Goal: Contribute content: Contribute content

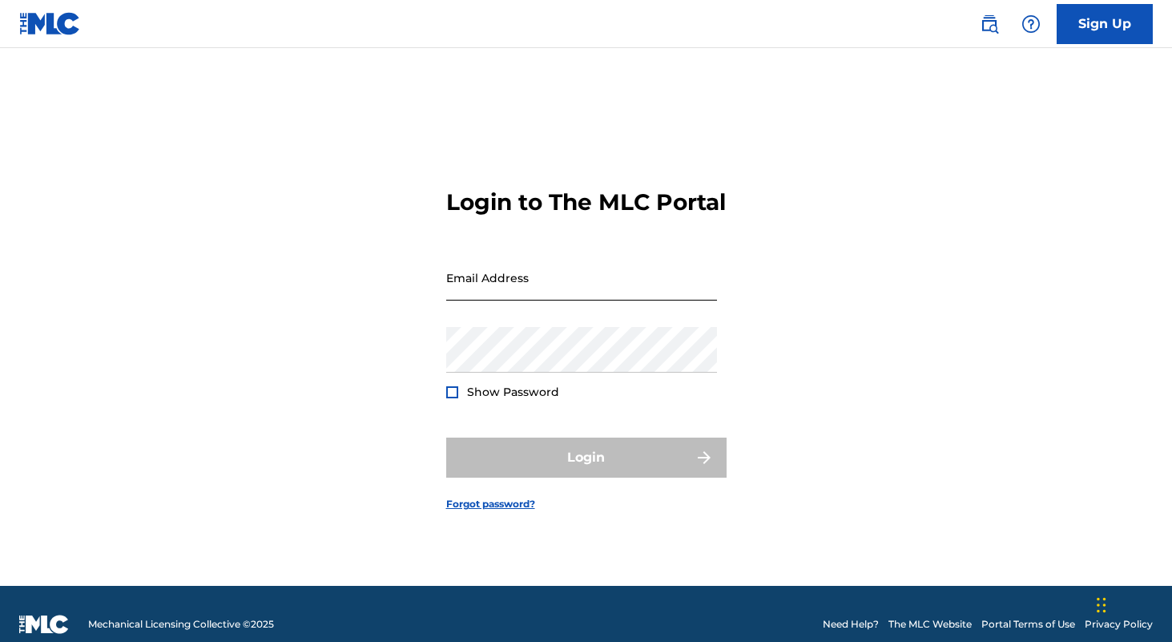
click at [541, 300] on input "Email Address" at bounding box center [581, 278] width 271 height 46
click at [469, 389] on div "Password Show Password" at bounding box center [581, 363] width 271 height 72
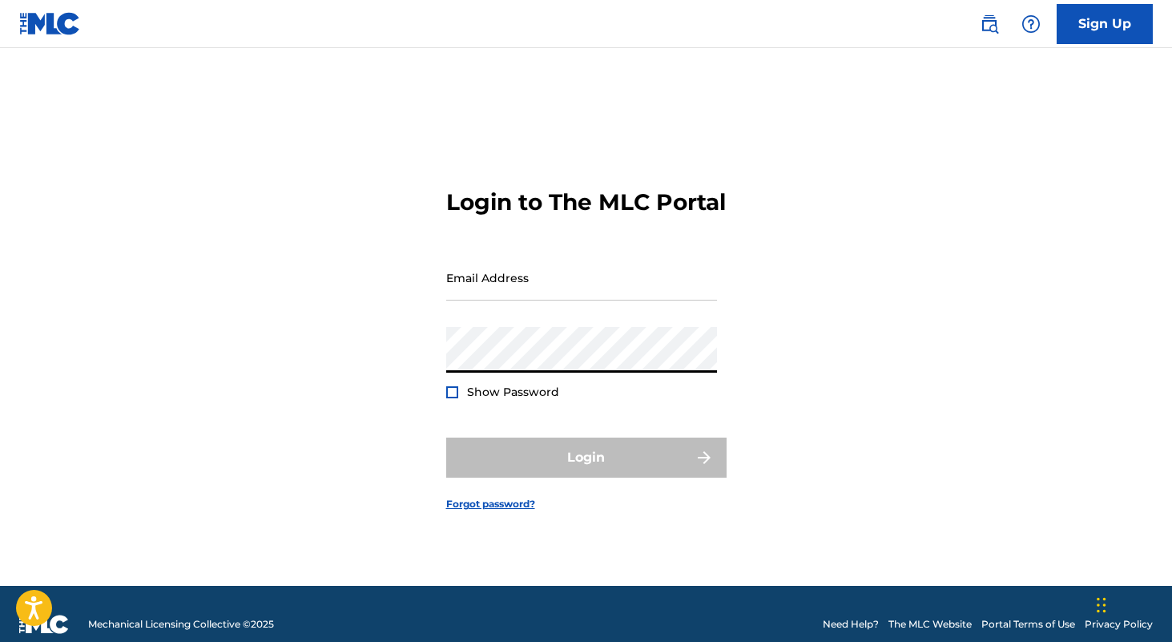
type input "[EMAIL_ADDRESS][DOMAIN_NAME]"
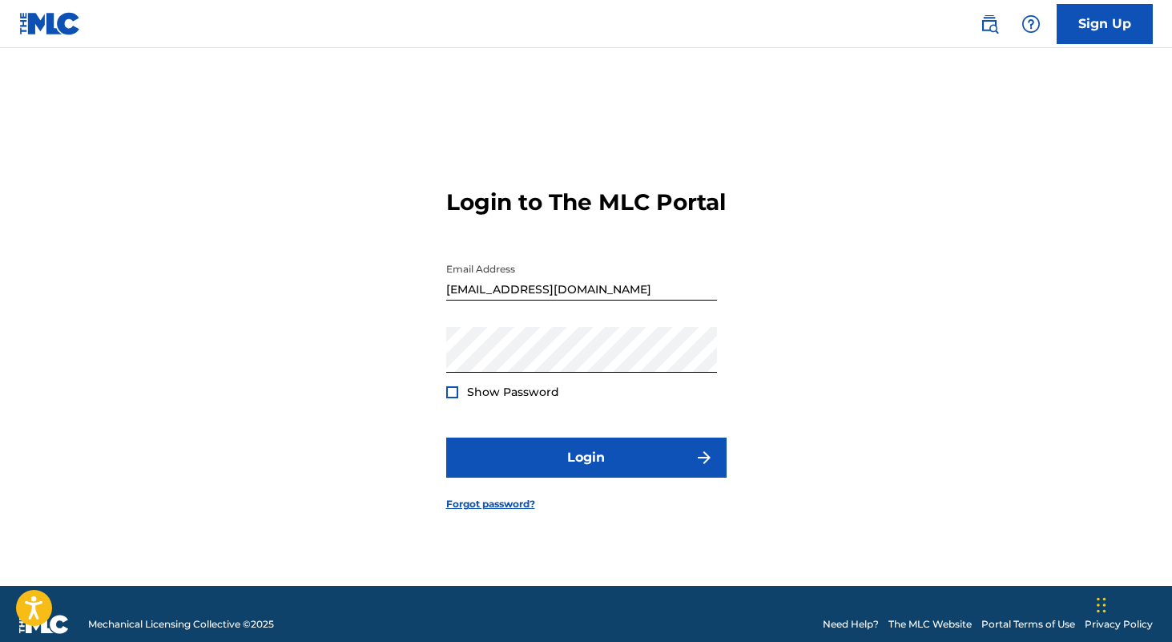
click at [512, 399] on span "Show Password" at bounding box center [513, 392] width 92 height 14
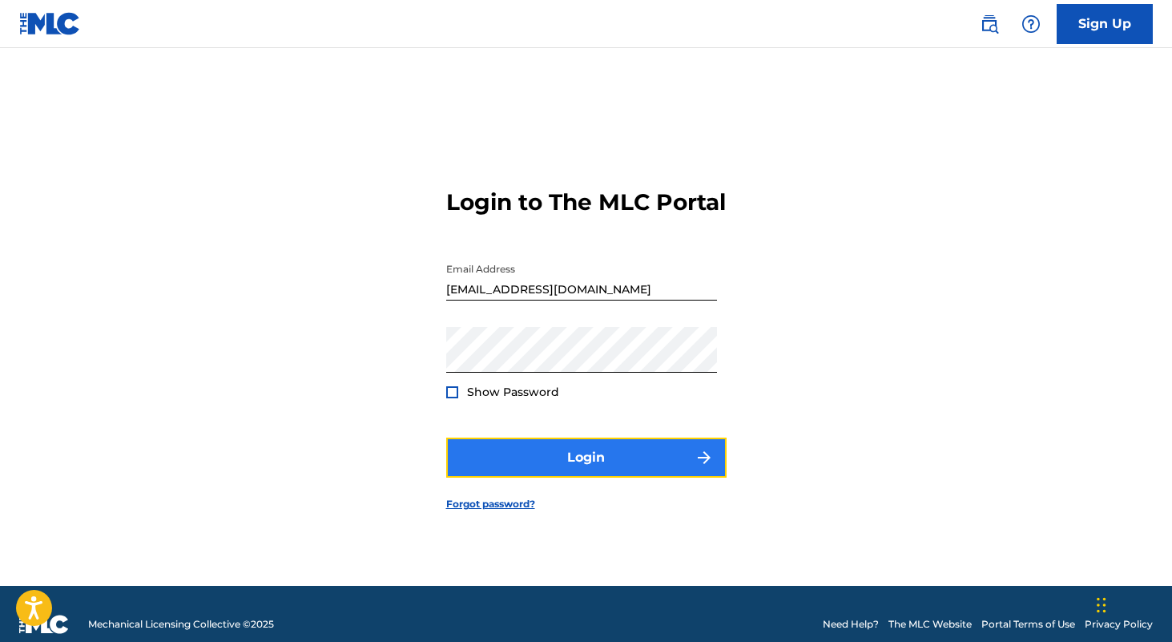
click at [601, 476] on button "Login" at bounding box center [586, 457] width 280 height 40
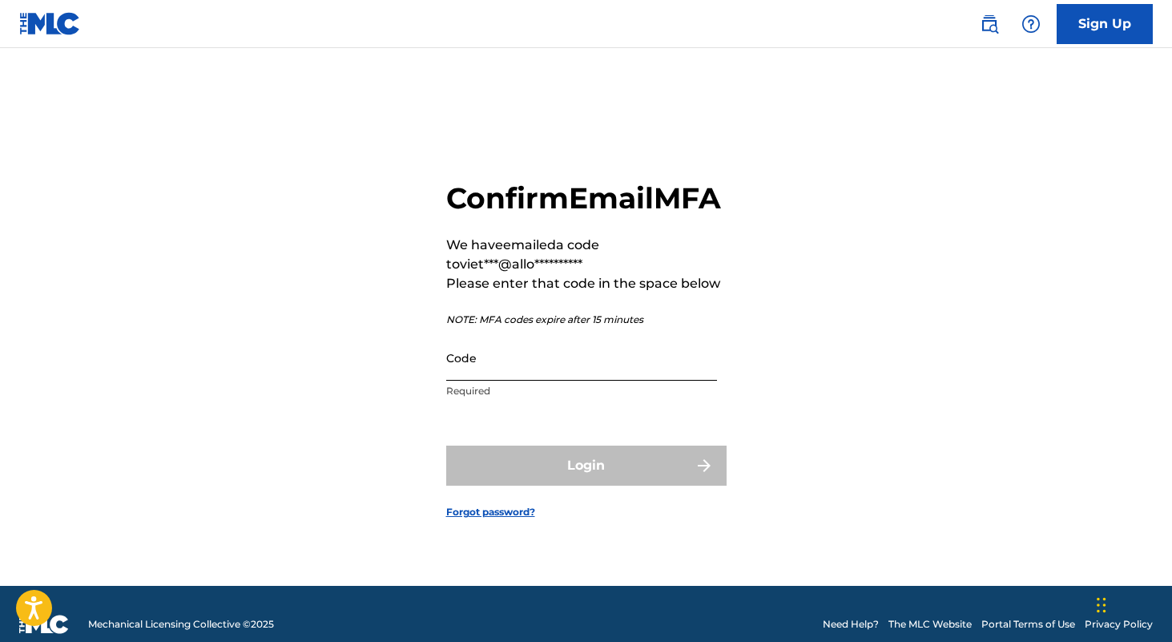
click at [582, 381] on input "Code" at bounding box center [581, 358] width 271 height 46
paste input "597199"
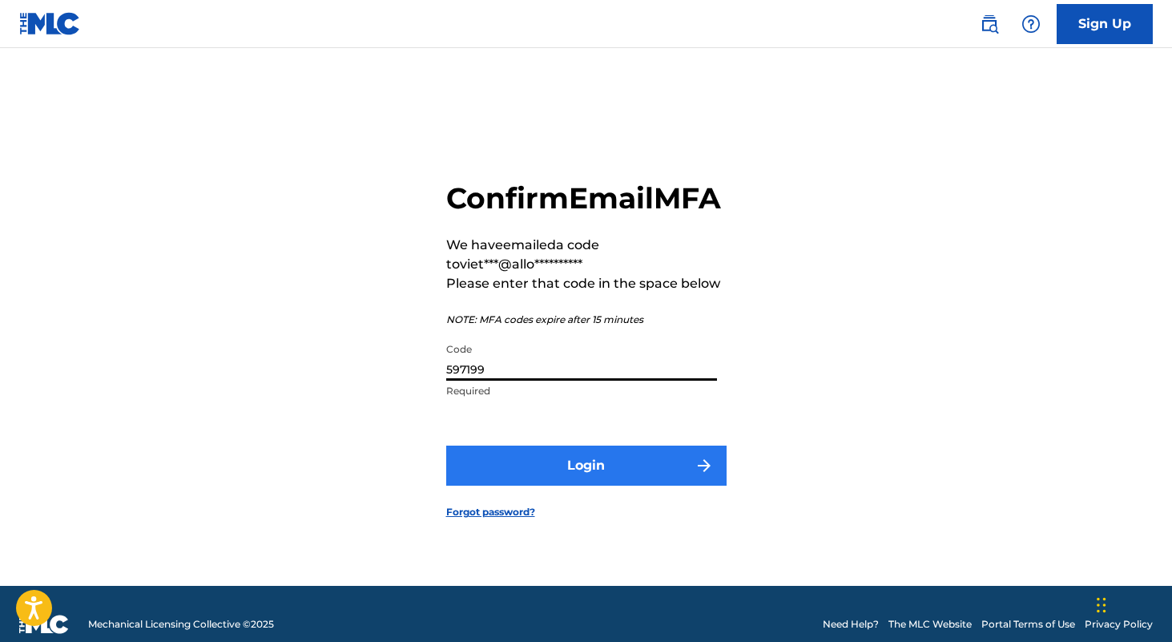
type input "597199"
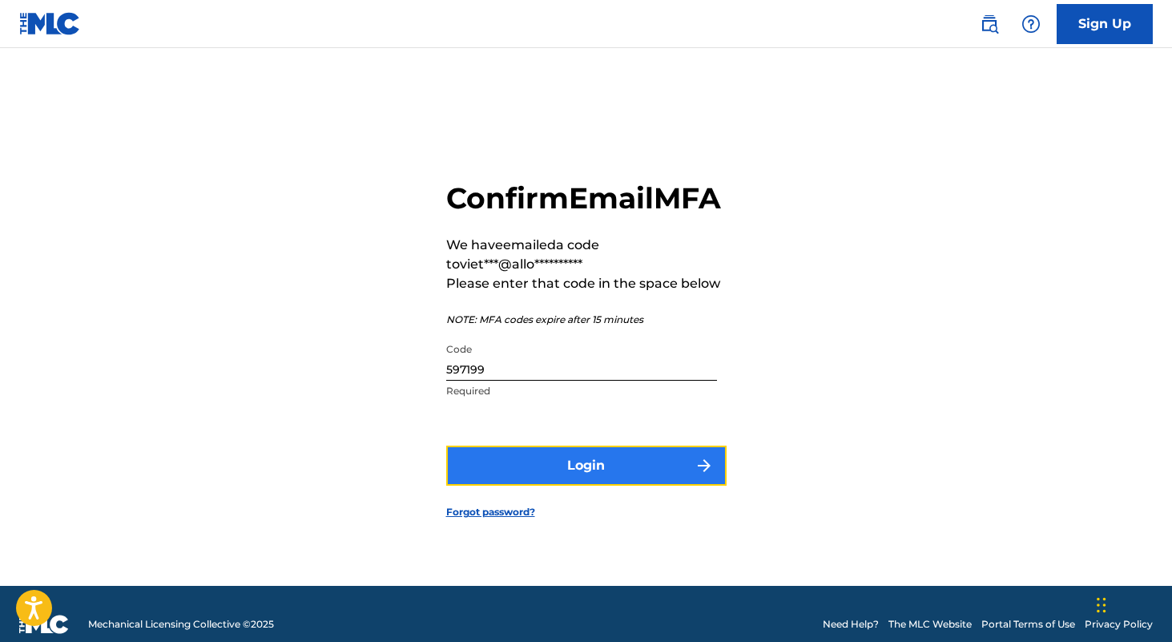
click at [548, 473] on button "Login" at bounding box center [586, 465] width 280 height 40
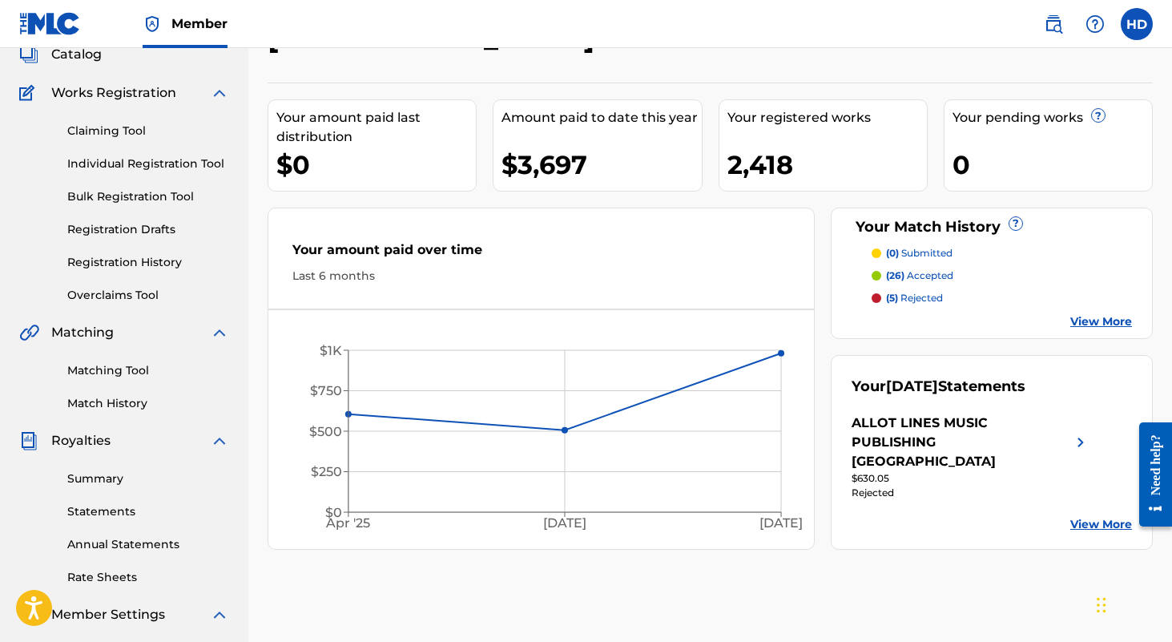
scroll to position [63, 0]
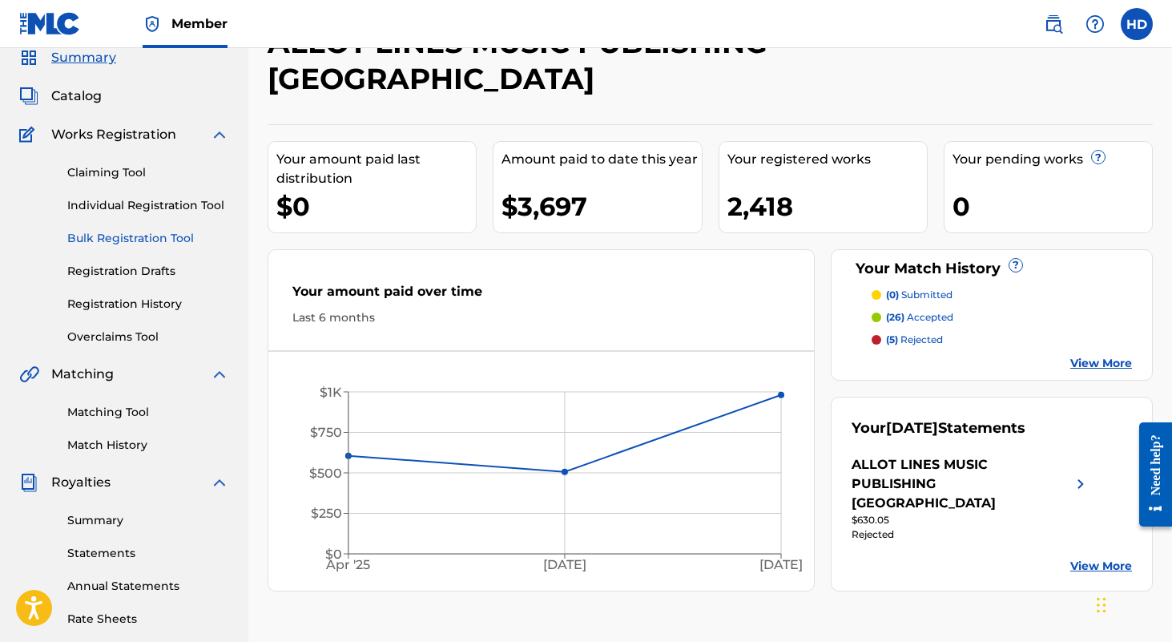
click at [161, 239] on link "Bulk Registration Tool" at bounding box center [148, 238] width 162 height 17
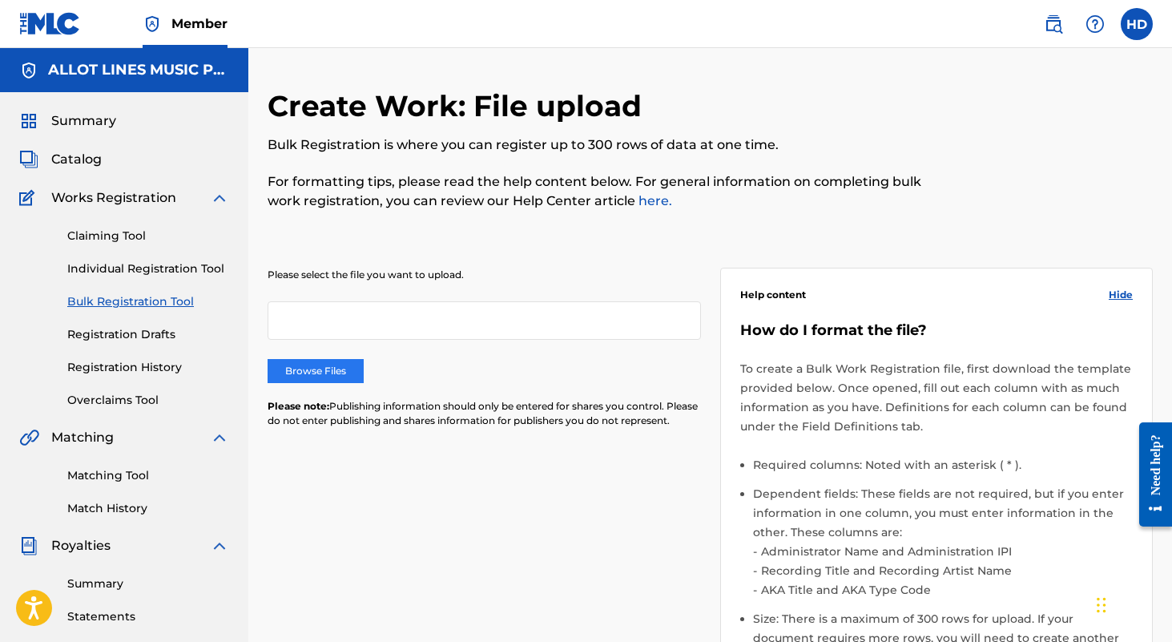
click at [300, 375] on label "Browse Files" at bounding box center [316, 371] width 96 height 24
click at [0, 0] on input "Browse Files" at bounding box center [0, 0] width 0 height 0
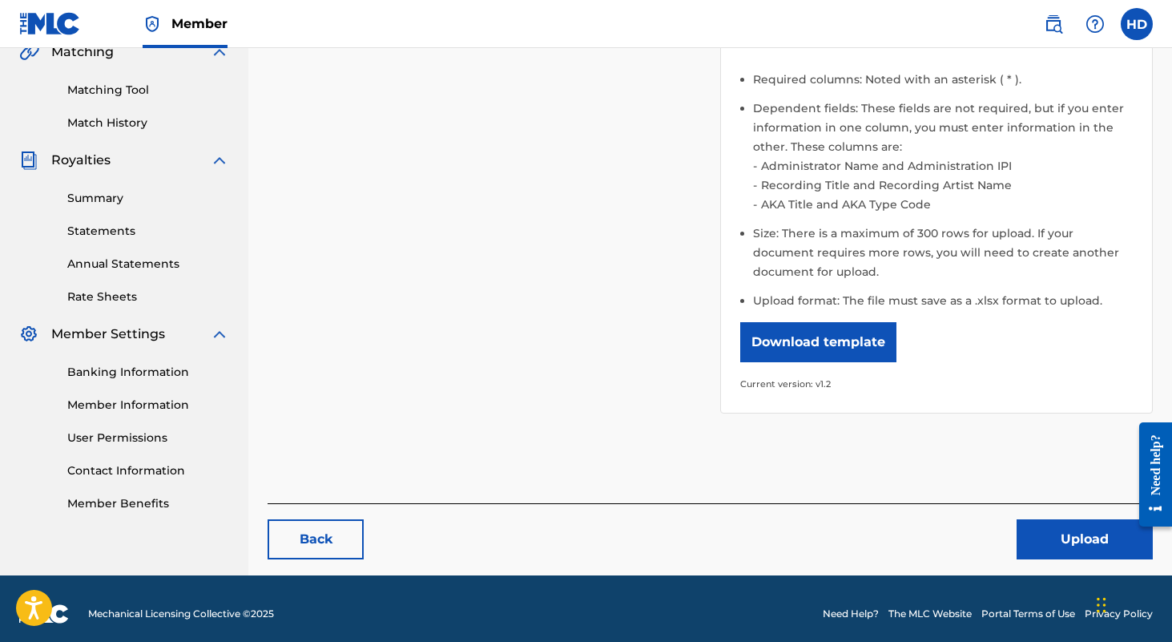
scroll to position [395, 0]
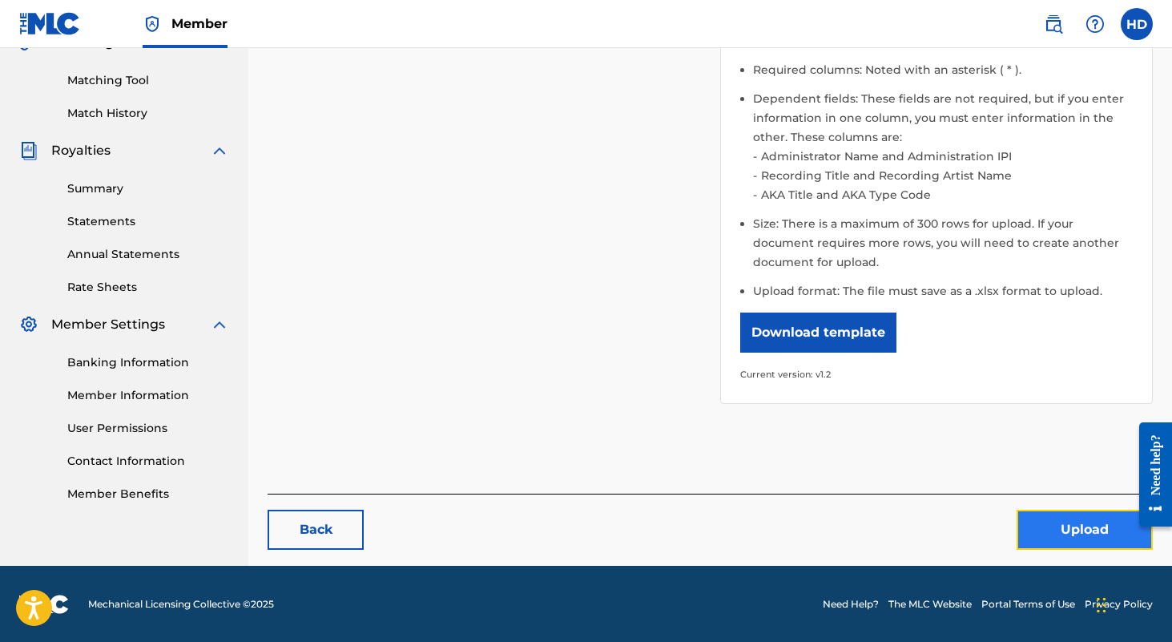
click at [1067, 518] on button "Upload" at bounding box center [1085, 530] width 136 height 40
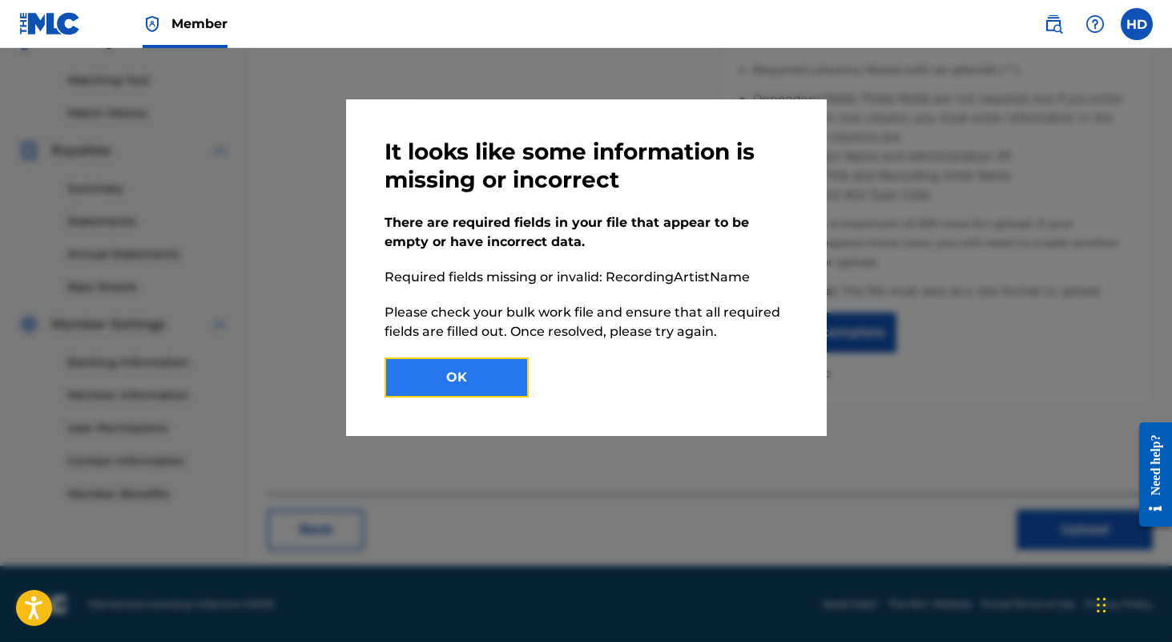
click at [481, 389] on button "OK" at bounding box center [457, 377] width 144 height 40
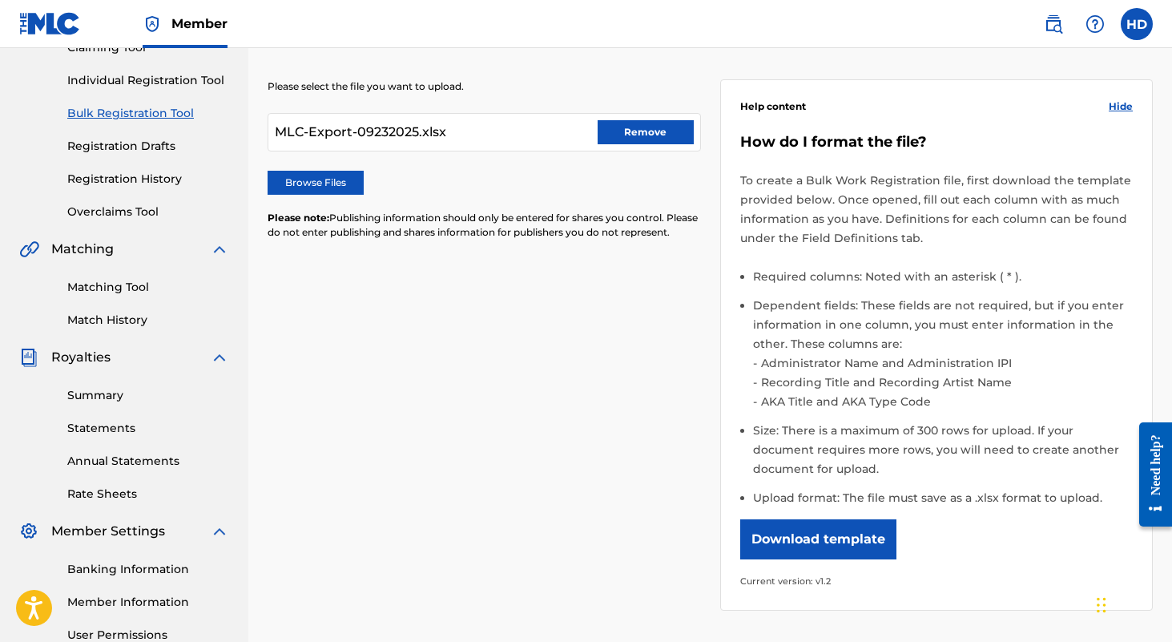
scroll to position [189, 0]
click at [340, 171] on label "Browse Files" at bounding box center [316, 182] width 96 height 24
click at [0, 0] on input "Browse Files" at bounding box center [0, 0] width 0 height 0
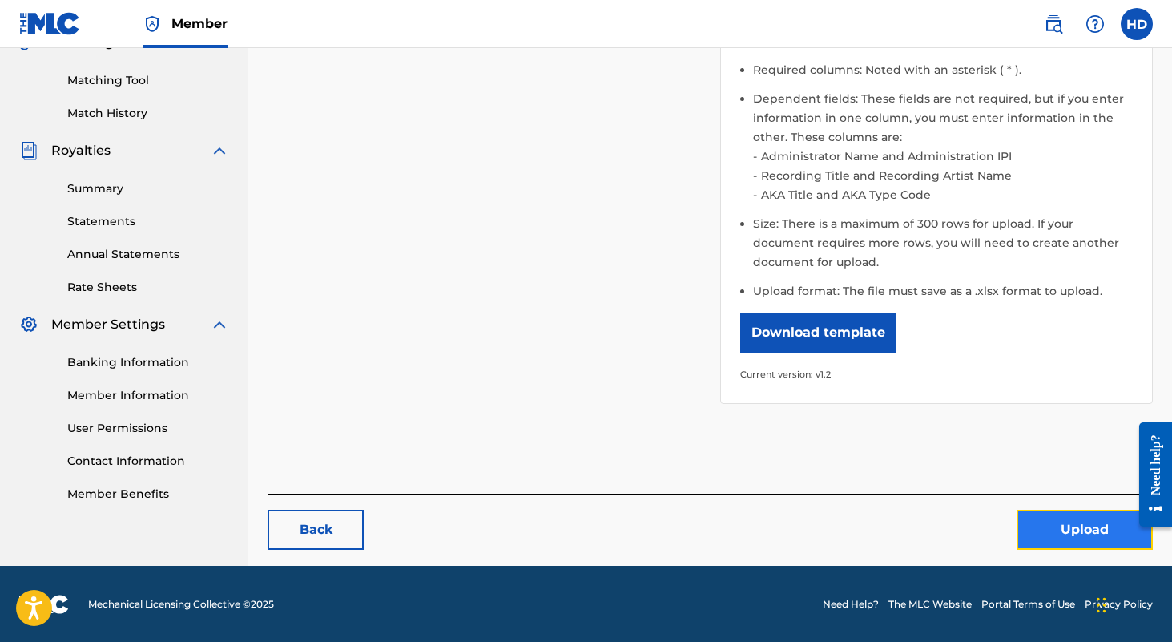
click at [1075, 543] on button "Upload" at bounding box center [1085, 530] width 136 height 40
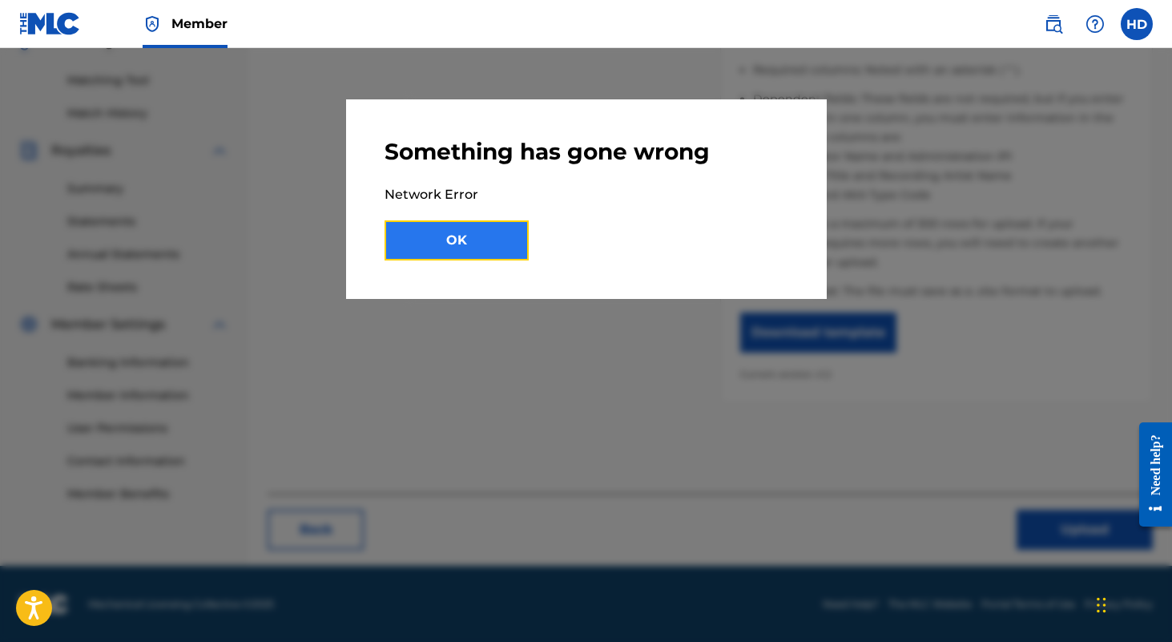
click at [478, 225] on button "OK" at bounding box center [457, 240] width 144 height 40
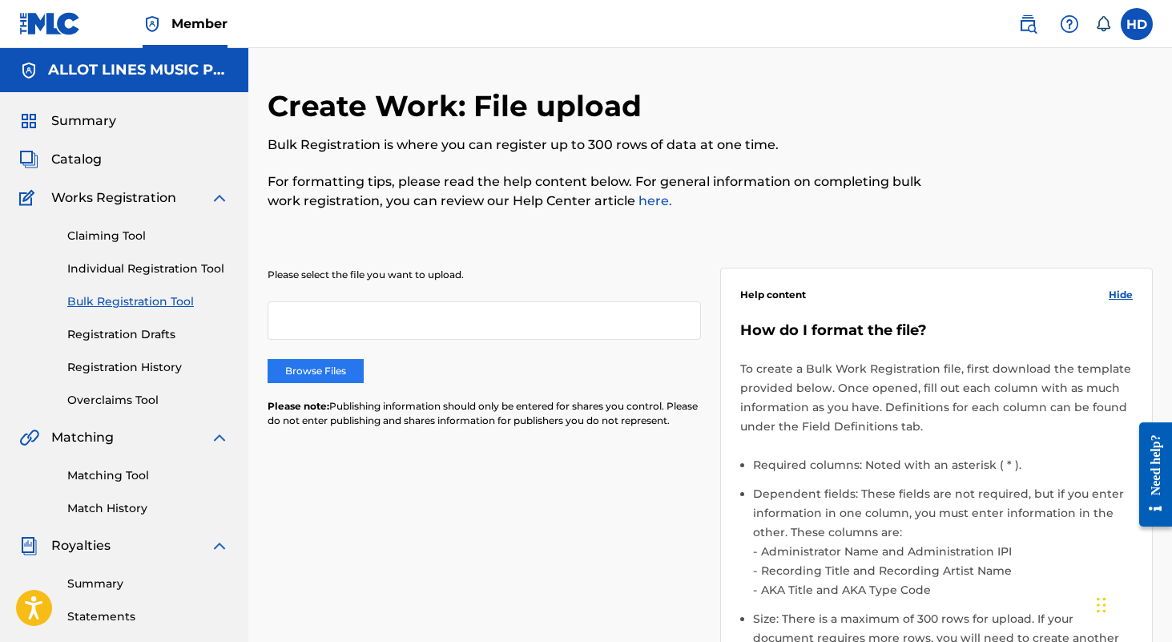
click at [330, 363] on label "Browse Files" at bounding box center [316, 371] width 96 height 24
click at [0, 0] on input "Browse Files" at bounding box center [0, 0] width 0 height 0
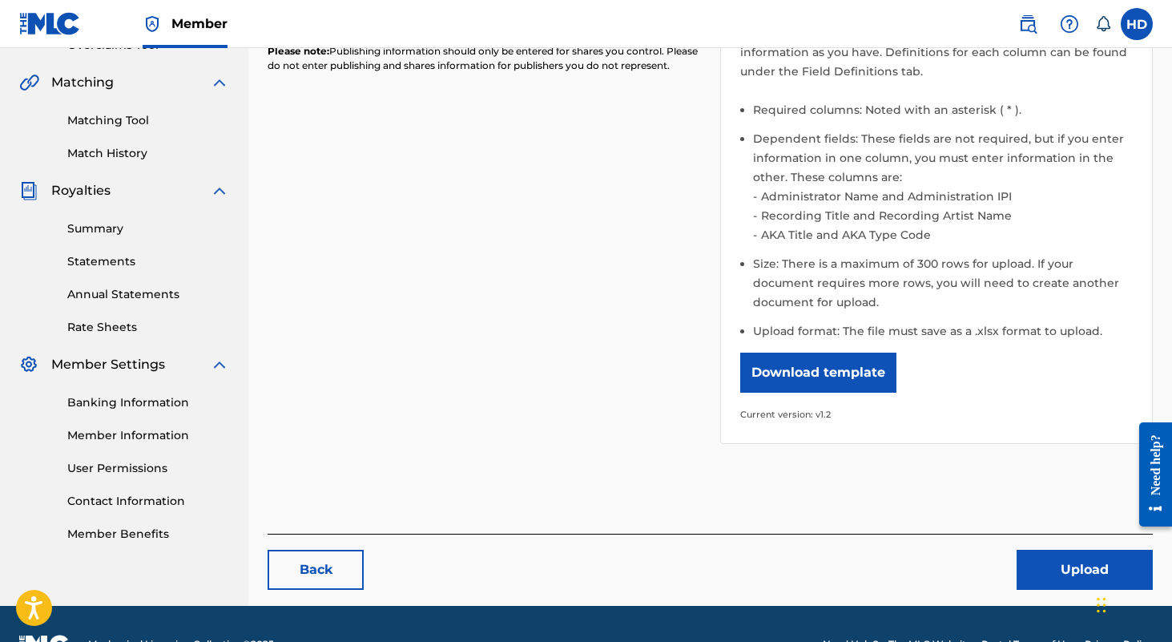
scroll to position [395, 0]
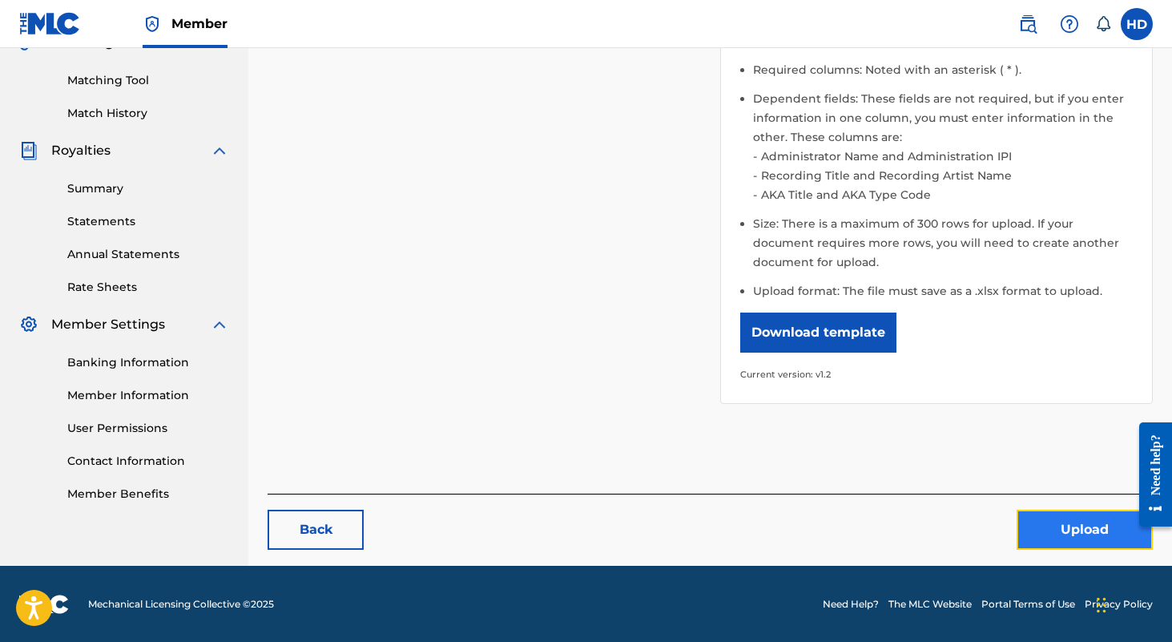
click at [1018, 529] on button "Upload" at bounding box center [1085, 530] width 136 height 40
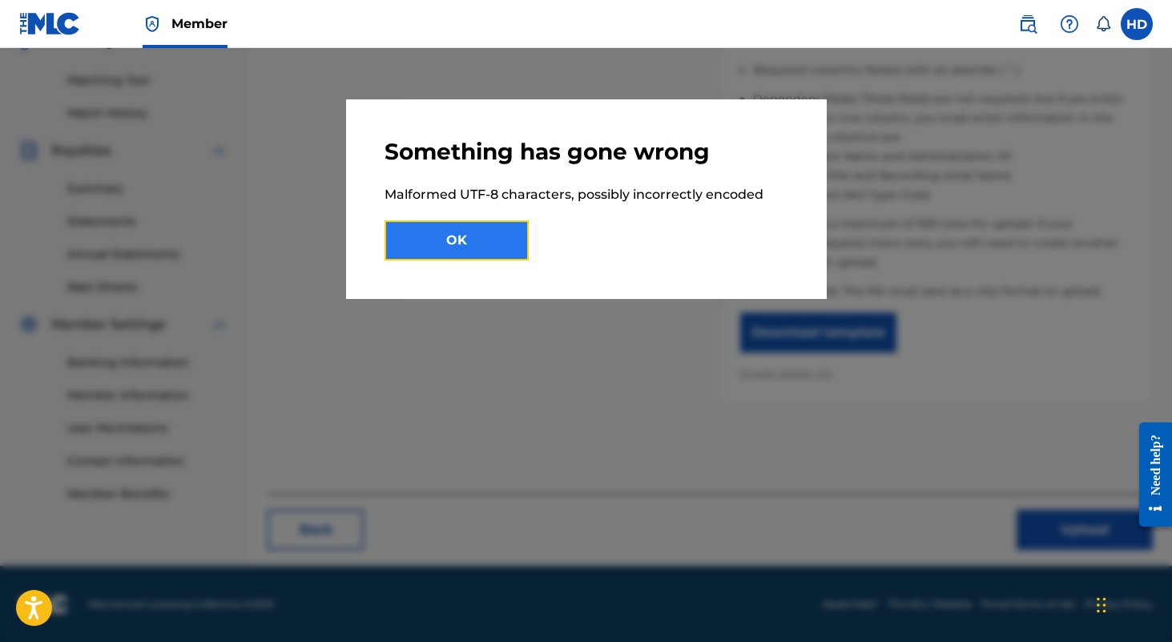
click at [512, 233] on button "OK" at bounding box center [457, 240] width 144 height 40
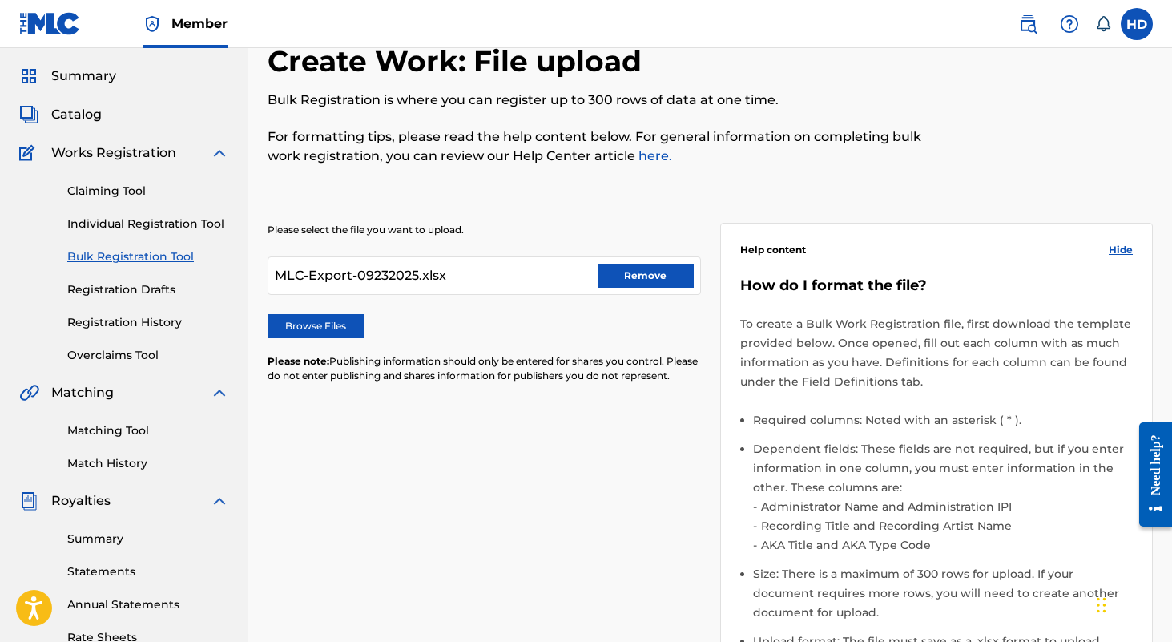
scroll to position [26, 0]
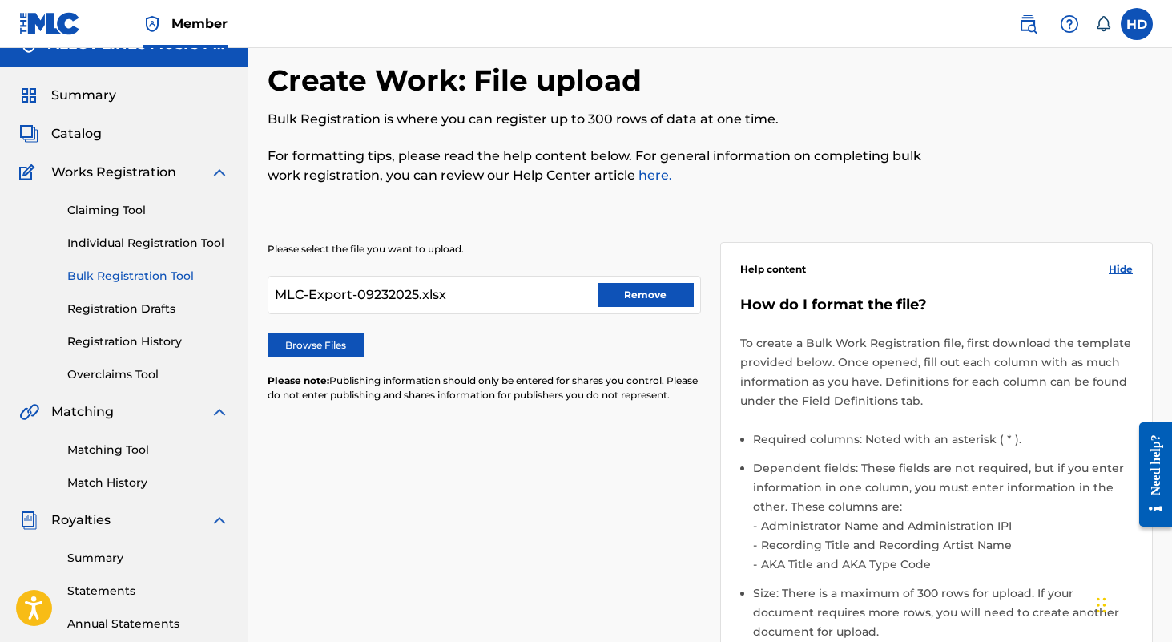
click at [646, 176] on link "here." at bounding box center [653, 174] width 37 height 15
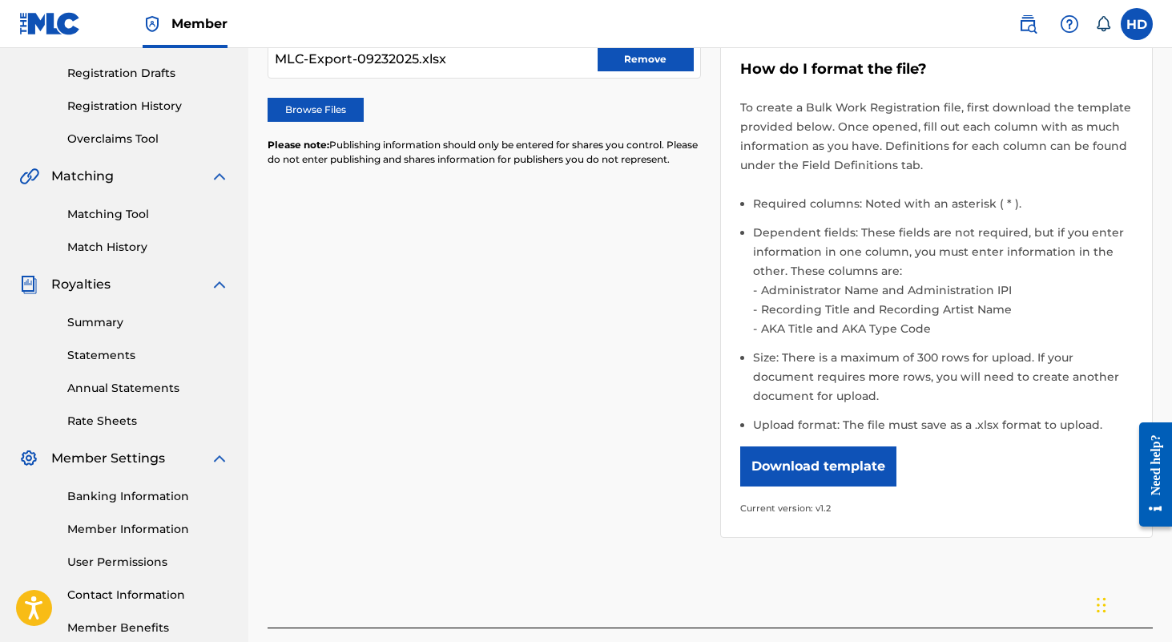
scroll to position [266, 0]
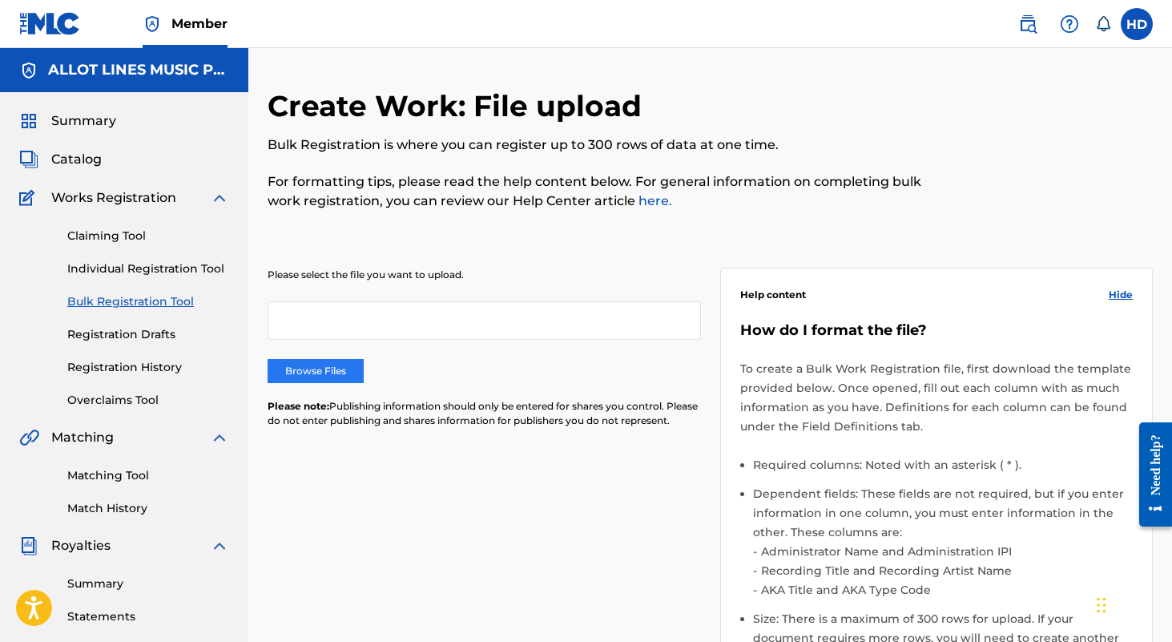
click at [333, 375] on label "Browse Files" at bounding box center [316, 371] width 96 height 24
click at [0, 0] on input "Browse Files" at bounding box center [0, 0] width 0 height 0
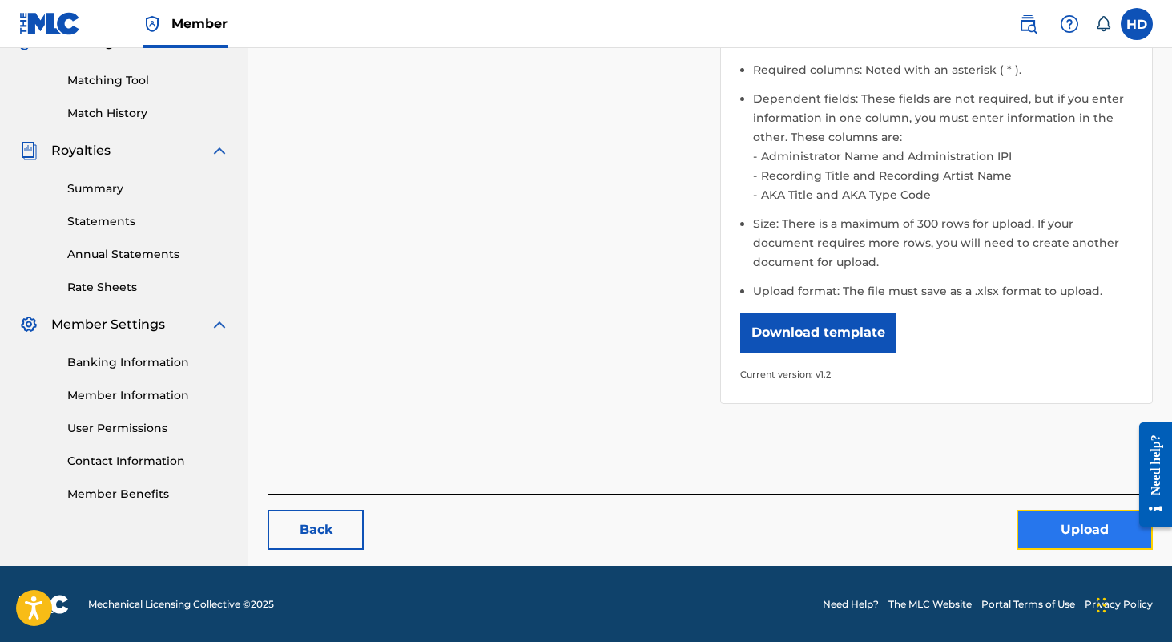
click at [1052, 534] on button "Upload" at bounding box center [1085, 530] width 136 height 40
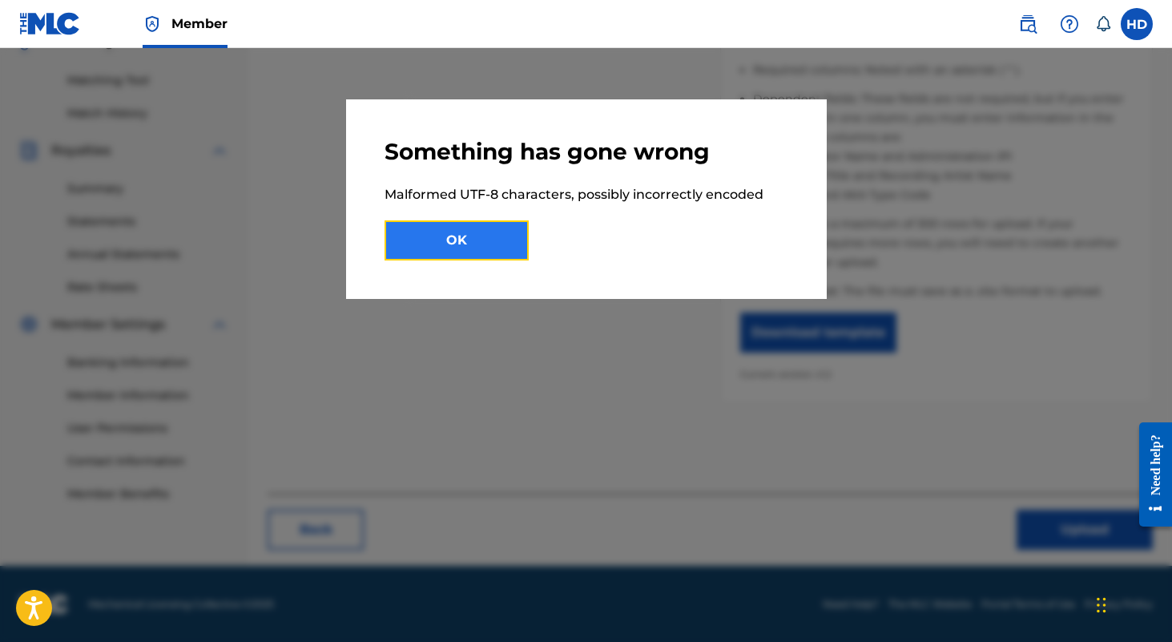
click at [491, 234] on button "OK" at bounding box center [457, 240] width 144 height 40
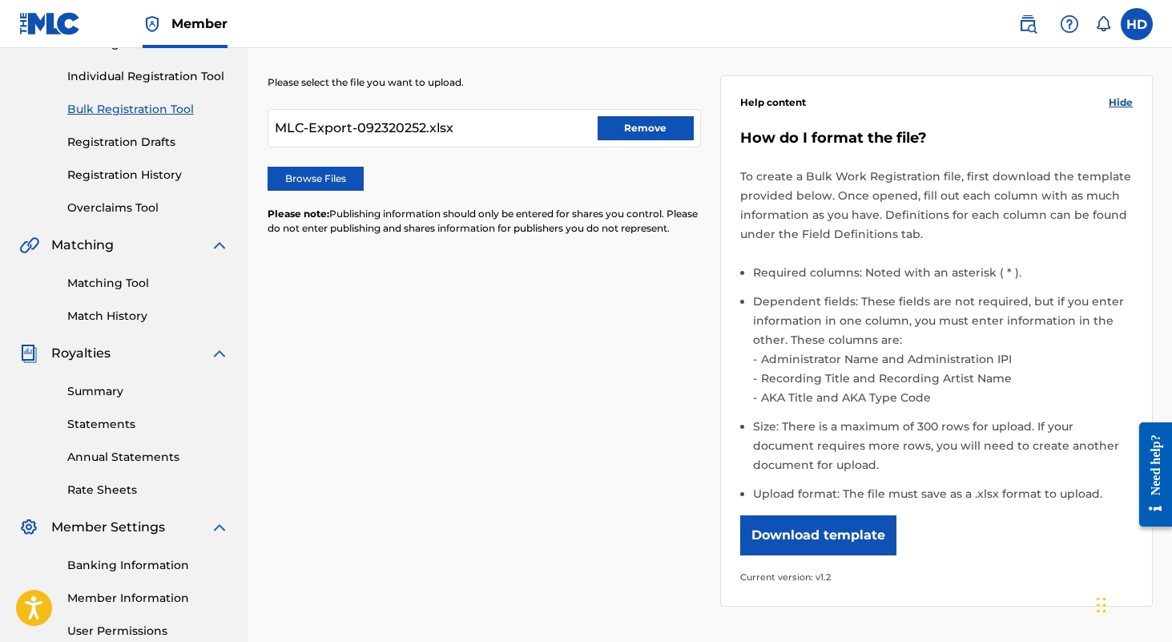
scroll to position [0, 0]
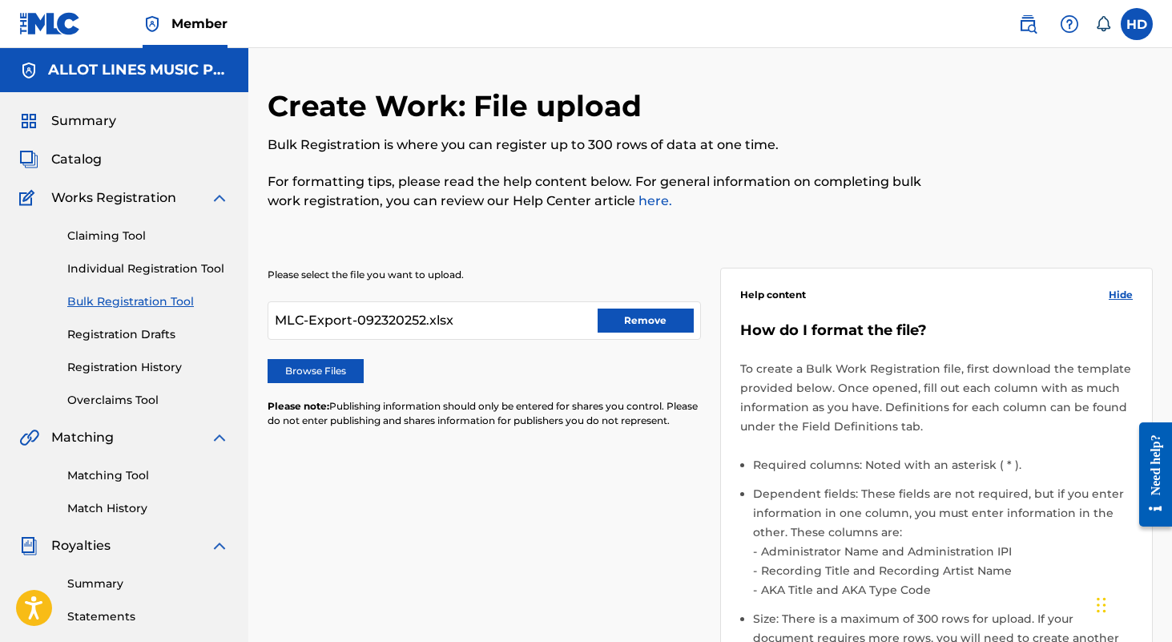
click at [651, 337] on div "MLC-Export-092320252.xlsx Remove" at bounding box center [484, 320] width 433 height 38
click at [657, 321] on button "Remove" at bounding box center [646, 320] width 96 height 24
click at [297, 373] on label "Browse Files" at bounding box center [316, 371] width 96 height 24
click at [0, 0] on input "Browse Files" at bounding box center [0, 0] width 0 height 0
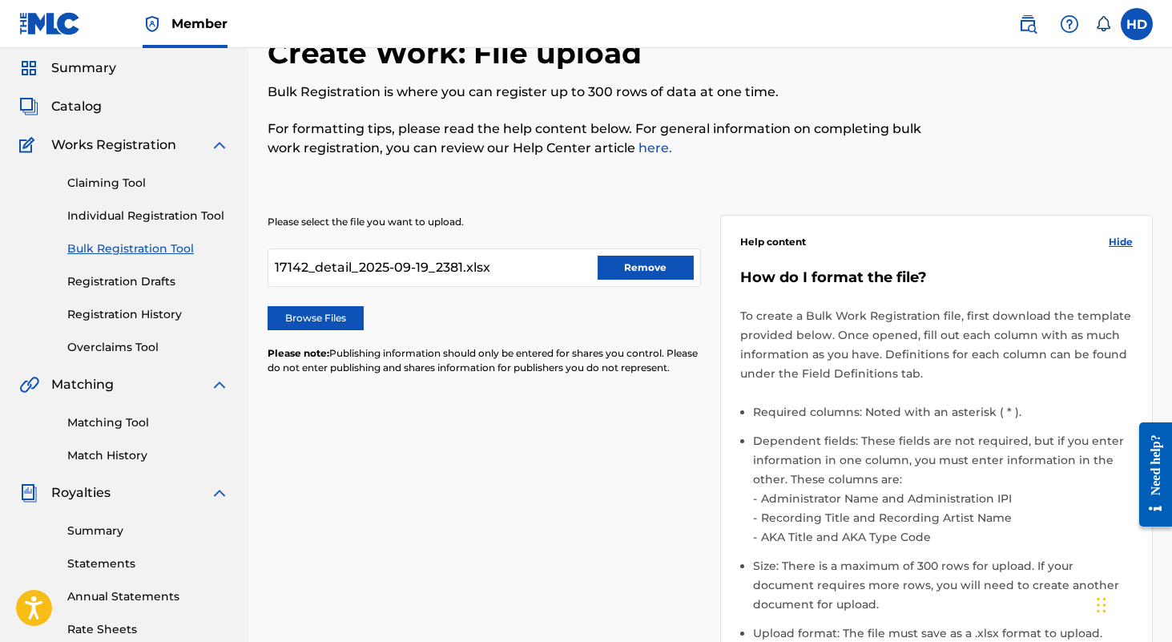
scroll to position [54, 0]
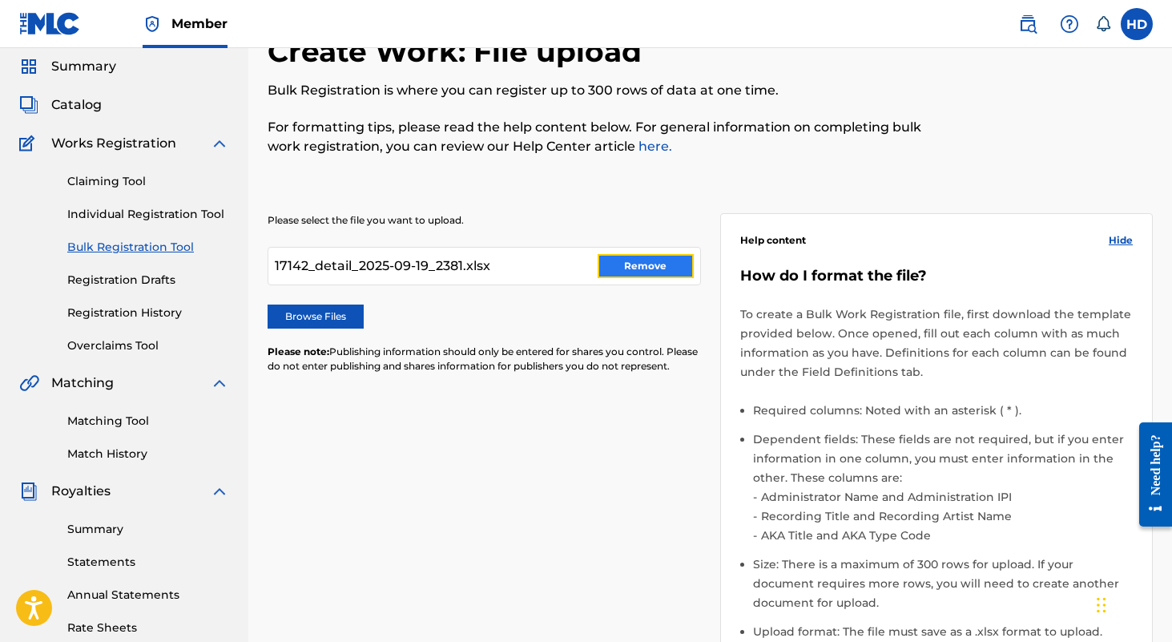
click at [610, 267] on button "Remove" at bounding box center [646, 266] width 96 height 24
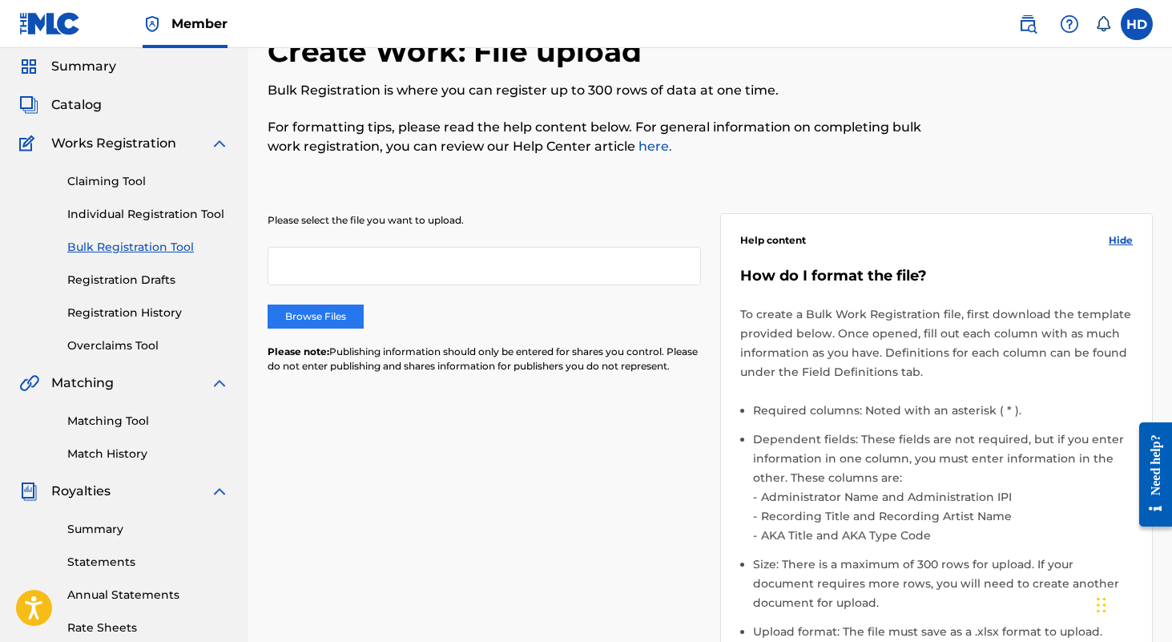
click at [314, 316] on label "Browse Files" at bounding box center [316, 316] width 96 height 24
click at [0, 0] on input "Browse Files" at bounding box center [0, 0] width 0 height 0
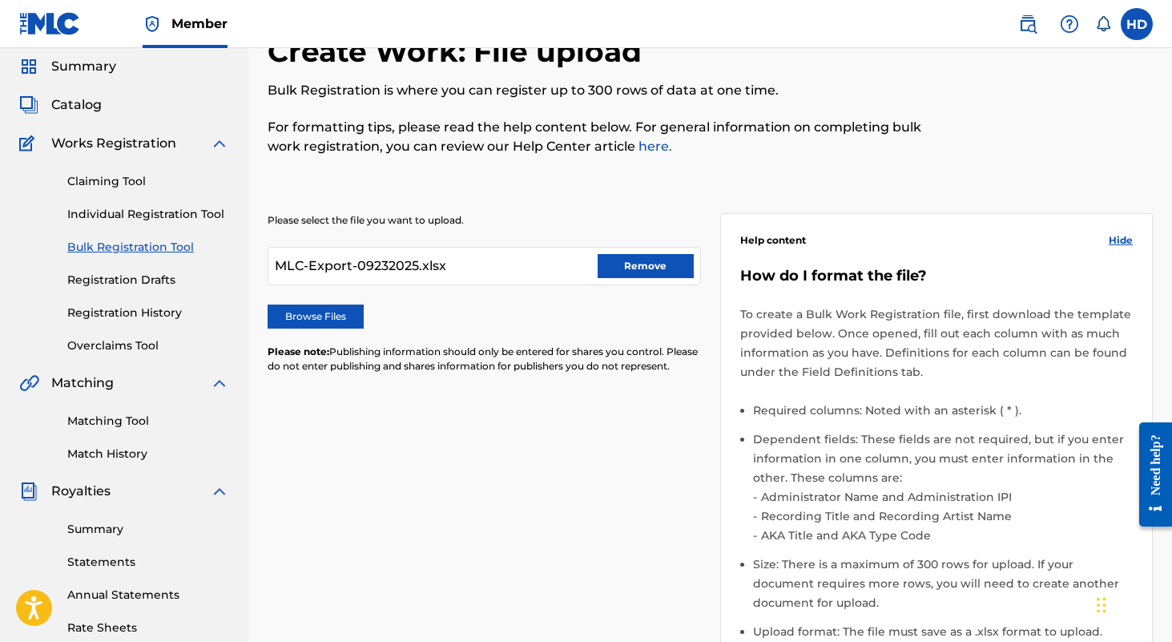
scroll to position [395, 0]
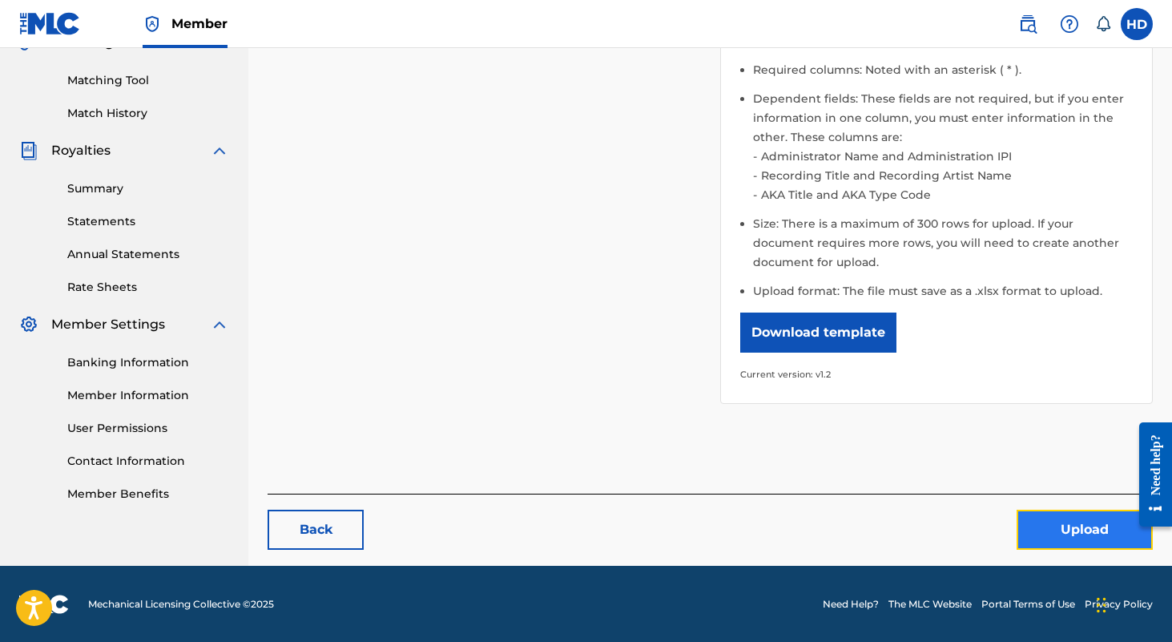
click at [1058, 544] on button "Upload" at bounding box center [1085, 530] width 136 height 40
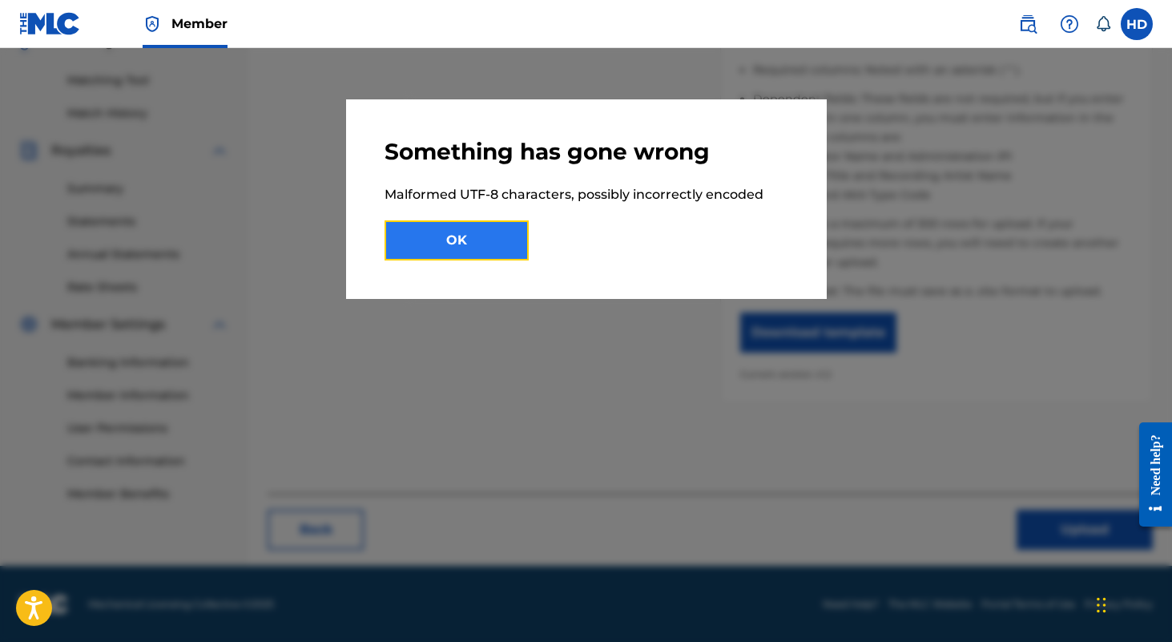
click at [514, 228] on button "OK" at bounding box center [457, 240] width 144 height 40
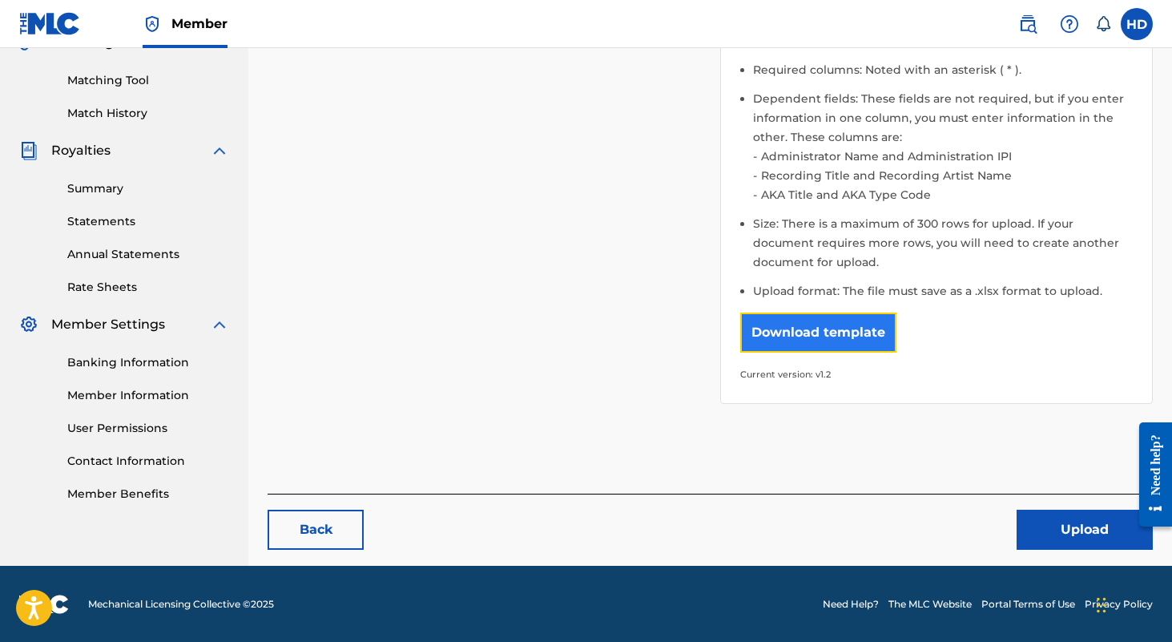
click at [847, 349] on button "Download template" at bounding box center [818, 332] width 156 height 40
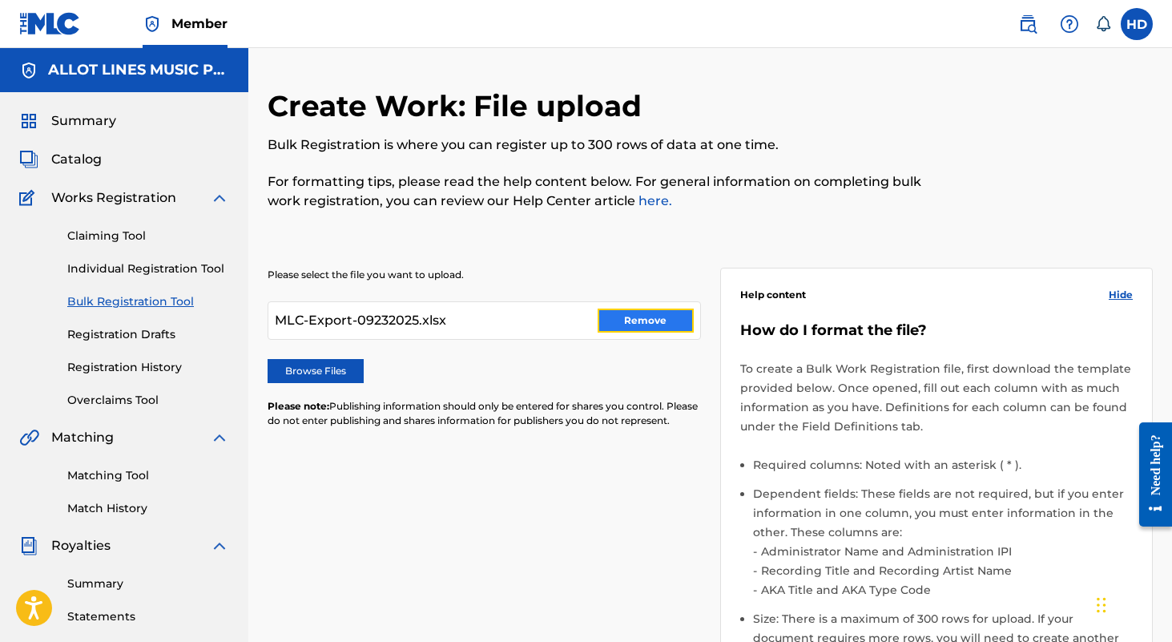
click at [643, 327] on button "Remove" at bounding box center [646, 320] width 96 height 24
click at [343, 366] on label "Browse Files" at bounding box center [316, 371] width 96 height 24
click at [0, 0] on input "Browse Files" at bounding box center [0, 0] width 0 height 0
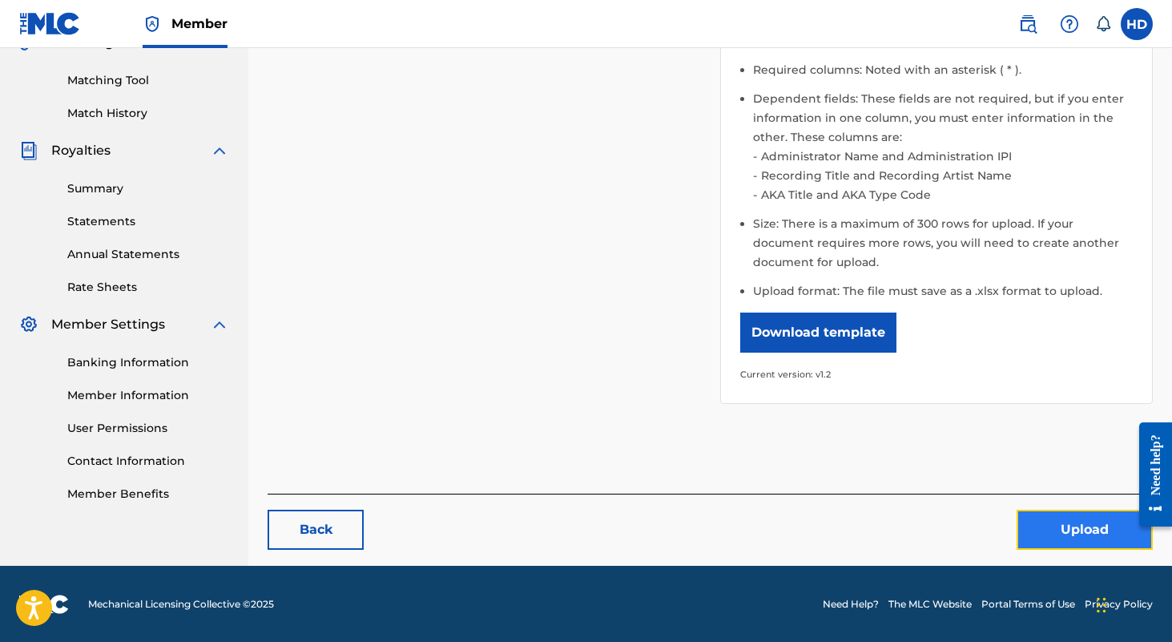
click at [1069, 532] on button "Upload" at bounding box center [1085, 530] width 136 height 40
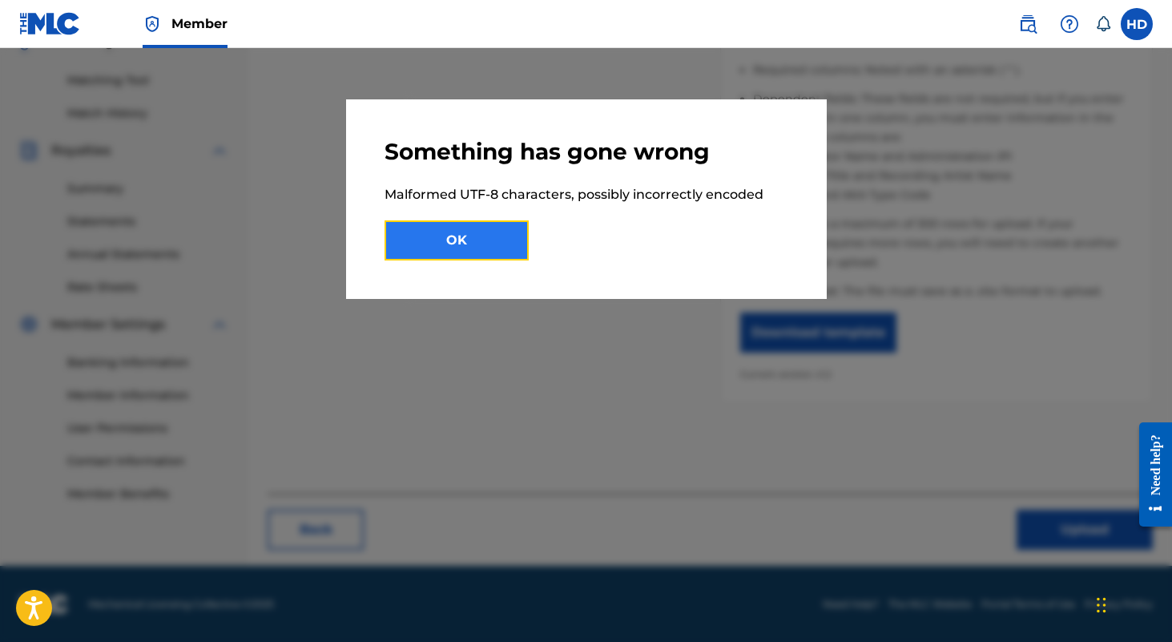
click at [510, 232] on button "OK" at bounding box center [457, 240] width 144 height 40
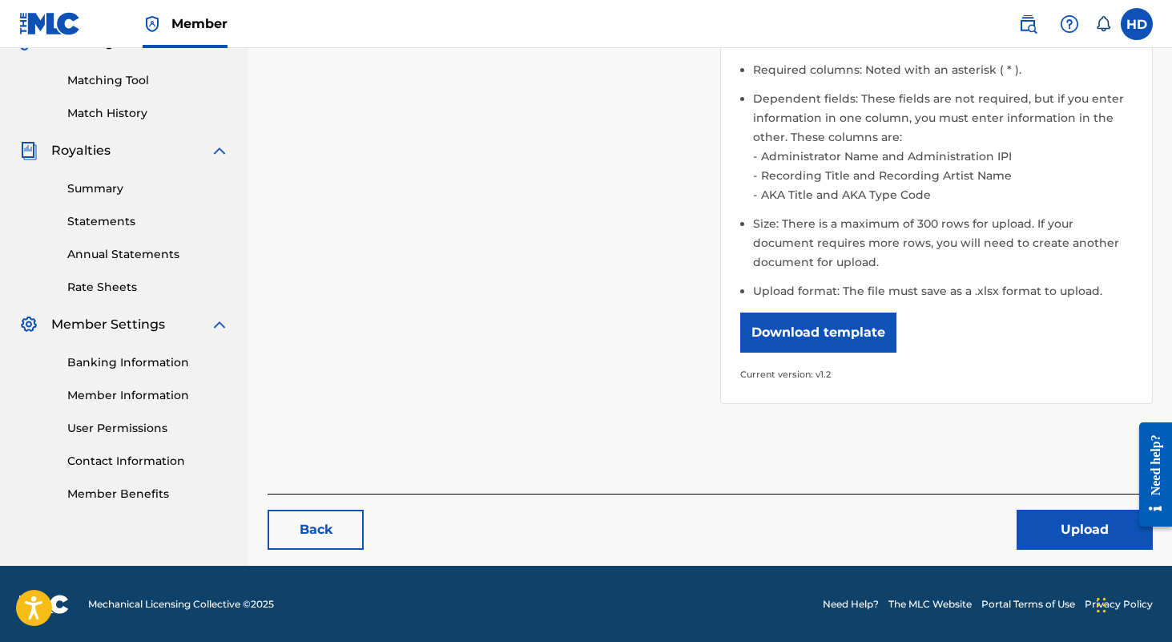
click at [510, 232] on div "Please select the file you want to upload. MLCBulkWork_V1.2.xlsx Remove Browse …" at bounding box center [710, 128] width 885 height 589
click at [1055, 554] on div "Create Work: File upload Bulk Registration is where you can register up to 300 …" at bounding box center [710, 129] width 885 height 873
click at [1062, 524] on button "Upload" at bounding box center [1085, 530] width 136 height 40
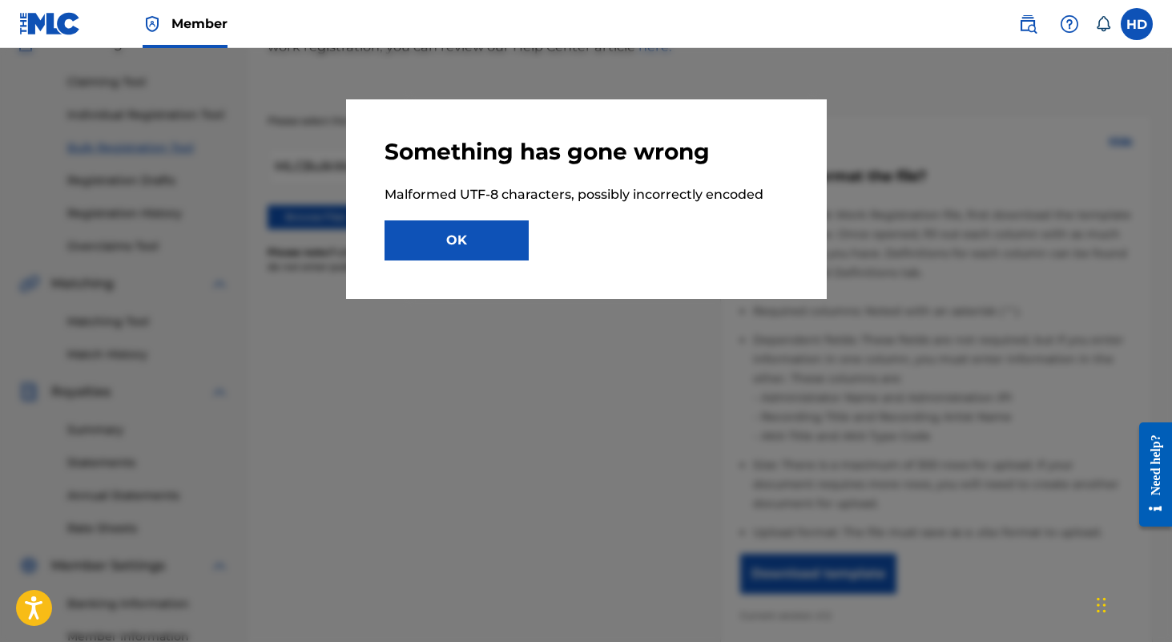
scroll to position [0, 0]
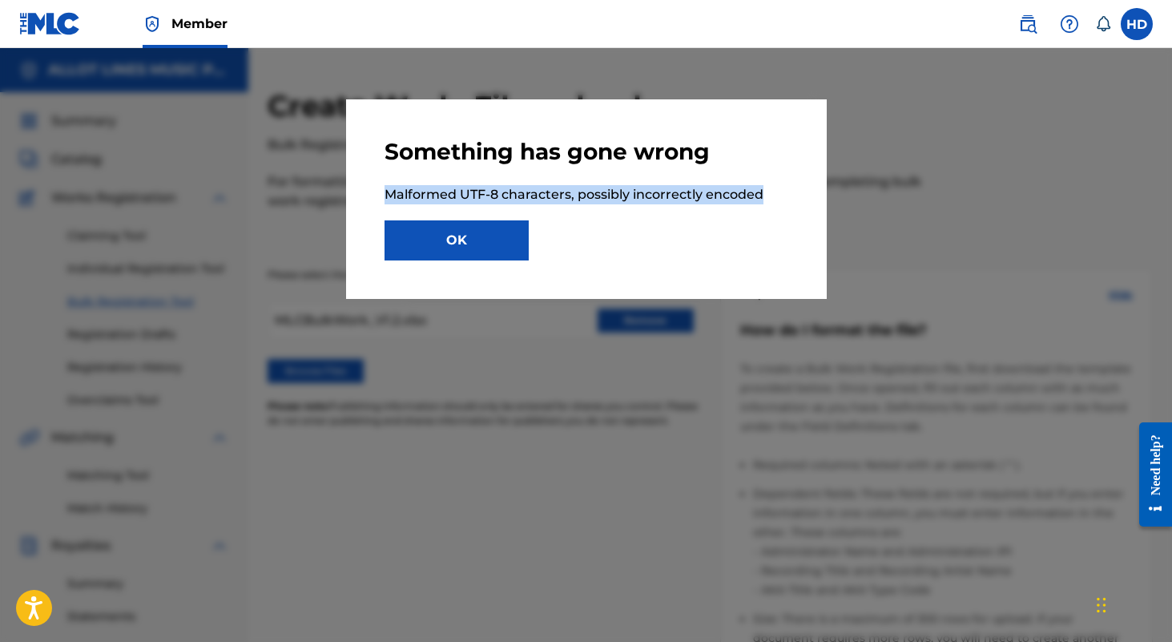
drag, startPoint x: 386, startPoint y: 198, endPoint x: 768, endPoint y: 192, distance: 381.4
click at [768, 192] on p "Malformed UTF-8 characters, possibly incorrectly encoded" at bounding box center [587, 194] width 404 height 19
copy p "Malformed UTF-8 characters, possibly incorrectly encoded"
click at [503, 236] on button "OK" at bounding box center [457, 240] width 144 height 40
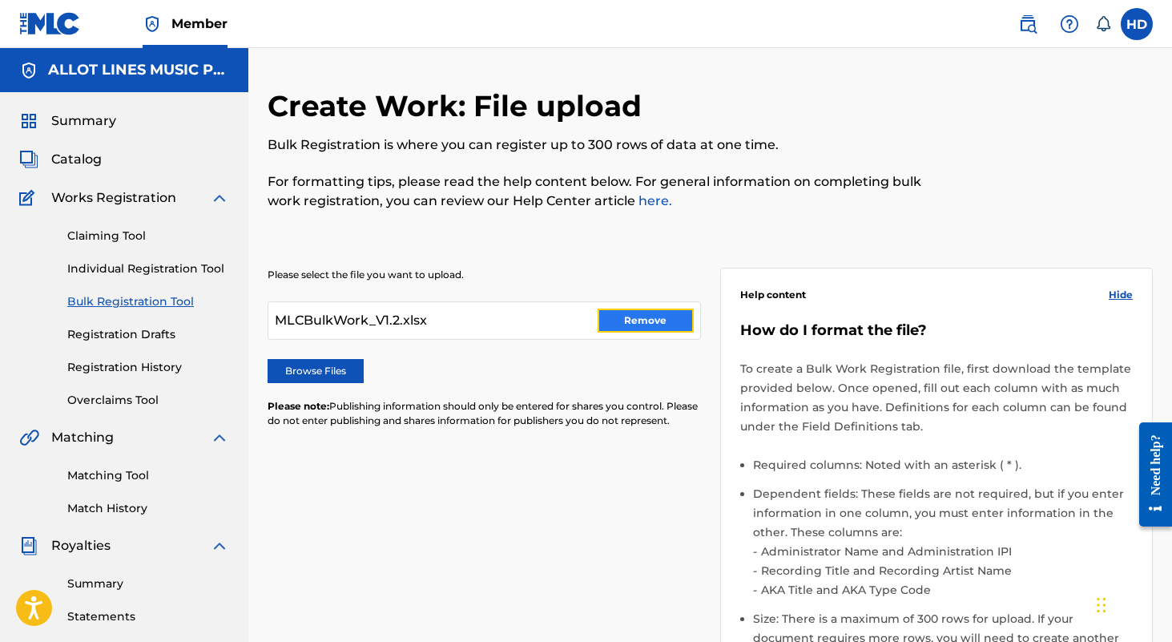
click at [655, 319] on button "Remove" at bounding box center [646, 320] width 96 height 24
click at [331, 359] on label "Browse Files" at bounding box center [316, 371] width 96 height 24
click at [0, 0] on input "Browse Files" at bounding box center [0, 0] width 0 height 0
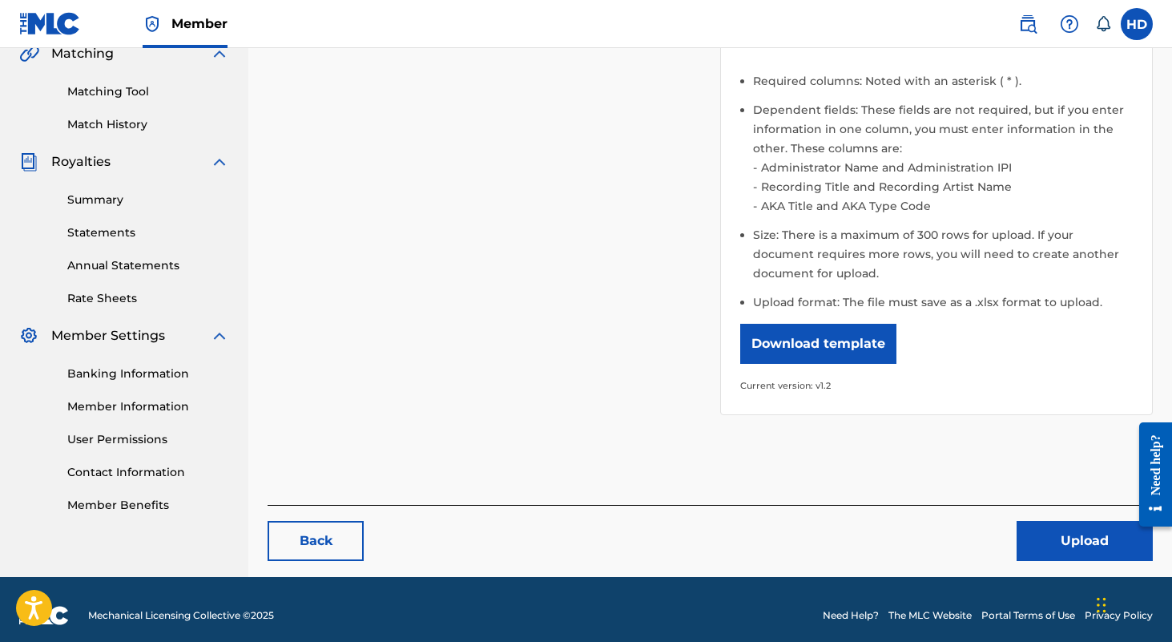
scroll to position [395, 0]
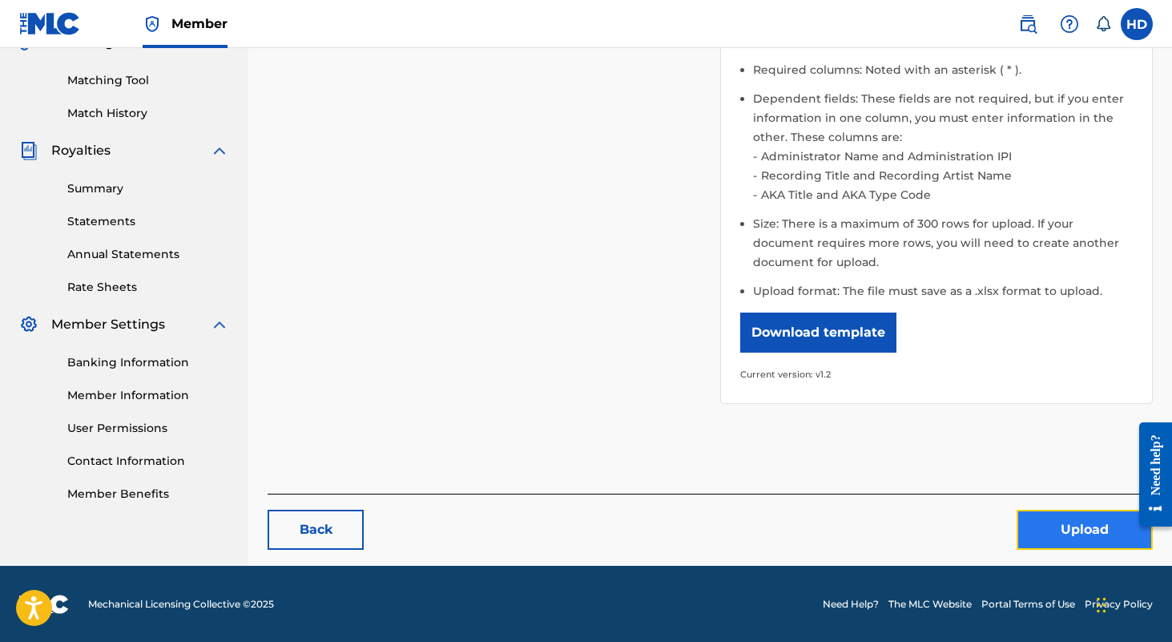
click at [1037, 521] on button "Upload" at bounding box center [1085, 530] width 136 height 40
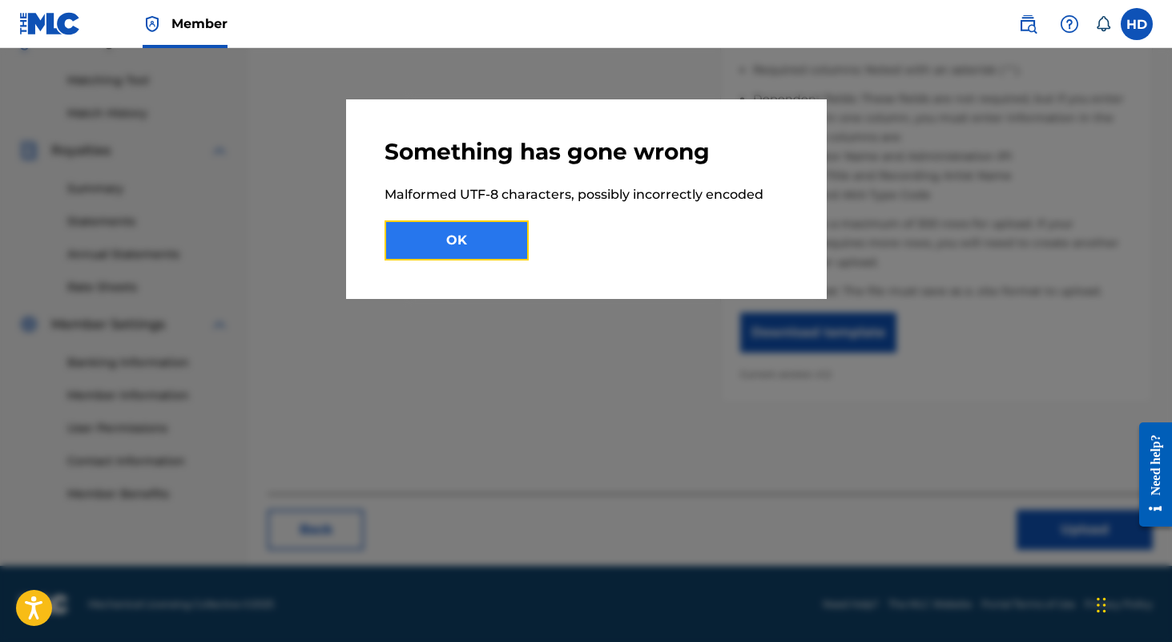
click at [484, 252] on button "OK" at bounding box center [457, 240] width 144 height 40
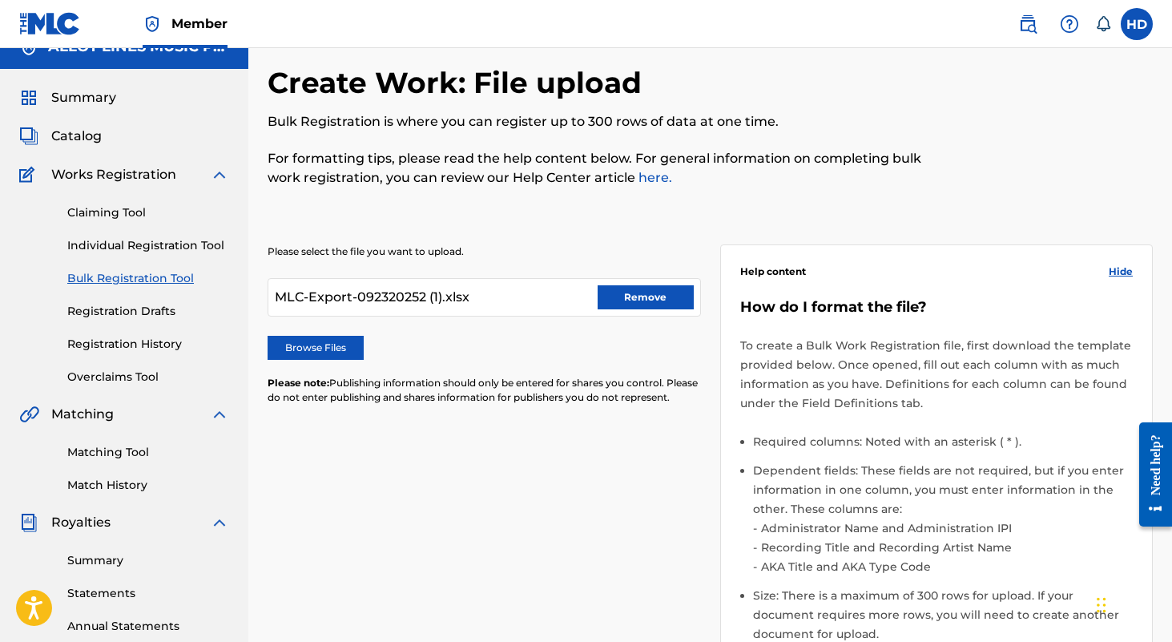
scroll to position [0, 0]
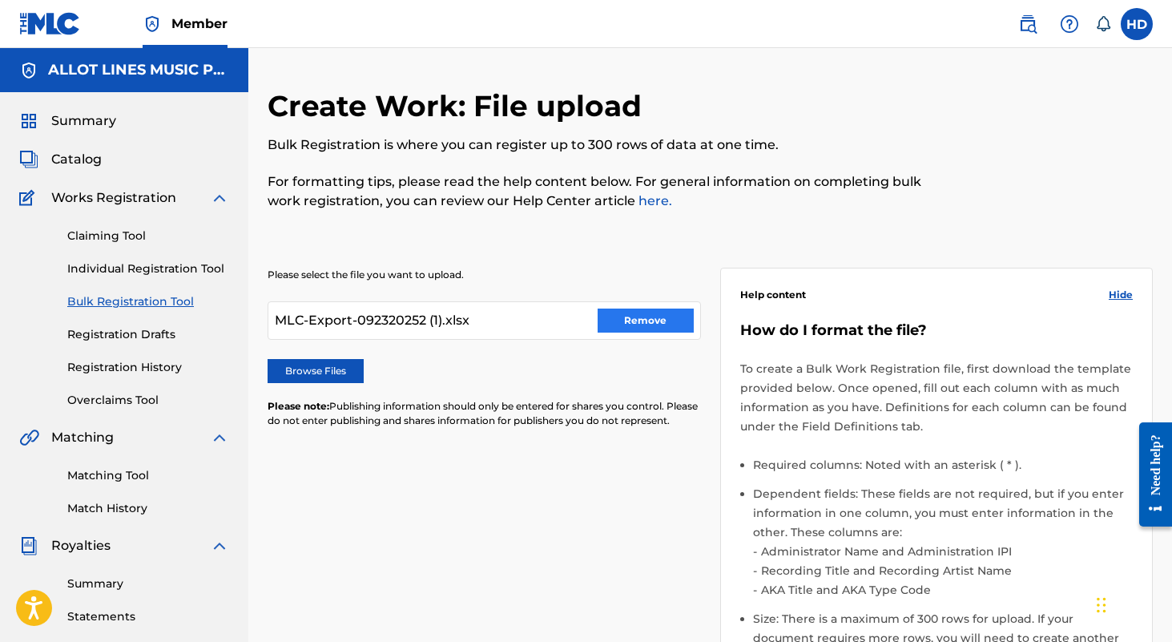
click at [627, 308] on div "MLC-Export-092320252 (1).xlsx Remove" at bounding box center [484, 320] width 433 height 38
click at [639, 316] on button "Remove" at bounding box center [646, 320] width 96 height 24
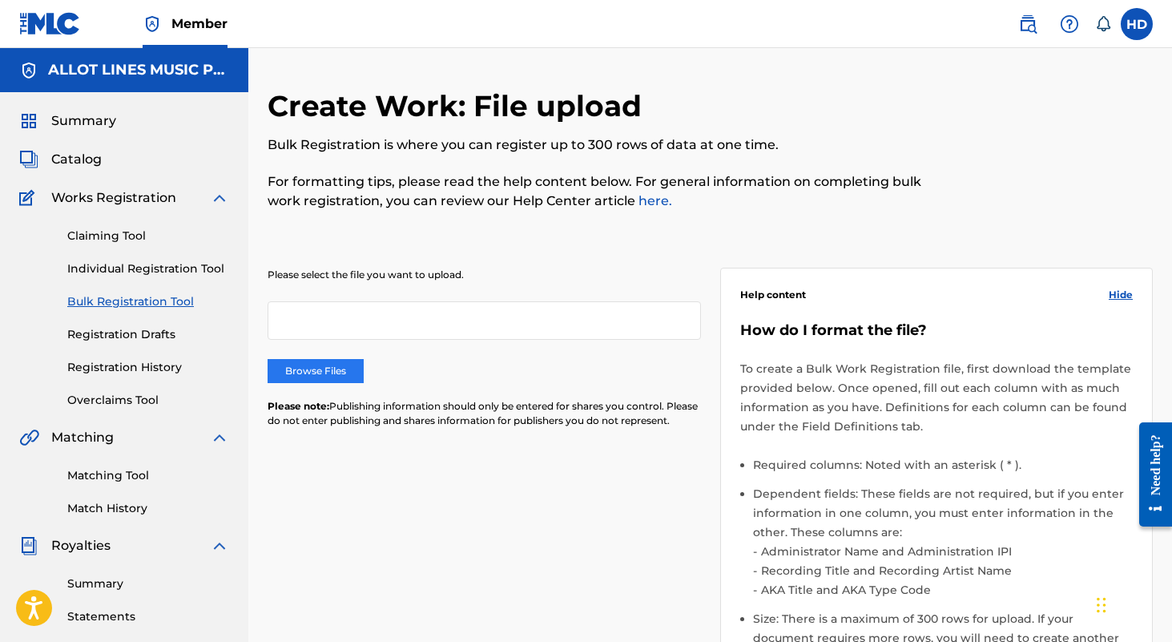
click at [331, 361] on label "Browse Files" at bounding box center [316, 371] width 96 height 24
click at [0, 0] on input "Browse Files" at bounding box center [0, 0] width 0 height 0
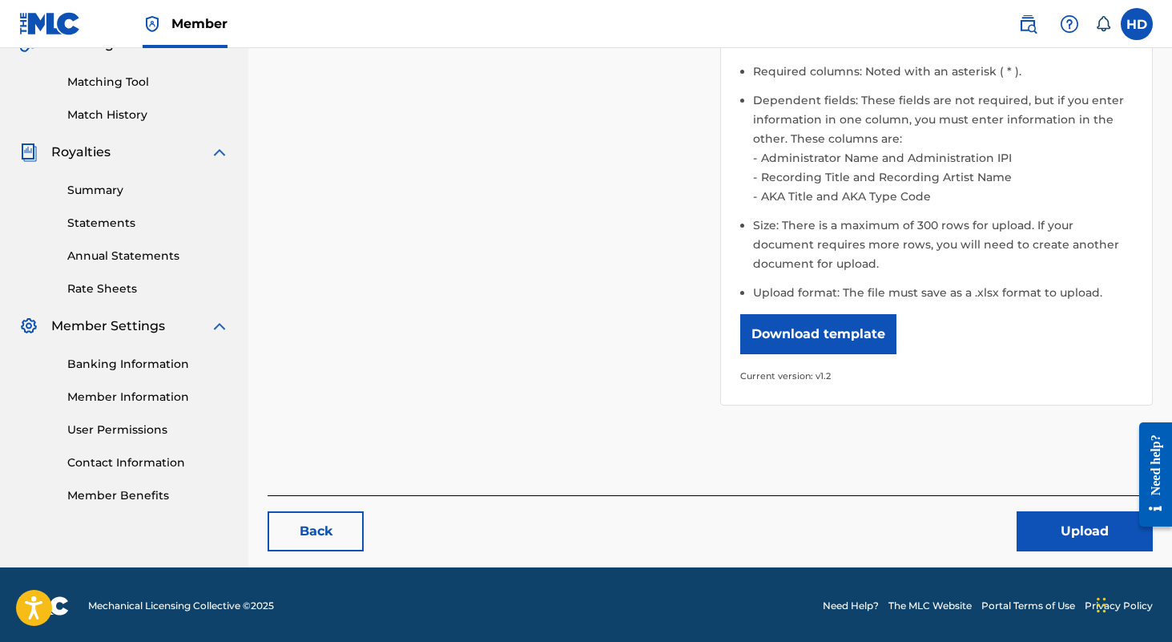
scroll to position [395, 0]
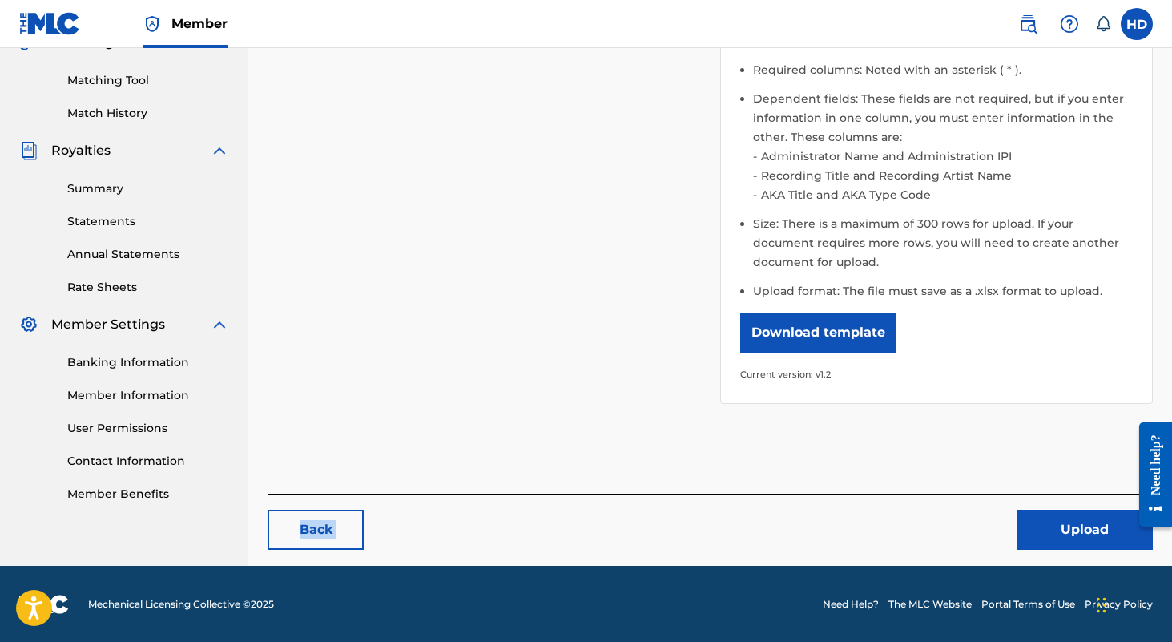
click at [1043, 499] on div "Create Work: File upload Bulk Registration is where you can register up to 300 …" at bounding box center [710, 129] width 885 height 873
click at [1058, 526] on button "Upload" at bounding box center [1085, 530] width 136 height 40
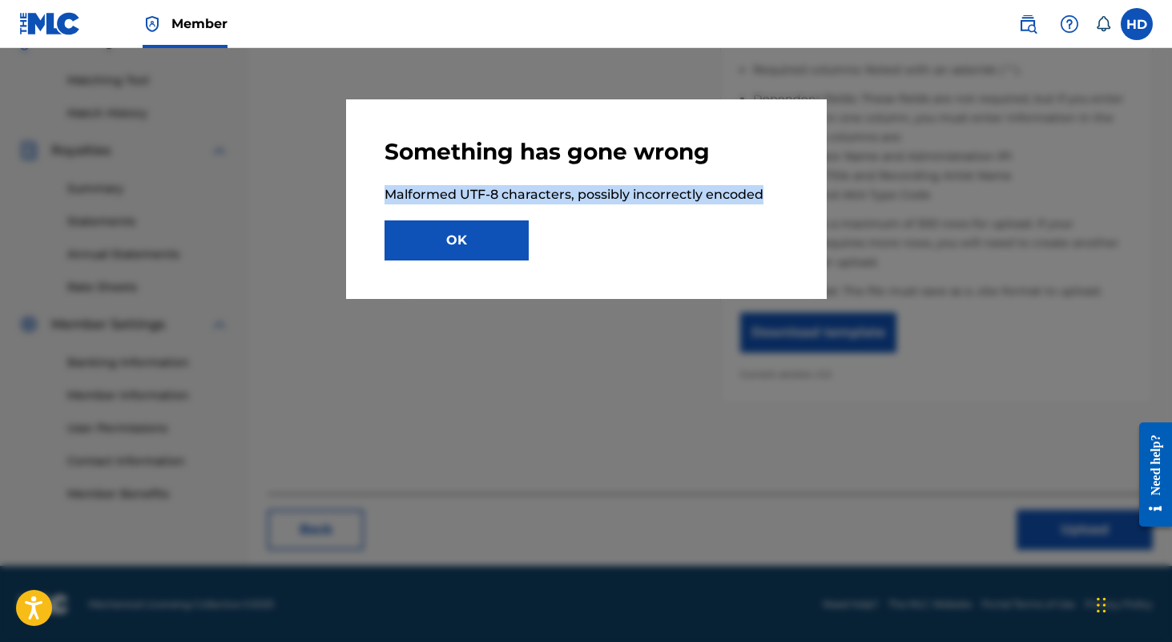
drag, startPoint x: 387, startPoint y: 191, endPoint x: 774, endPoint y: 201, distance: 387.1
click at [774, 201] on p "Malformed UTF-8 characters, possibly incorrectly encoded" at bounding box center [587, 194] width 404 height 19
click at [479, 232] on button "OK" at bounding box center [457, 240] width 144 height 40
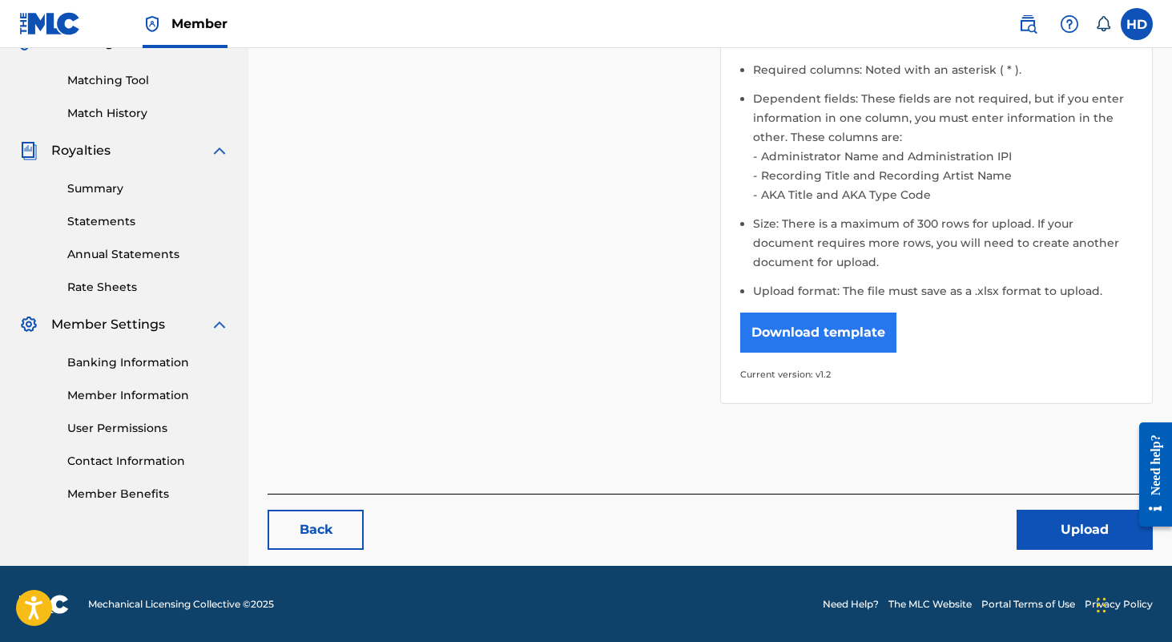
scroll to position [0, 0]
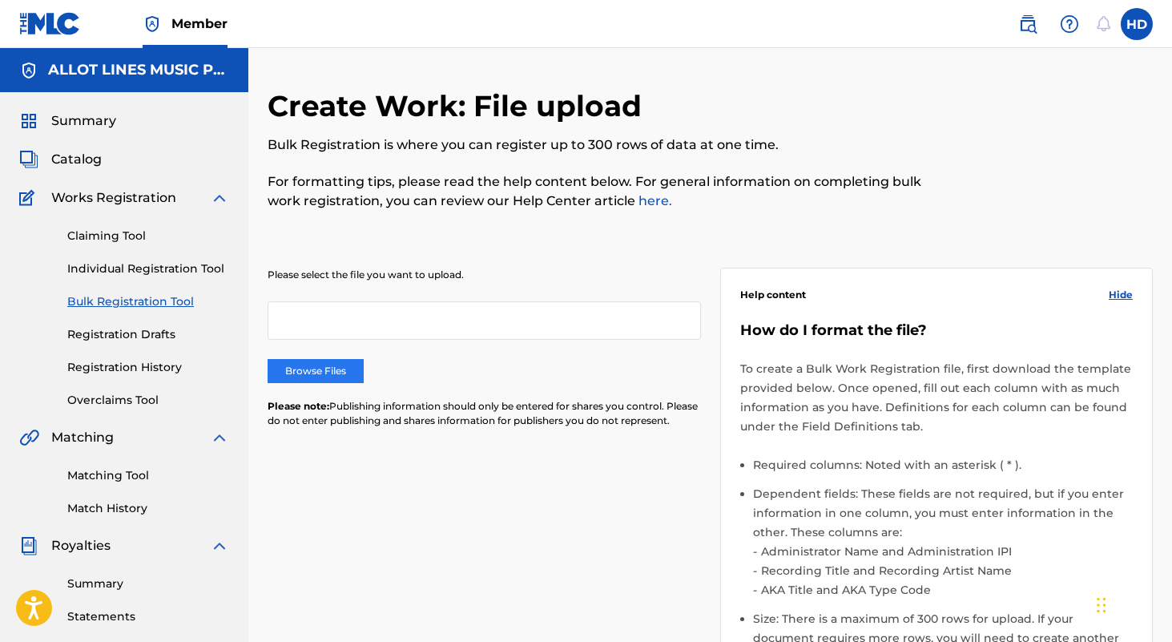
click at [312, 370] on label "Browse Files" at bounding box center [316, 371] width 96 height 24
click at [0, 0] on input "Browse Files" at bounding box center [0, 0] width 0 height 0
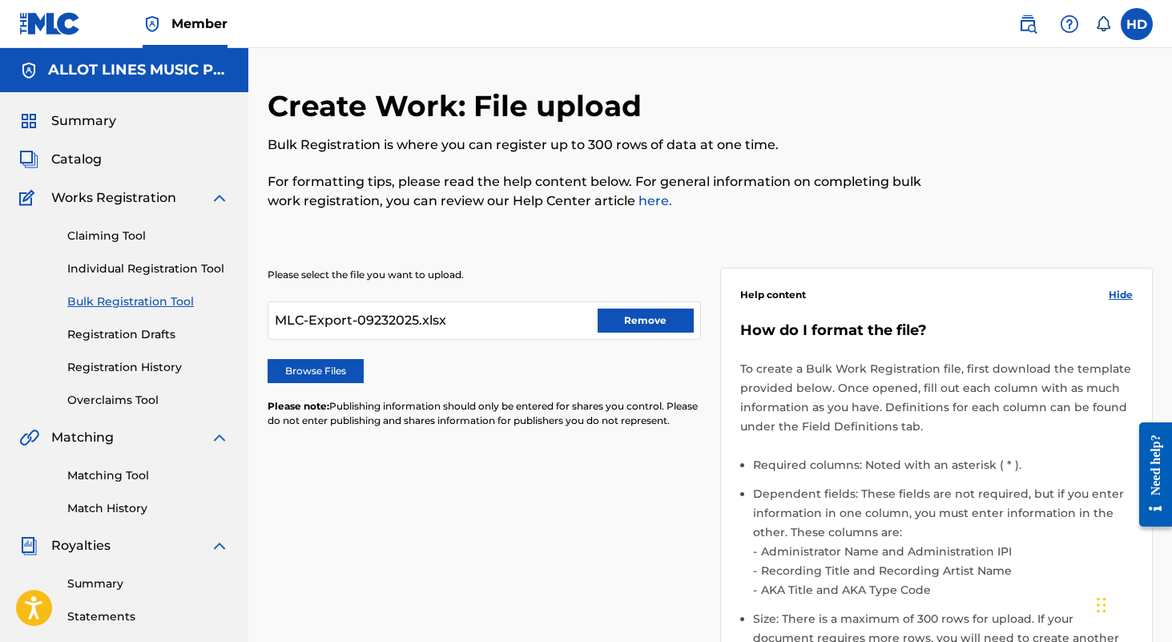
scroll to position [283, 0]
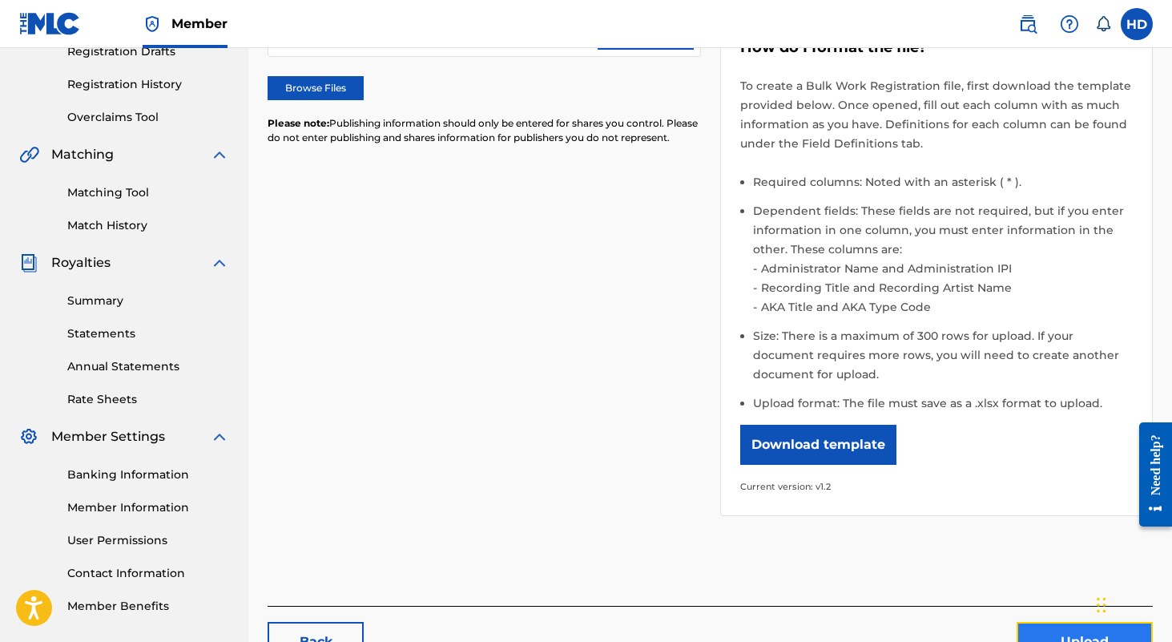
click at [1045, 638] on button "Upload" at bounding box center [1085, 642] width 136 height 40
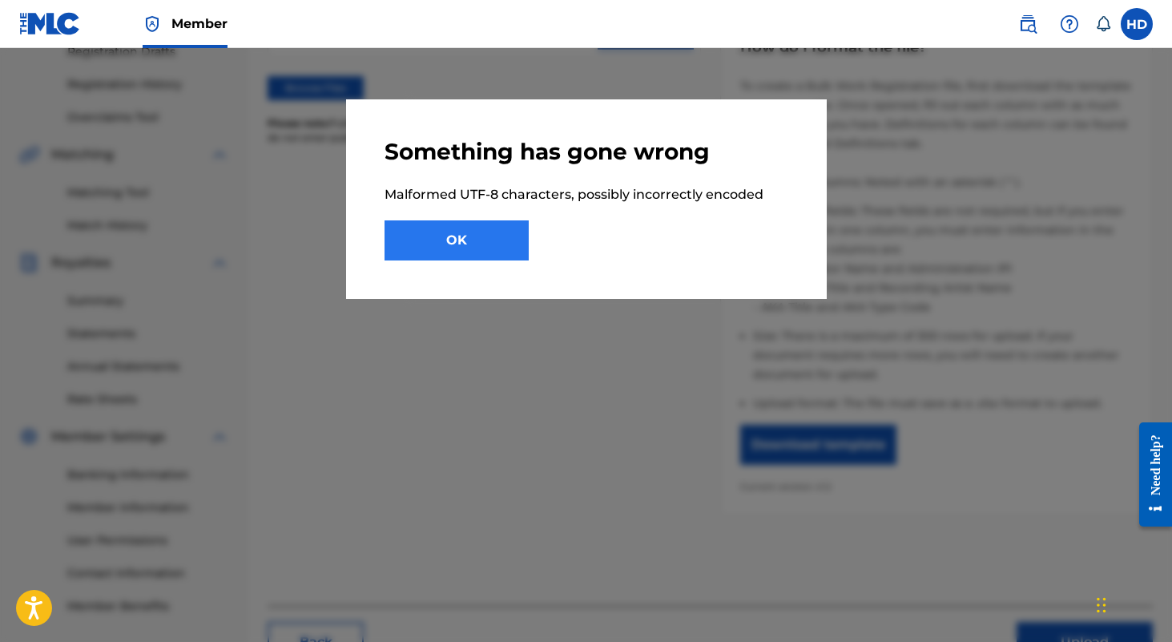
click at [506, 253] on button "OK" at bounding box center [457, 240] width 144 height 40
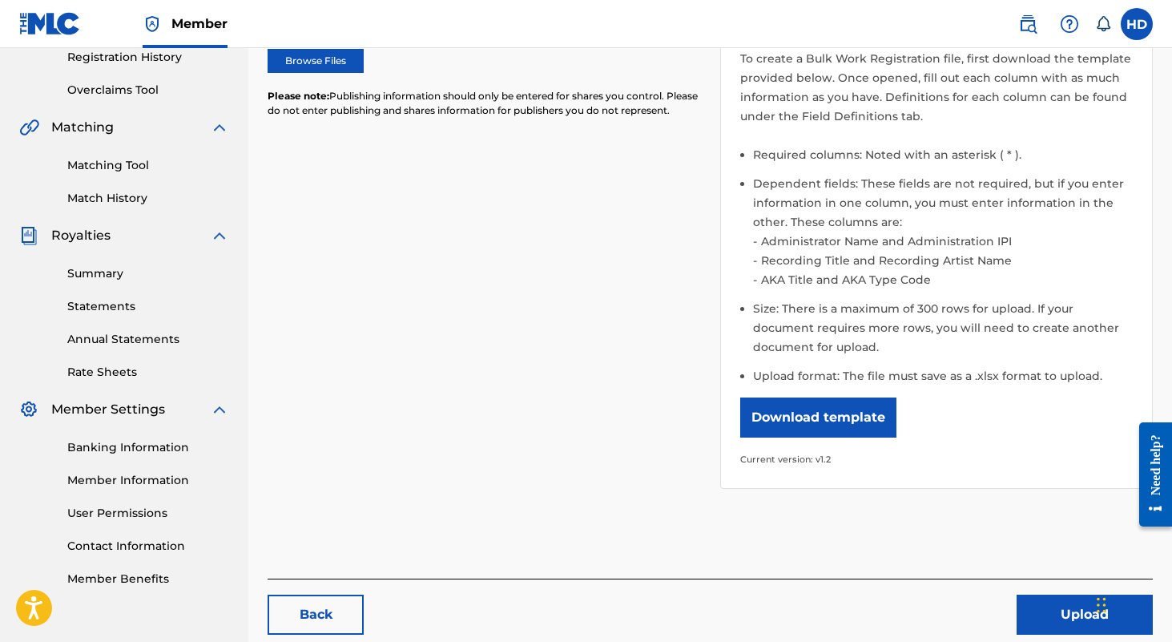
scroll to position [315, 0]
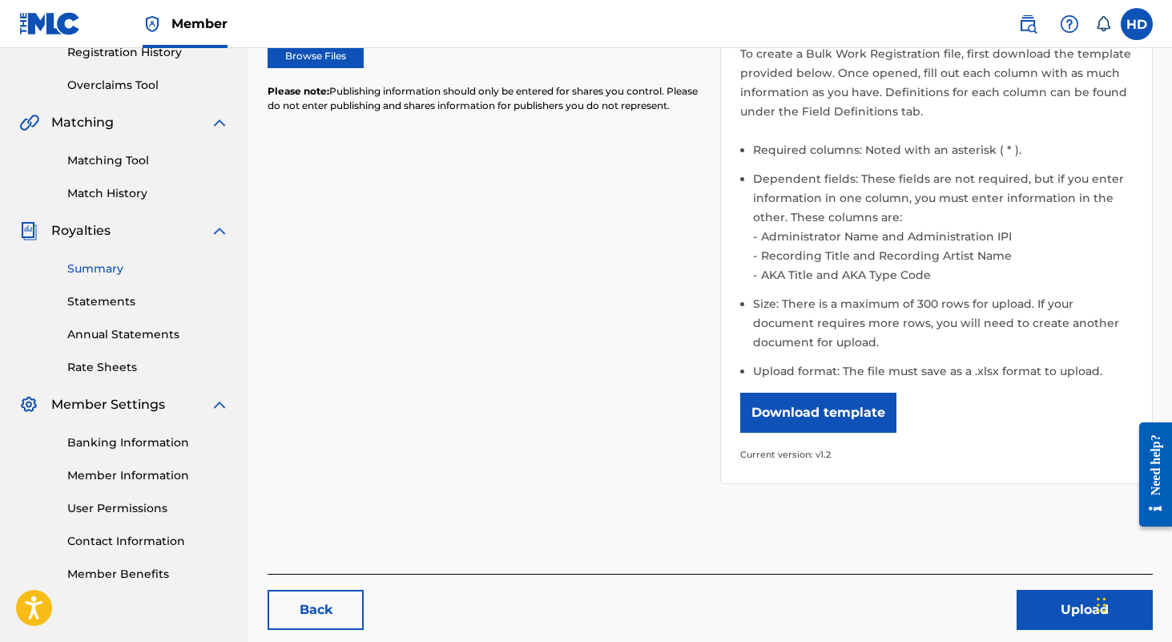
click at [117, 262] on link "Summary" at bounding box center [148, 268] width 162 height 17
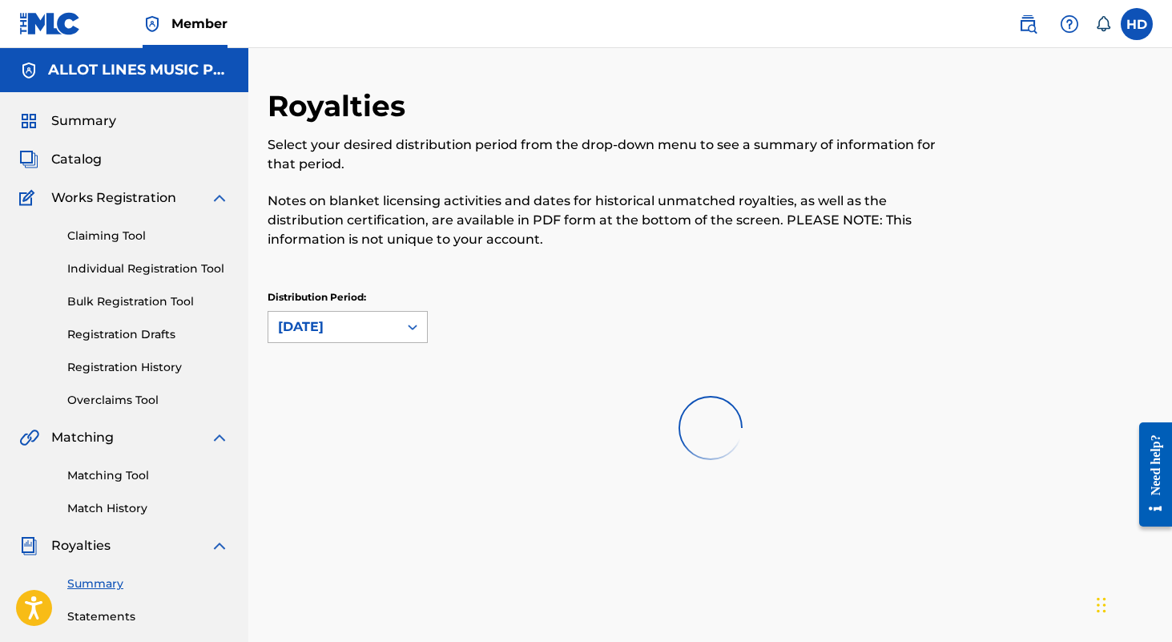
click at [413, 328] on icon at bounding box center [413, 327] width 16 height 16
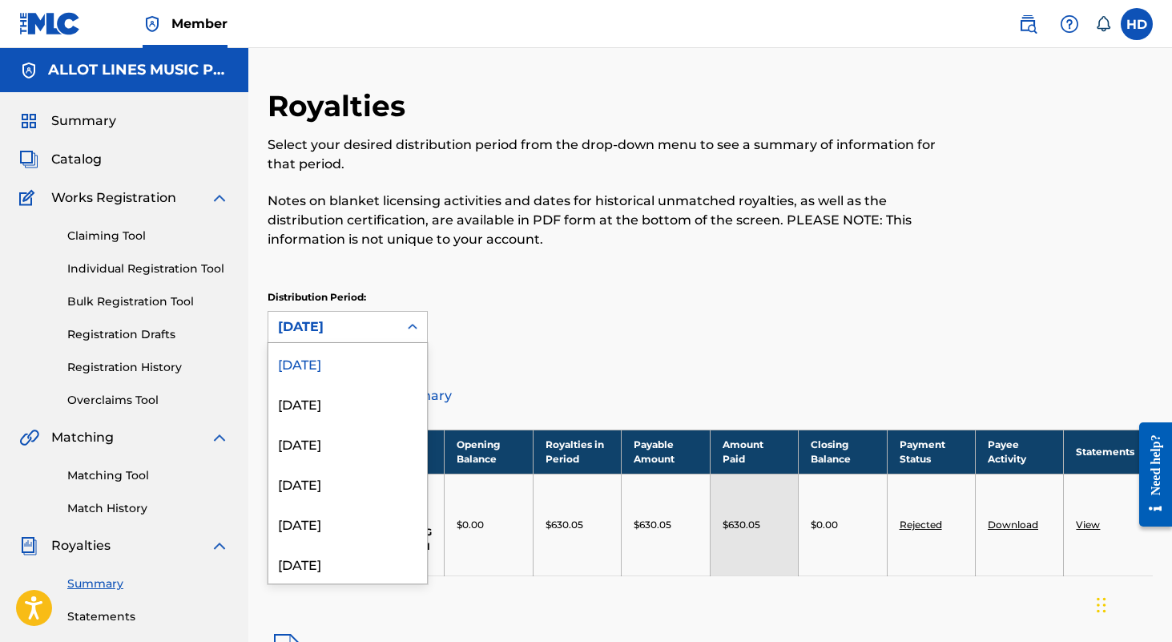
click at [529, 284] on div "Royalties Select your desired distribution period from the drop-down menu to se…" at bounding box center [710, 232] width 885 height 288
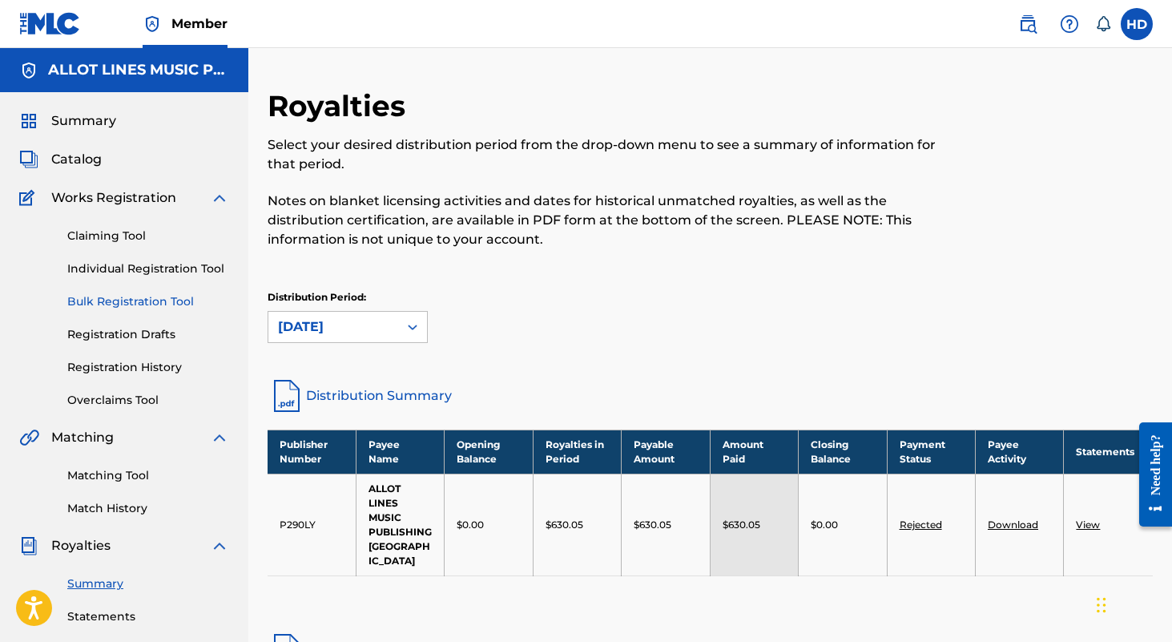
click at [147, 298] on link "Bulk Registration Tool" at bounding box center [148, 301] width 162 height 17
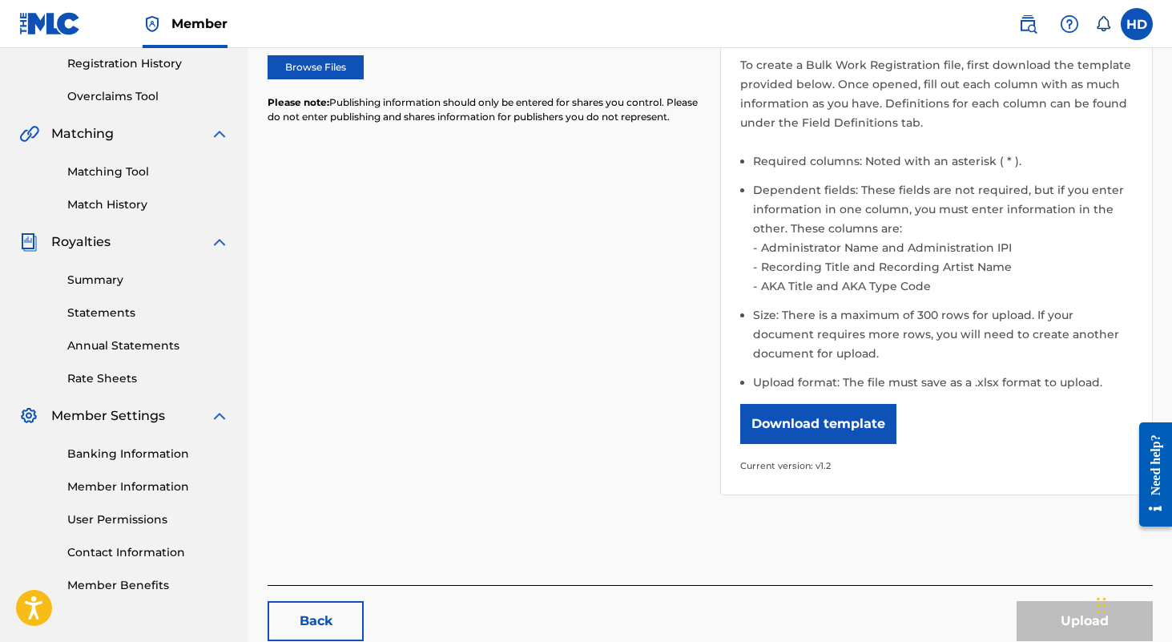
scroll to position [395, 0]
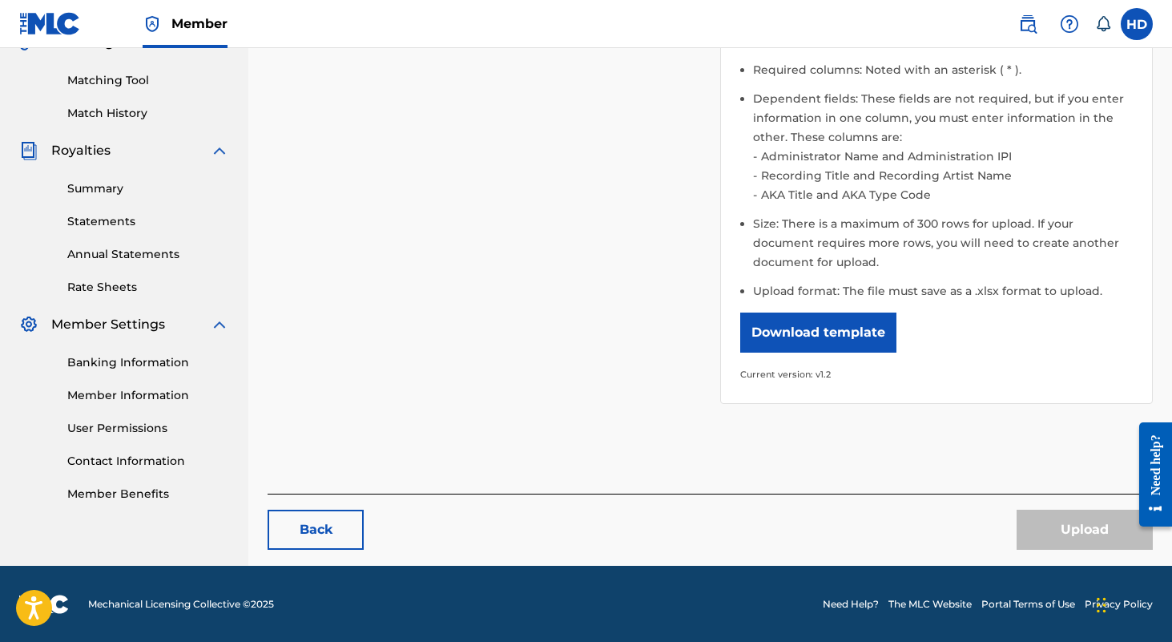
click at [1051, 518] on div "Upload" at bounding box center [1085, 530] width 136 height 40
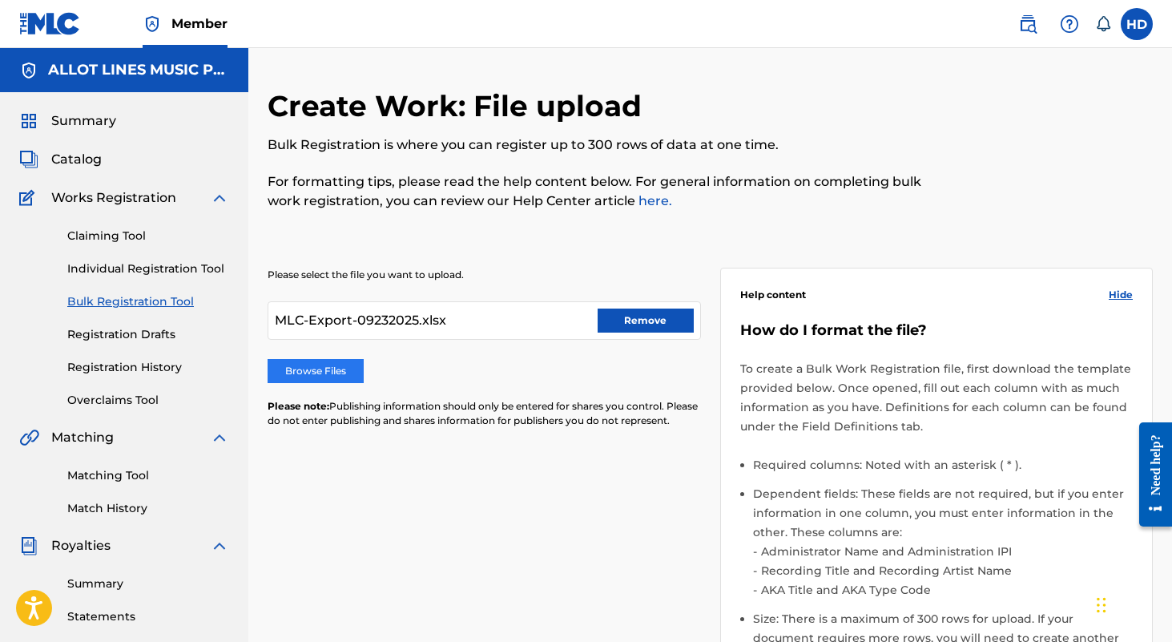
click at [334, 359] on label "Browse Files" at bounding box center [316, 371] width 96 height 24
click at [0, 0] on input "Browse Files" at bounding box center [0, 0] width 0 height 0
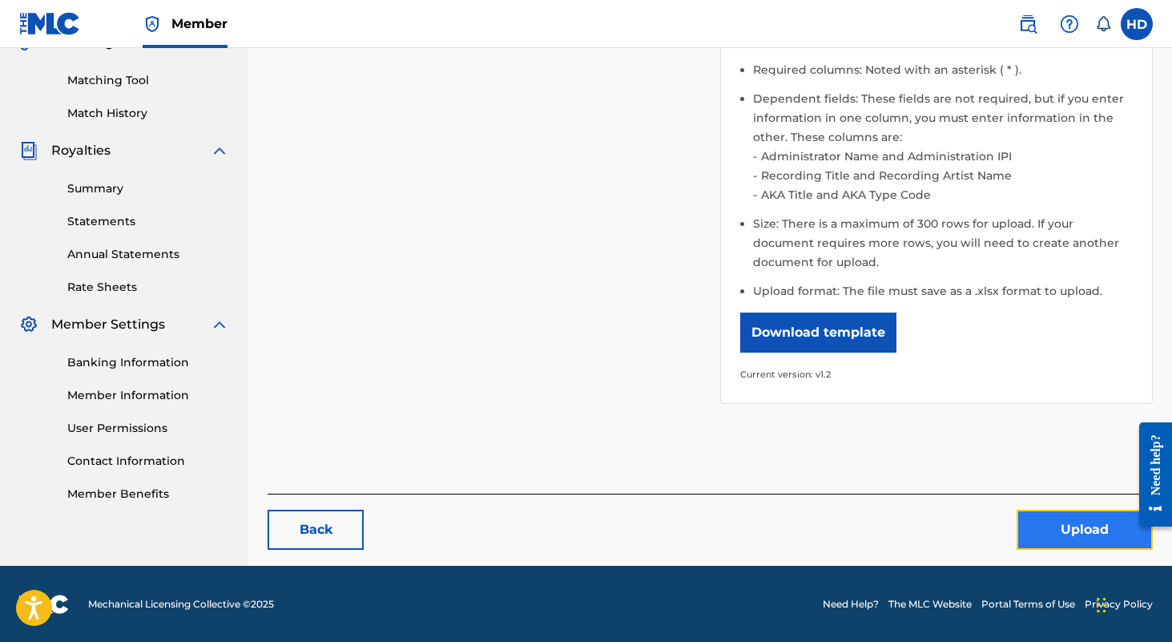
click at [1052, 518] on button "Upload" at bounding box center [1085, 530] width 136 height 40
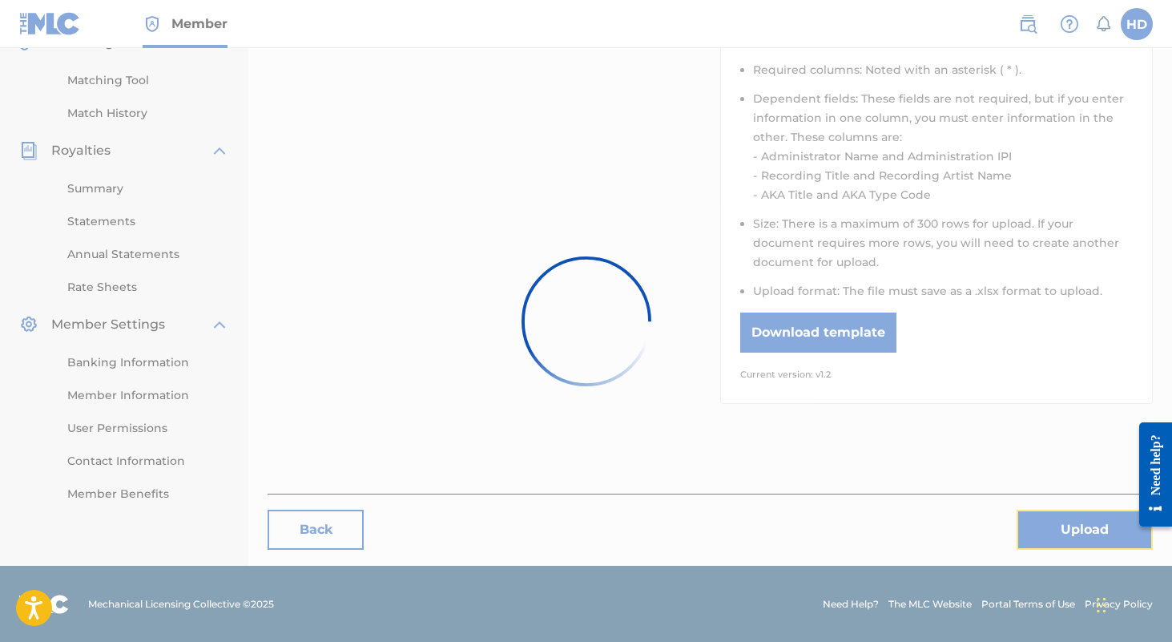
scroll to position [8, 0]
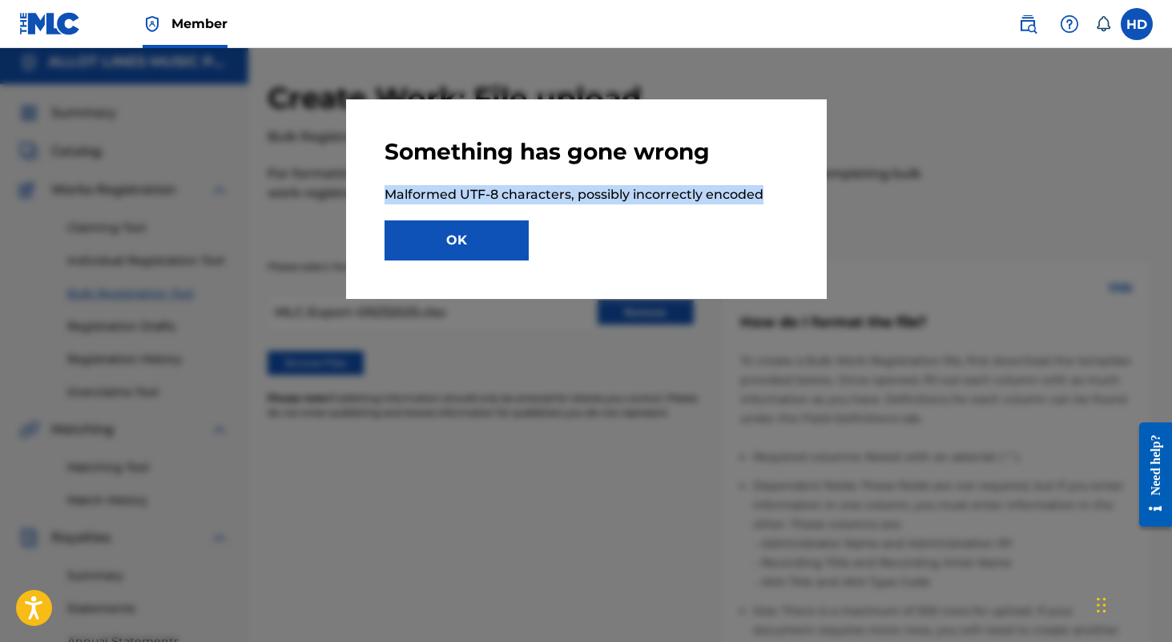
drag, startPoint x: 373, startPoint y: 191, endPoint x: 790, endPoint y: 194, distance: 416.6
click at [790, 194] on div "Something has gone wrong Malformed UTF-8 characters, possibly incorrectly encod…" at bounding box center [586, 199] width 481 height 200
copy p "Malformed UTF-8 characters, possibly incorrectly encoded"
click at [458, 229] on button "OK" at bounding box center [457, 240] width 144 height 40
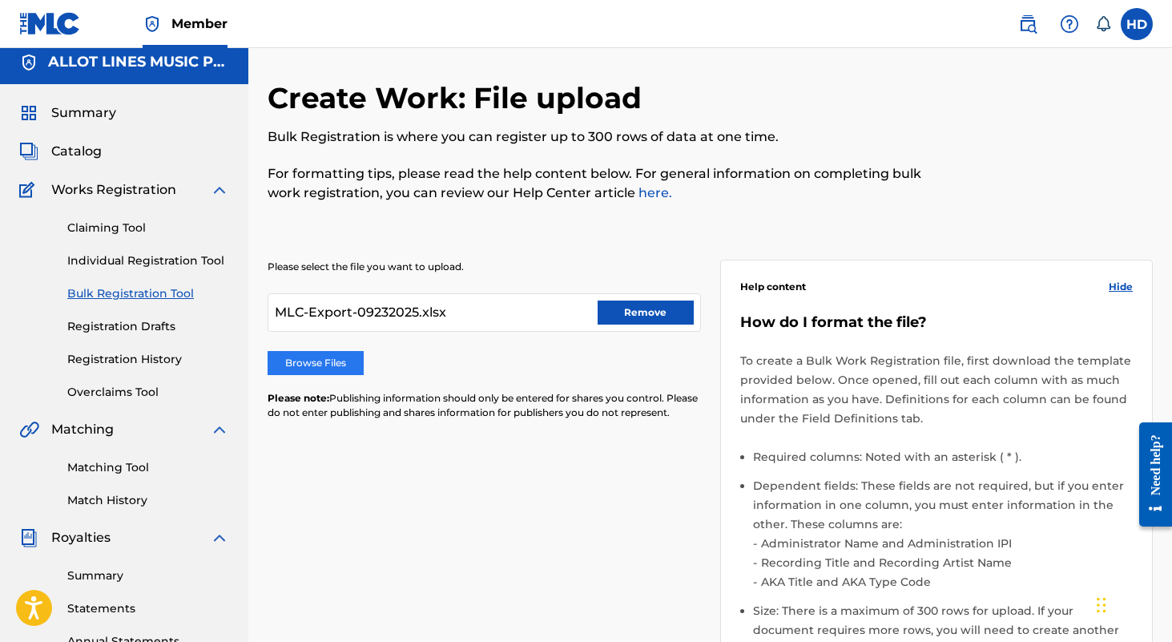
click at [345, 367] on label "Browse Files" at bounding box center [316, 363] width 96 height 24
click at [0, 0] on input "Browse Files" at bounding box center [0, 0] width 0 height 0
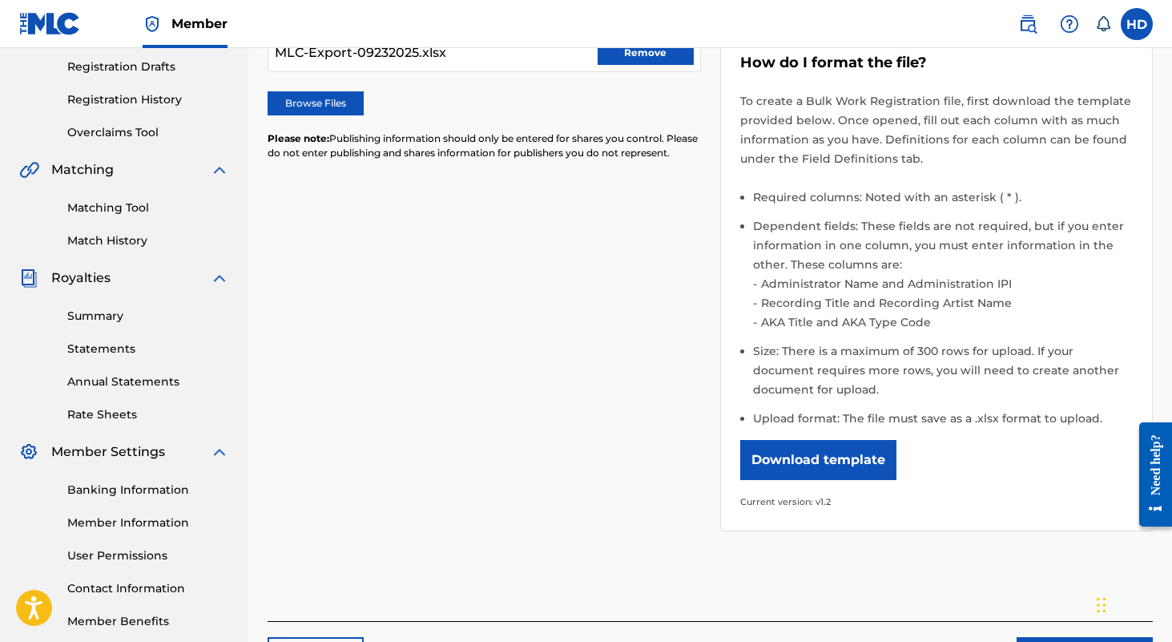
scroll to position [395, 0]
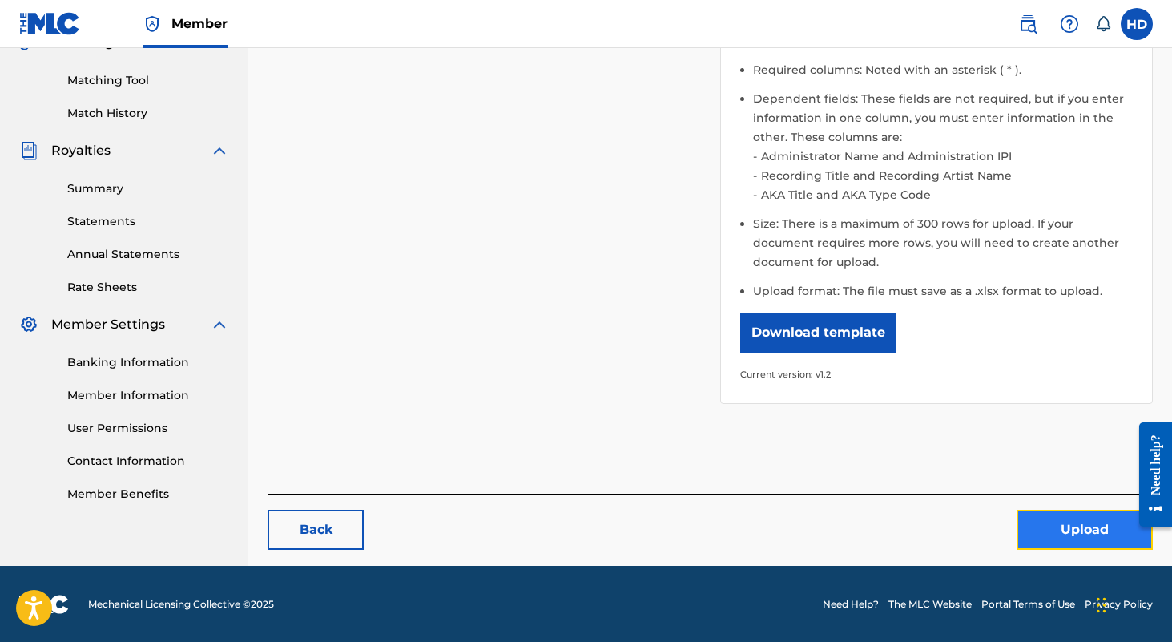
click at [1042, 545] on button "Upload" at bounding box center [1085, 530] width 136 height 40
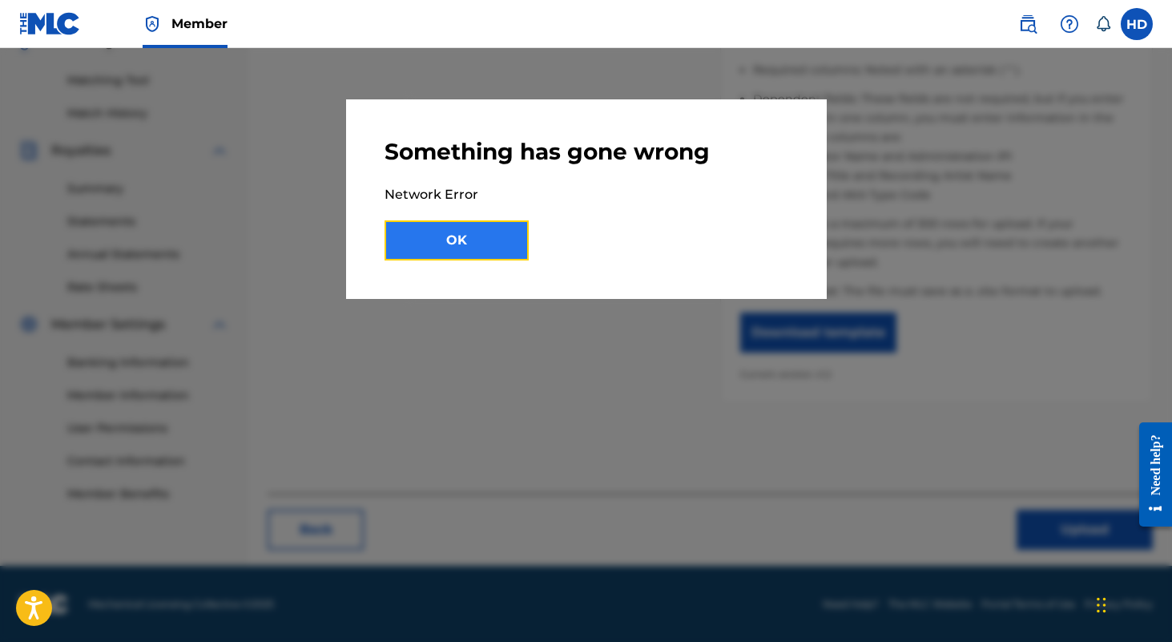
click at [502, 238] on button "OK" at bounding box center [457, 240] width 144 height 40
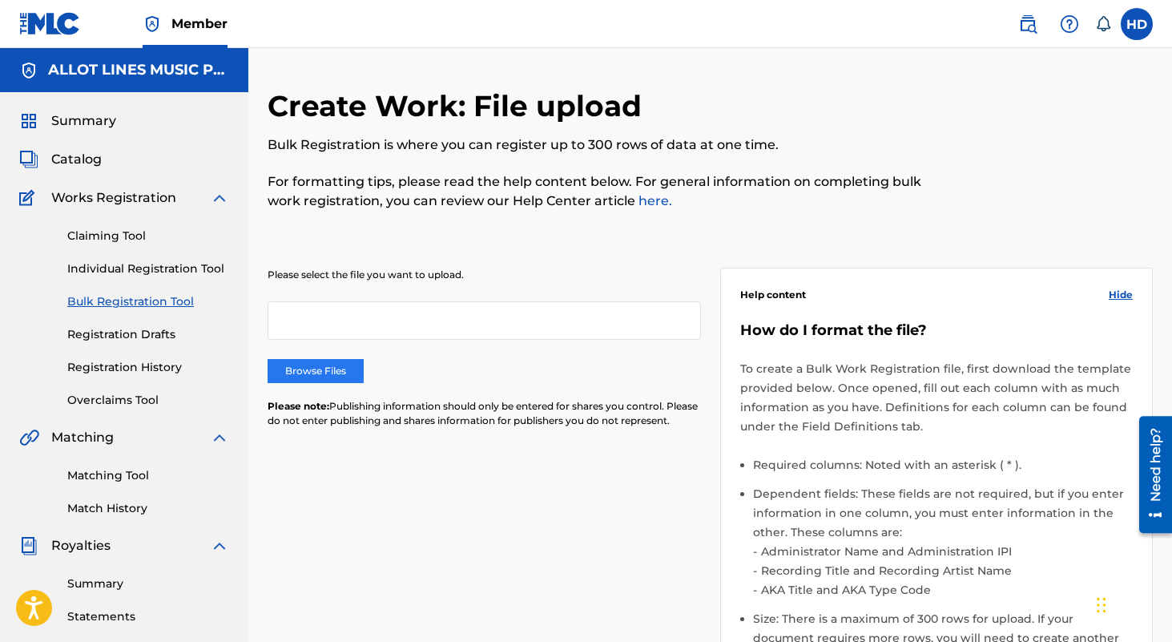
click at [341, 361] on label "Browse Files" at bounding box center [316, 371] width 96 height 24
click at [0, 0] on input "Browse Files" at bounding box center [0, 0] width 0 height 0
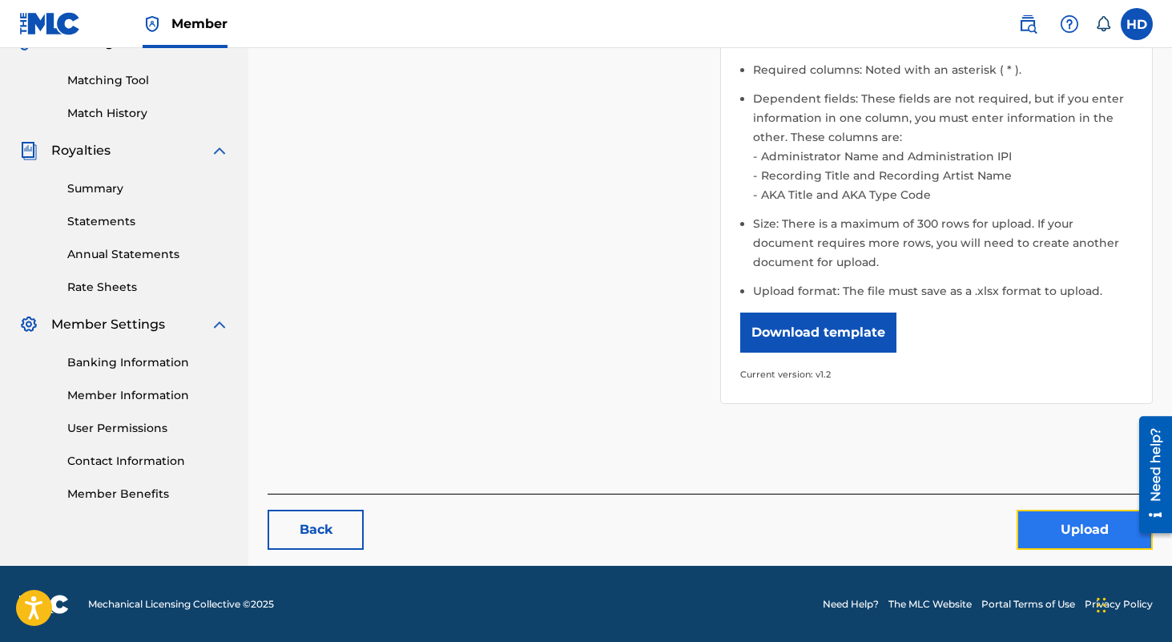
click at [1051, 512] on button "Upload" at bounding box center [1085, 530] width 136 height 40
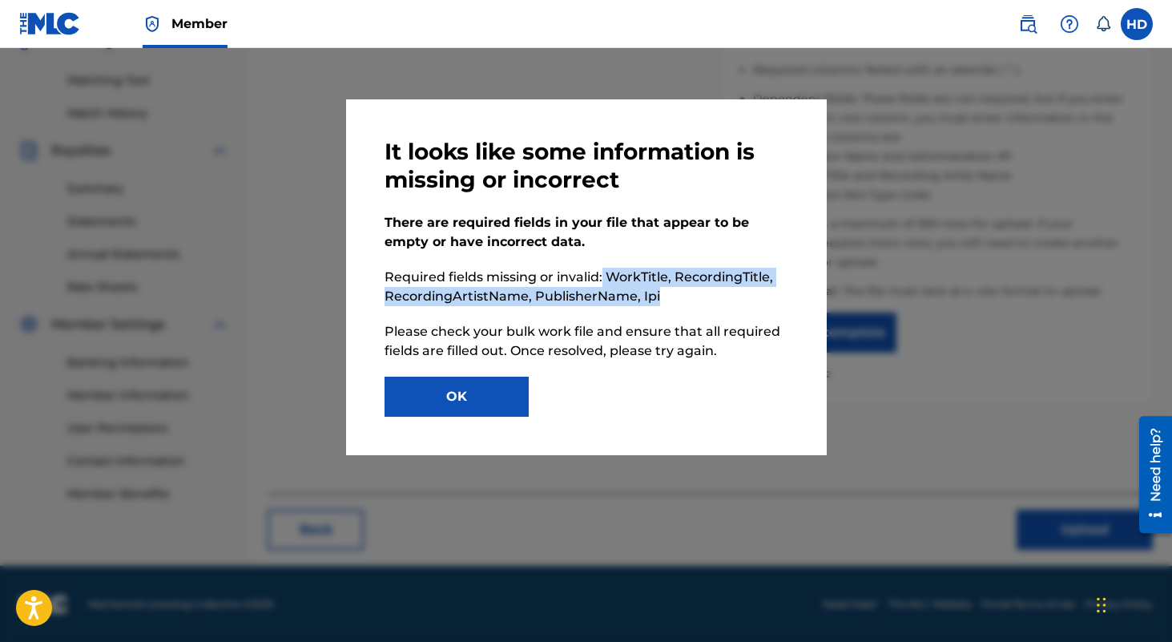
drag, startPoint x: 603, startPoint y: 275, endPoint x: 663, endPoint y: 300, distance: 66.1
click at [663, 300] on p "Required fields missing or invalid: WorkTitle, RecordingTitle, RecordingArtistN…" at bounding box center [587, 287] width 404 height 38
click at [510, 383] on button "OK" at bounding box center [457, 397] width 144 height 40
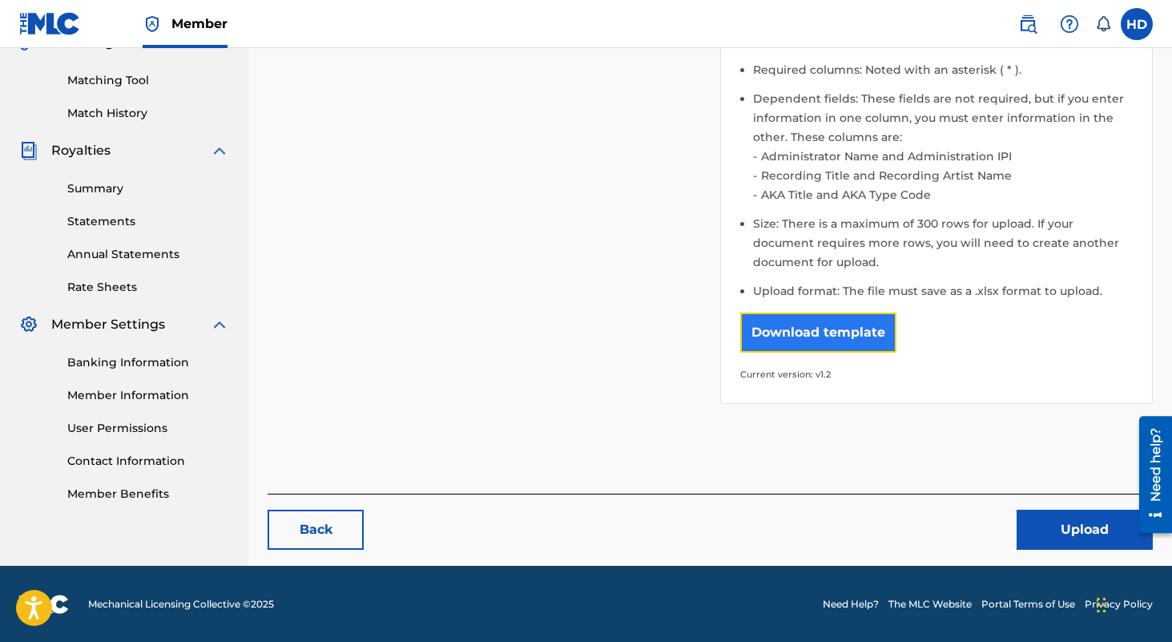
click at [797, 335] on button "Download template" at bounding box center [818, 332] width 156 height 40
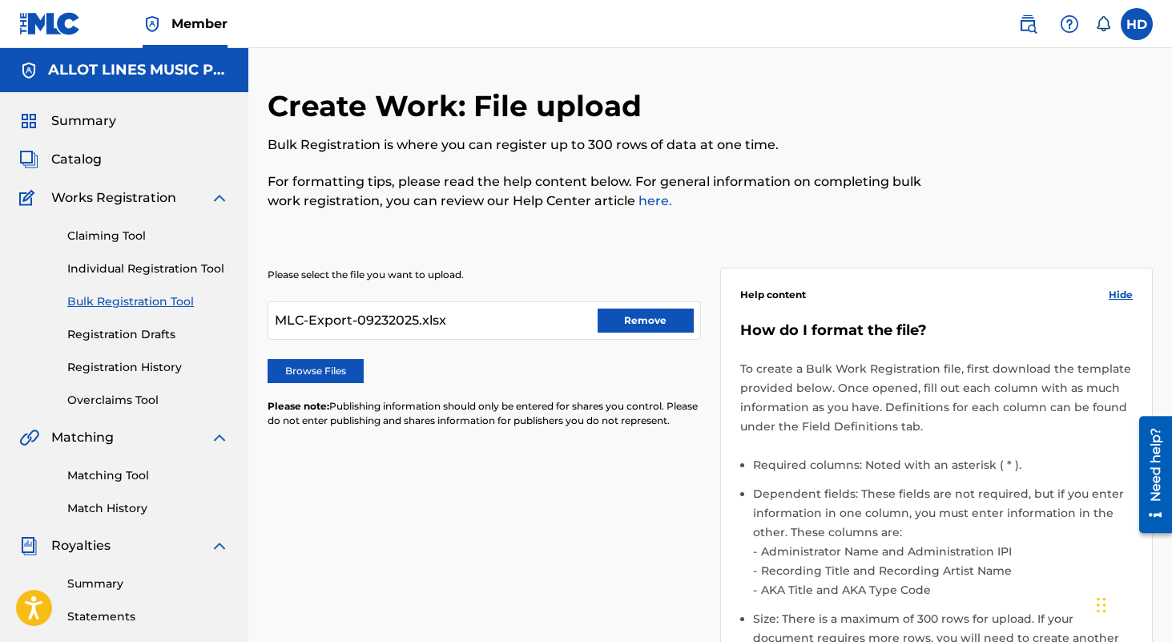
scroll to position [3, 0]
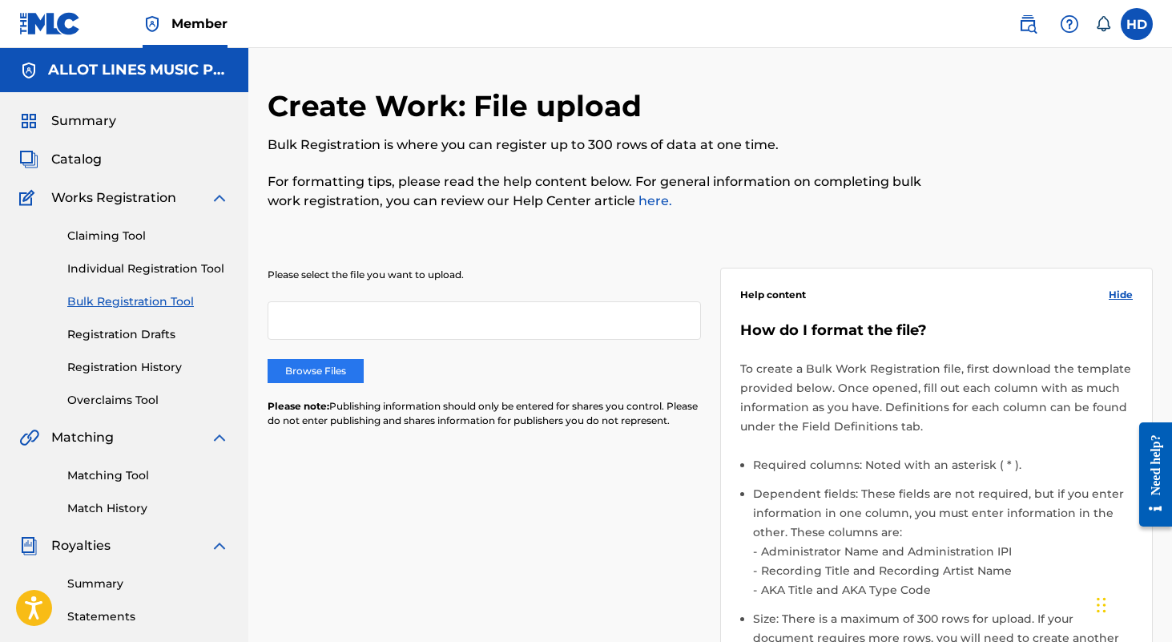
click at [335, 377] on label "Browse Files" at bounding box center [316, 371] width 96 height 24
click at [0, 0] on input "Browse Files" at bounding box center [0, 0] width 0 height 0
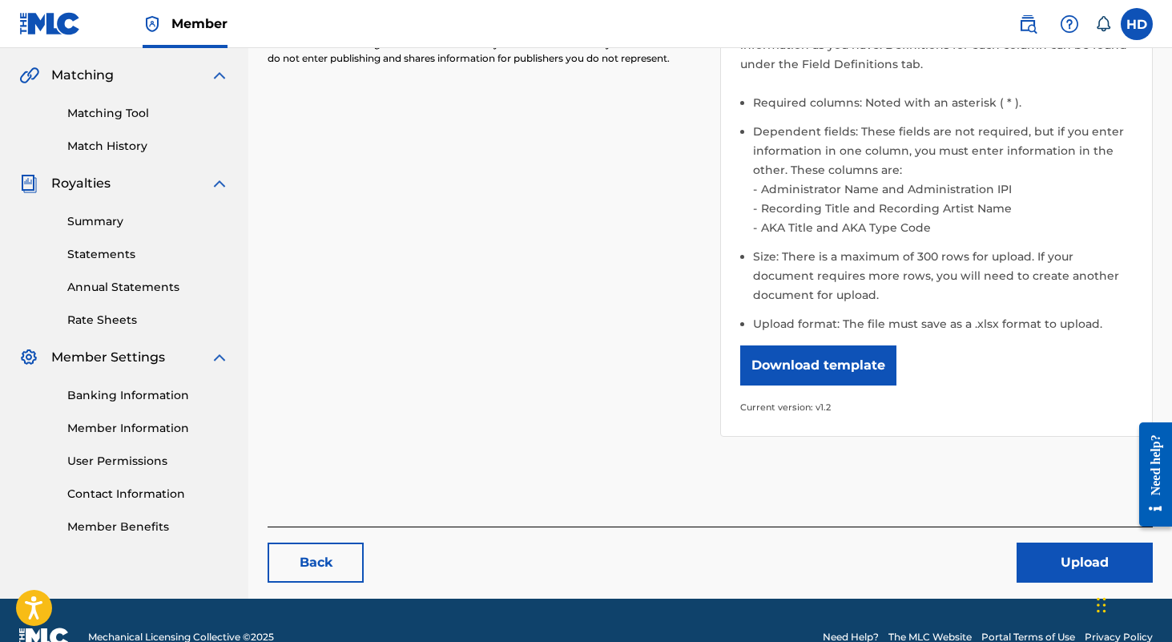
scroll to position [370, 0]
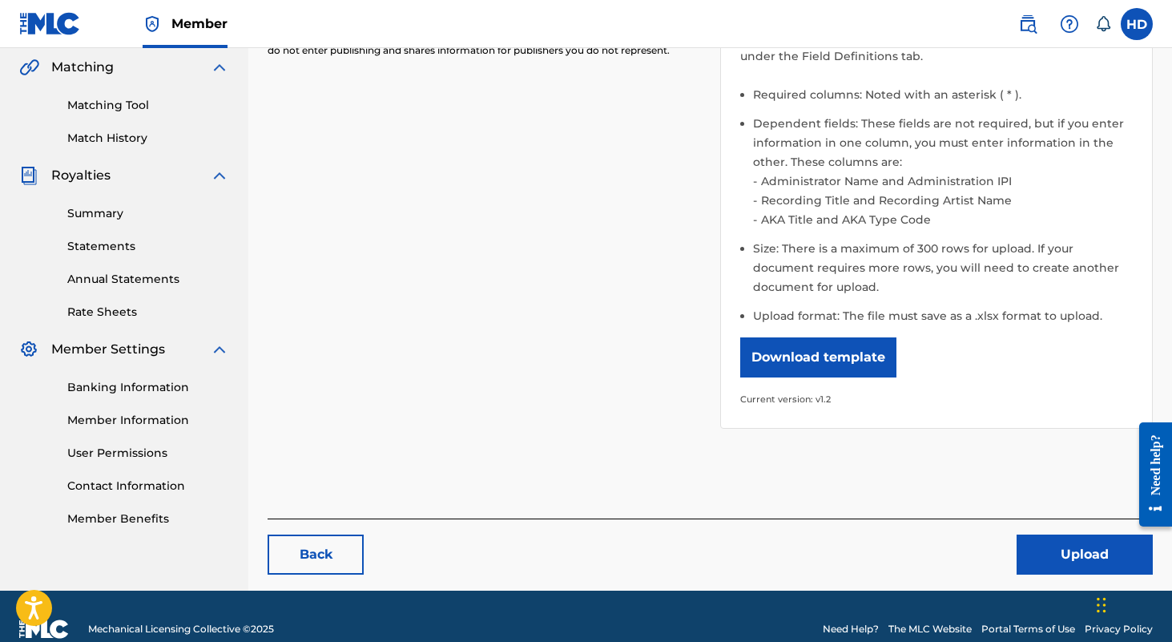
click at [1010, 544] on div "Back Upload" at bounding box center [710, 546] width 885 height 56
click at [1031, 552] on button "Upload" at bounding box center [1085, 554] width 136 height 40
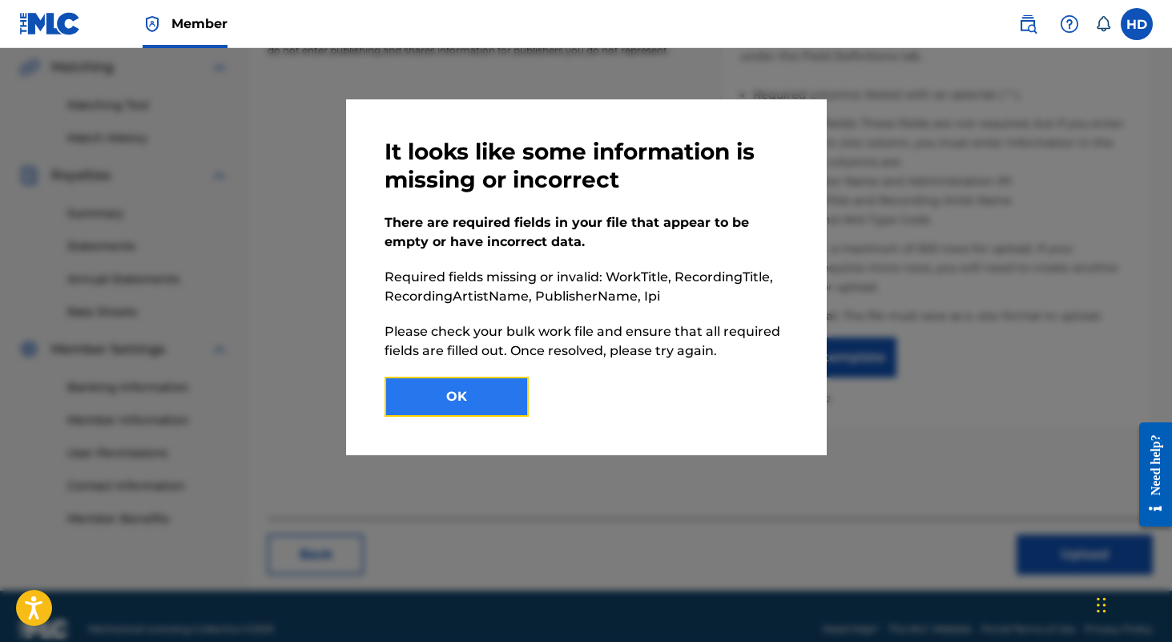
click at [490, 389] on button "OK" at bounding box center [457, 397] width 144 height 40
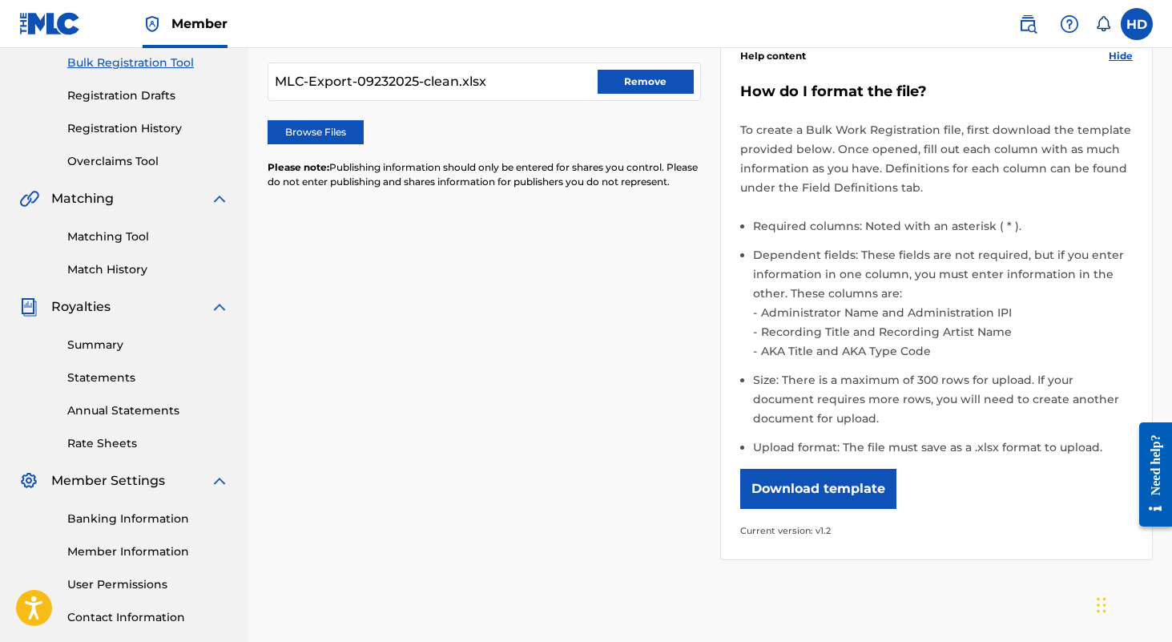
scroll to position [0, 0]
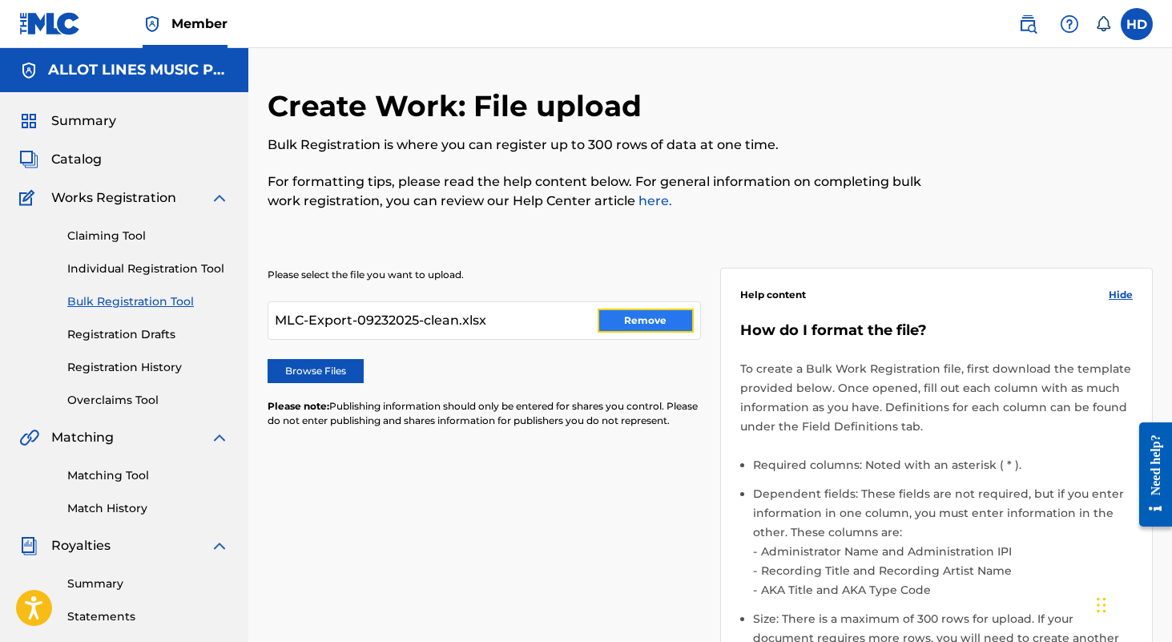
click at [614, 325] on button "Remove" at bounding box center [646, 320] width 96 height 24
click at [344, 371] on label "Browse Files" at bounding box center [316, 371] width 96 height 24
click at [338, 374] on label "Browse Files" at bounding box center [316, 371] width 96 height 24
click at [0, 0] on input "Browse Files" at bounding box center [0, 0] width 0 height 0
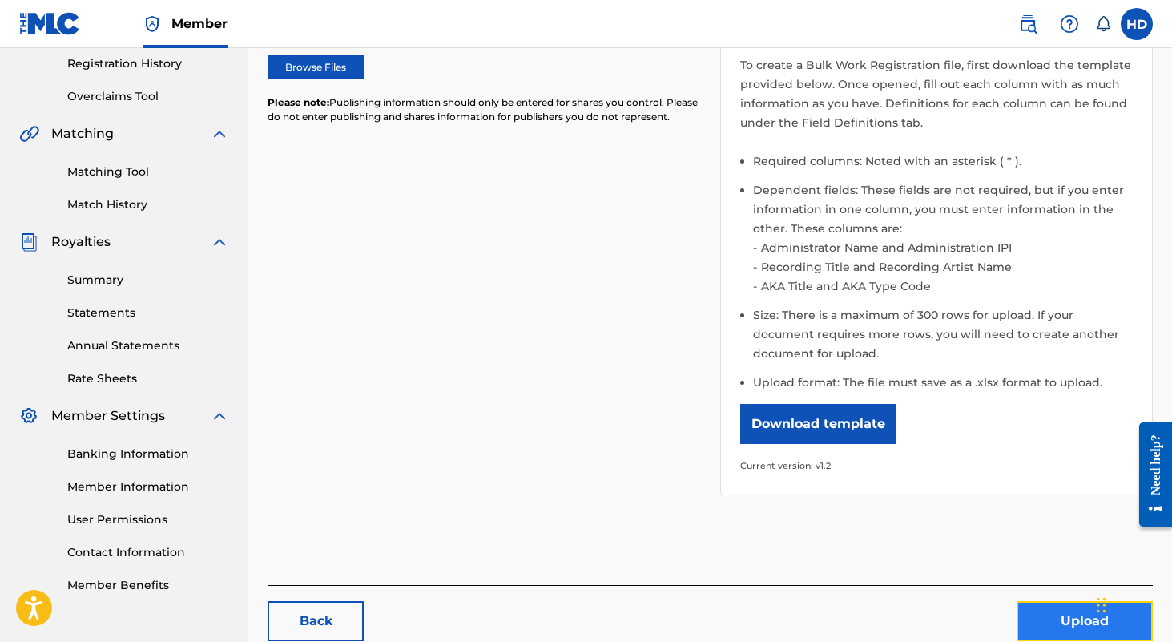
click at [1039, 615] on button "Upload" at bounding box center [1085, 621] width 136 height 40
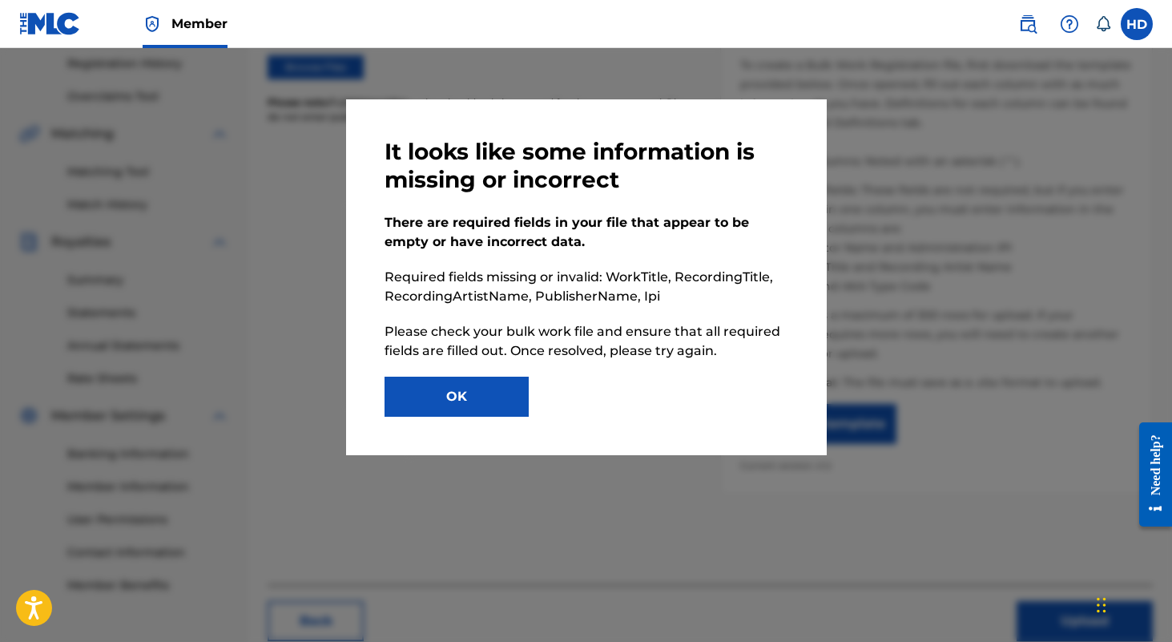
click at [510, 370] on div "It looks like some information is missing or incorrect There are required field…" at bounding box center [587, 277] width 404 height 279
click at [493, 389] on button "OK" at bounding box center [457, 397] width 144 height 40
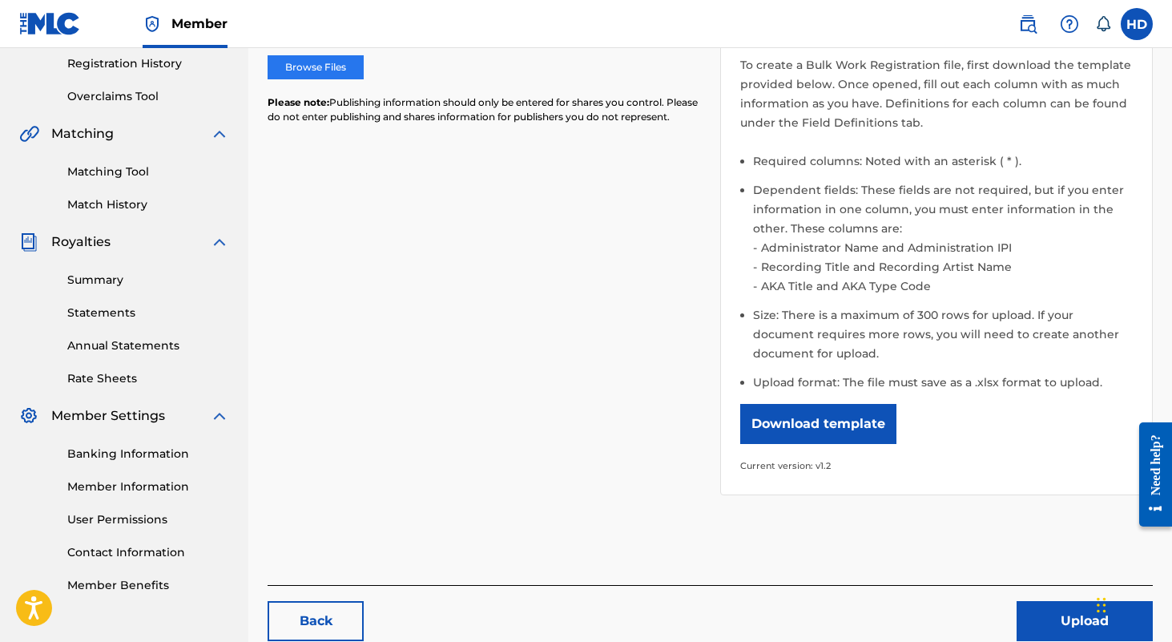
click at [352, 76] on label "Browse Files" at bounding box center [316, 67] width 96 height 24
click at [0, 0] on input "Browse Files" at bounding box center [0, 0] width 0 height 0
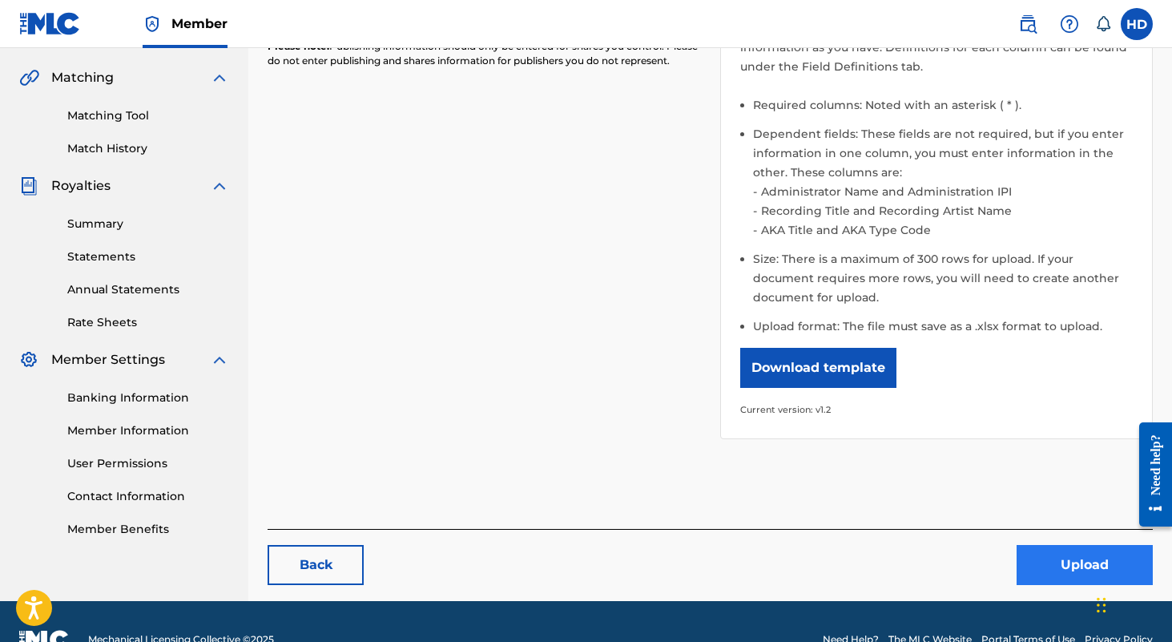
scroll to position [395, 0]
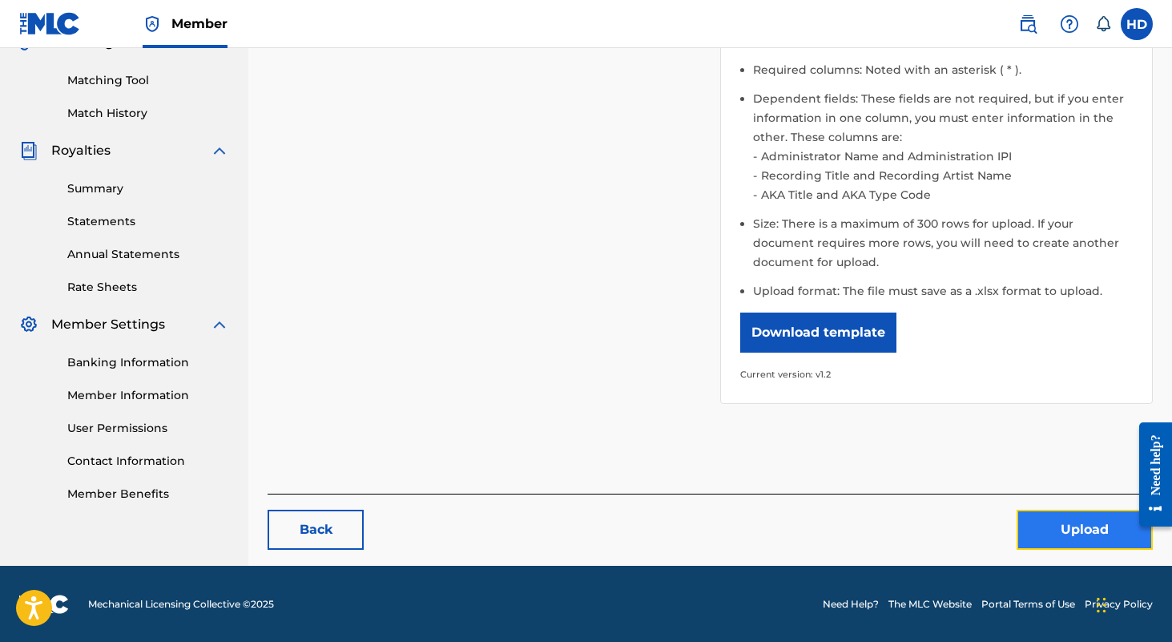
click at [1057, 517] on button "Upload" at bounding box center [1085, 530] width 136 height 40
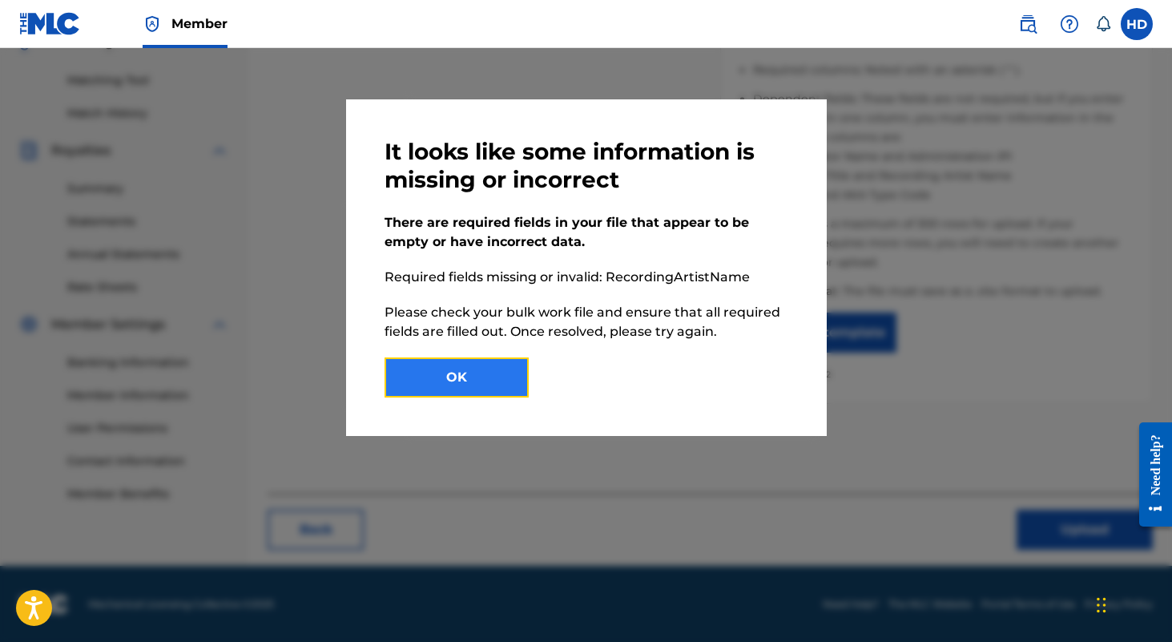
click at [518, 383] on button "OK" at bounding box center [457, 377] width 144 height 40
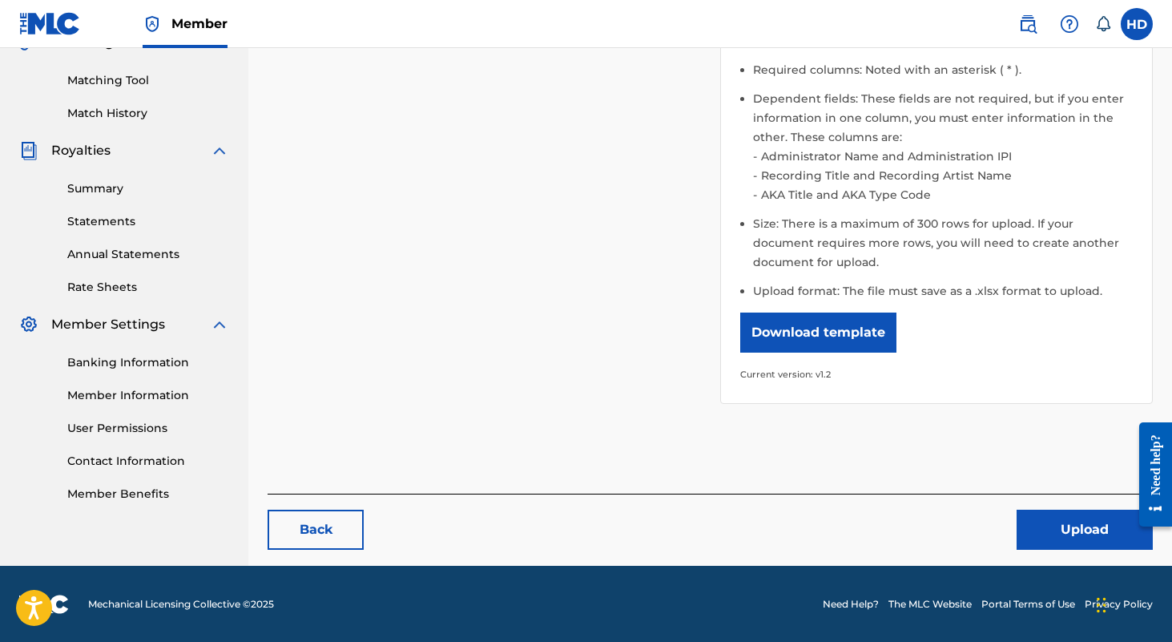
scroll to position [0, 0]
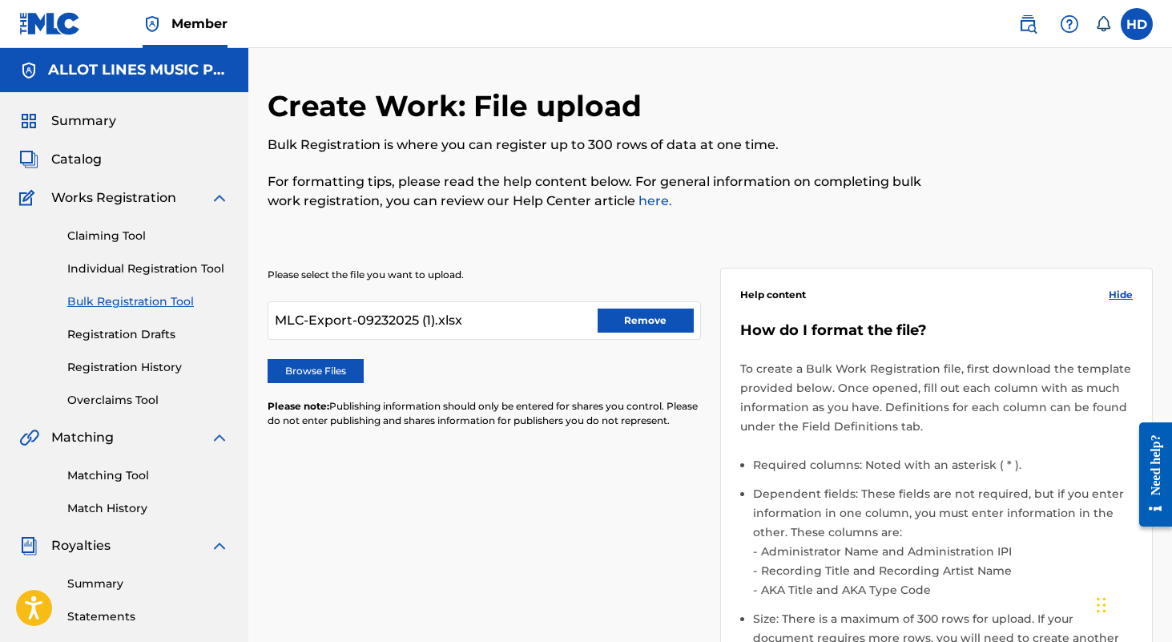
click at [619, 333] on div "MLC-Export-09232025 (1).xlsx Remove" at bounding box center [484, 320] width 433 height 38
click at [624, 324] on button "Remove" at bounding box center [646, 320] width 96 height 24
click at [345, 357] on div "Please select the file you want to upload. Browse Files Please note: Publishing…" at bounding box center [484, 357] width 433 height 179
click at [341, 369] on label "Browse Files" at bounding box center [316, 371] width 96 height 24
click at [0, 0] on input "Browse Files" at bounding box center [0, 0] width 0 height 0
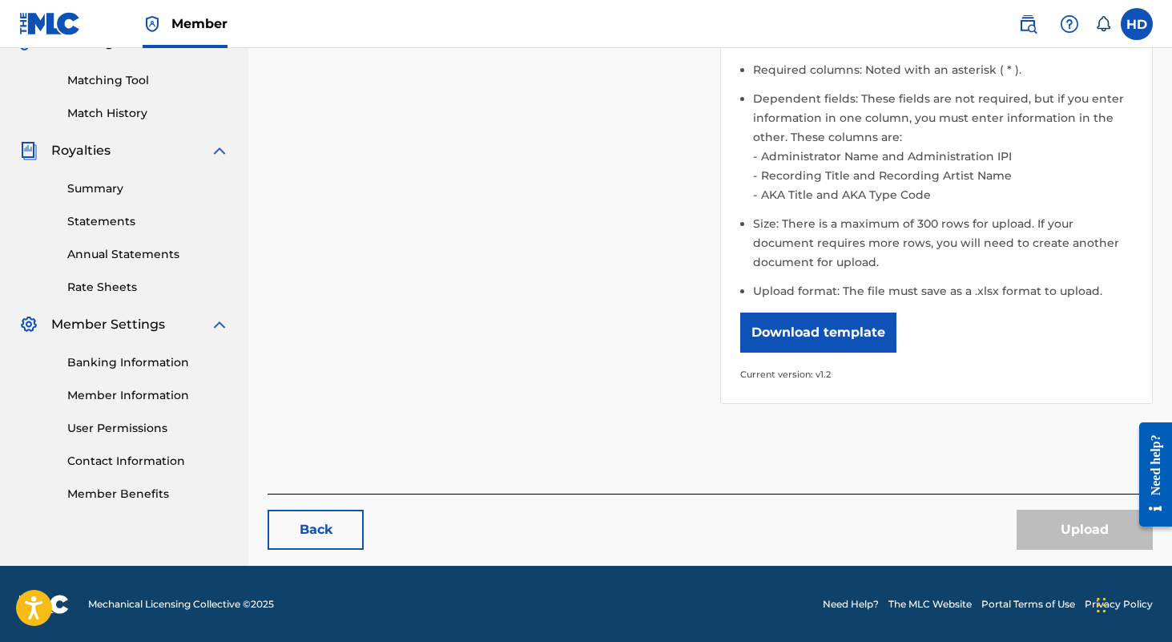
scroll to position [137, 0]
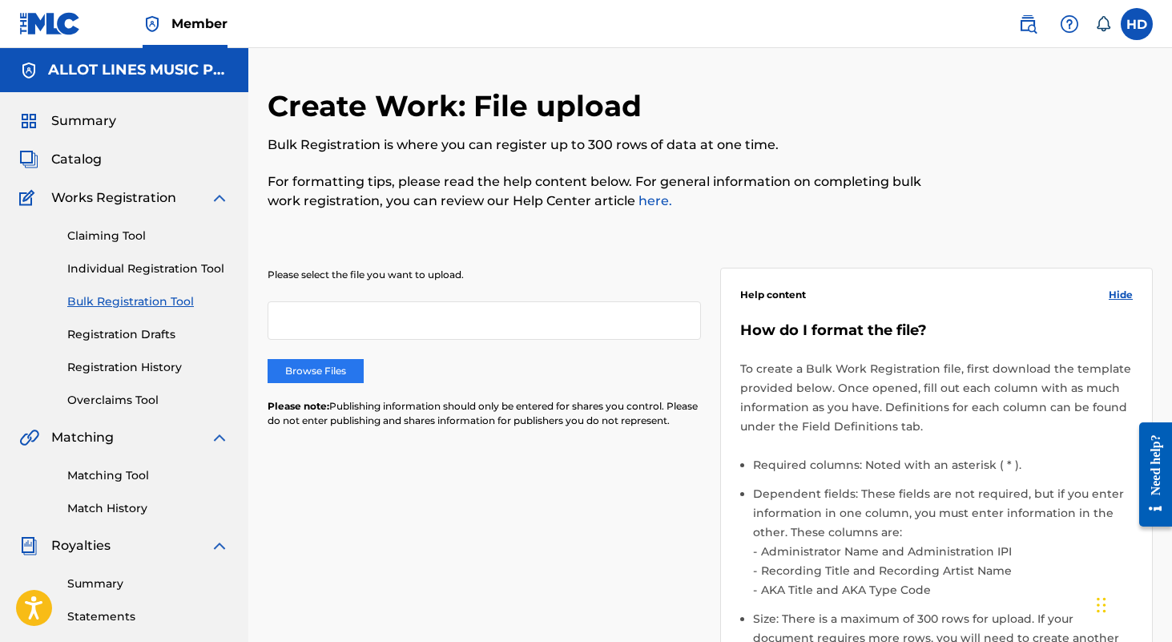
click at [337, 360] on label "Browse Files" at bounding box center [316, 371] width 96 height 24
click at [0, 0] on input "Browse Files" at bounding box center [0, 0] width 0 height 0
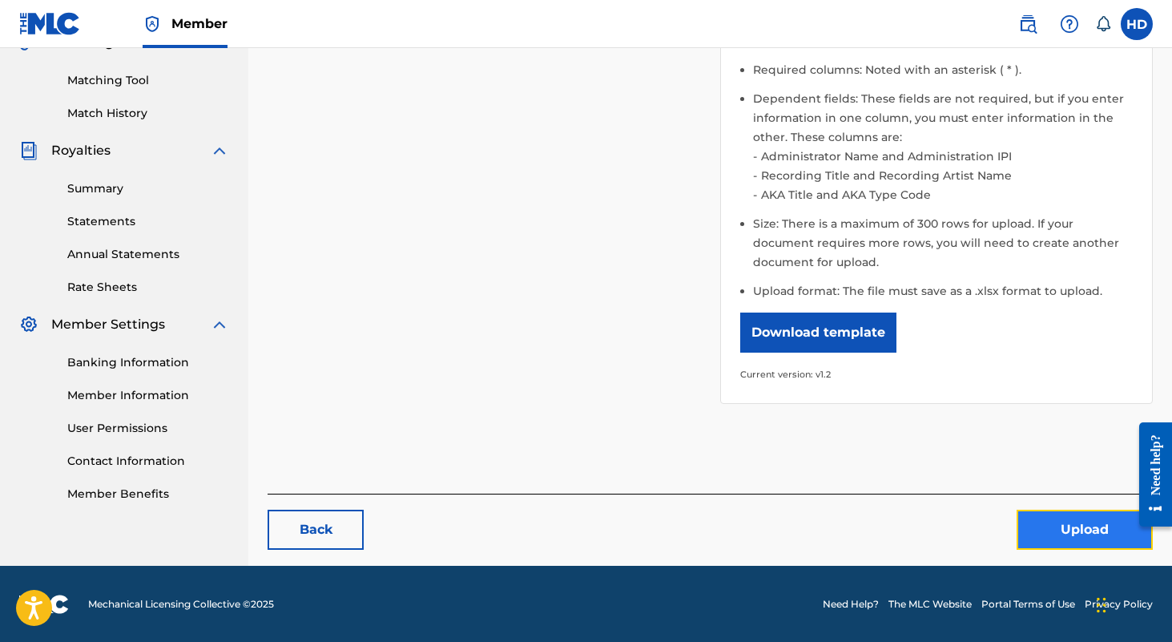
click at [1039, 528] on button "Upload" at bounding box center [1085, 530] width 136 height 40
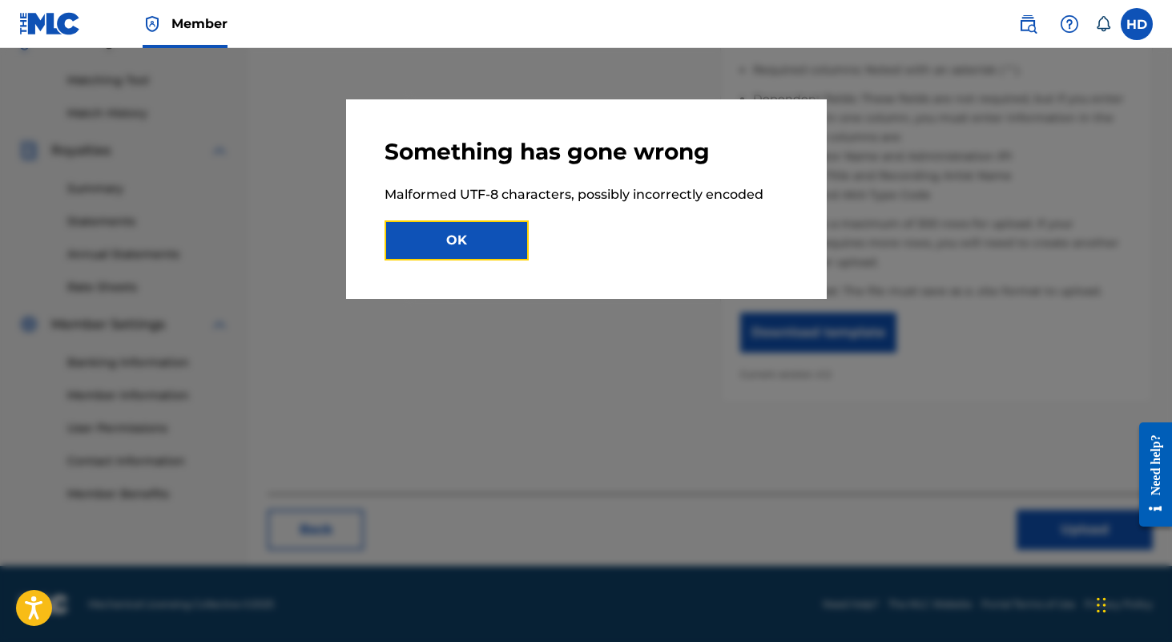
click at [500, 251] on button "OK" at bounding box center [457, 240] width 144 height 40
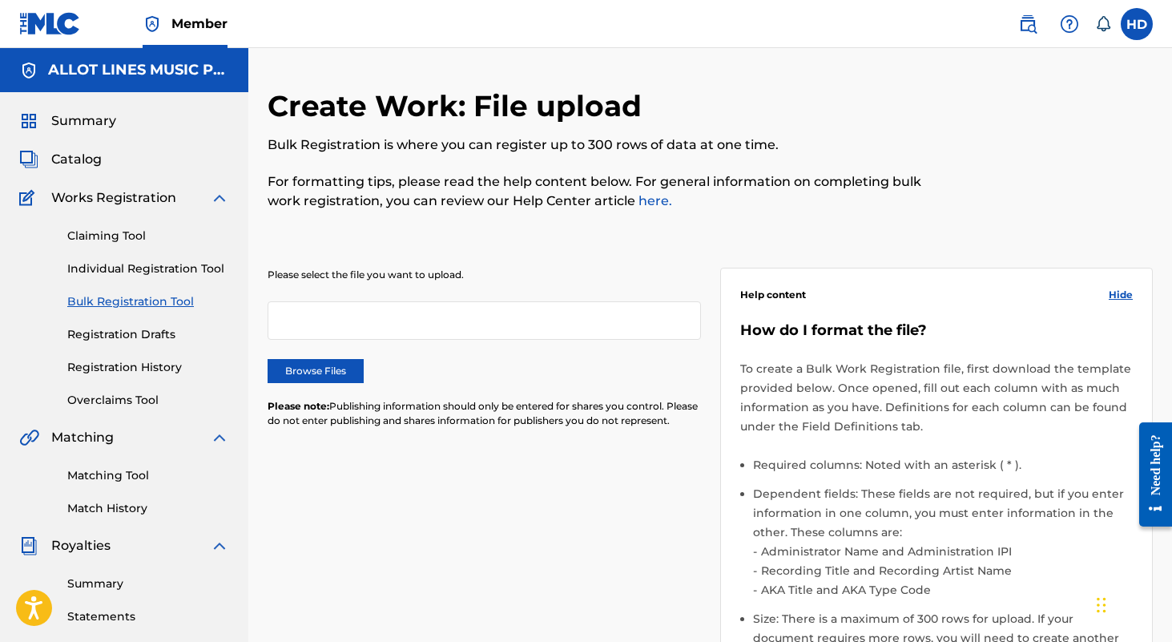
click at [328, 357] on div "Please select the file you want to upload. Browse Files Please note: Publishing…" at bounding box center [484, 357] width 433 height 179
click at [327, 365] on label "Browse Files" at bounding box center [316, 371] width 96 height 24
click at [0, 0] on input "Browse Files" at bounding box center [0, 0] width 0 height 0
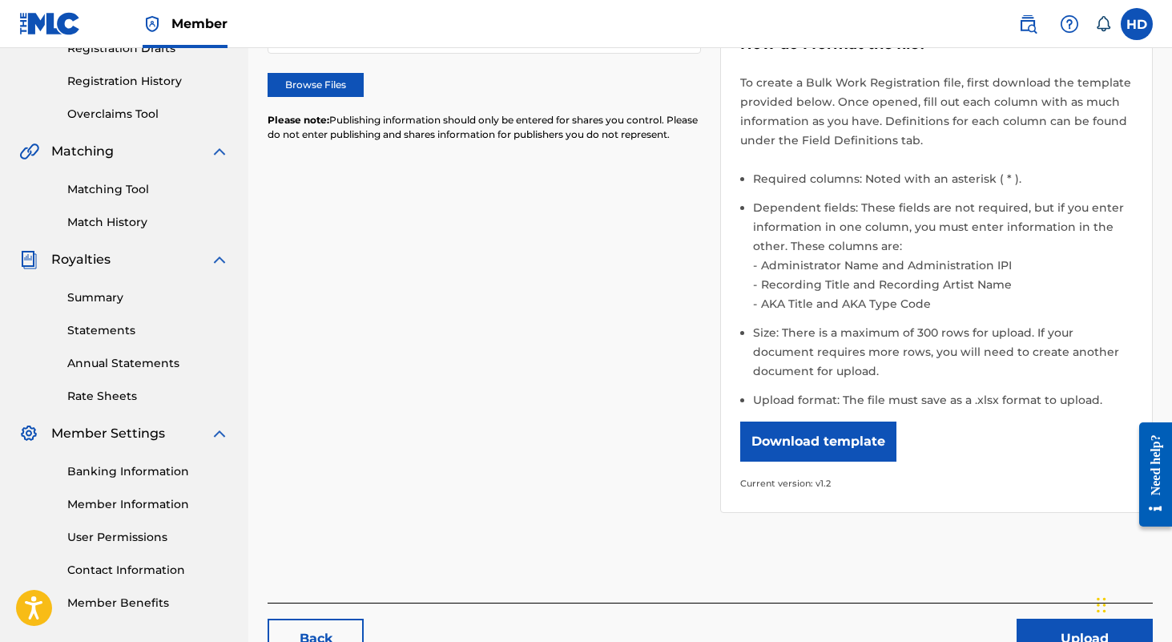
scroll to position [395, 0]
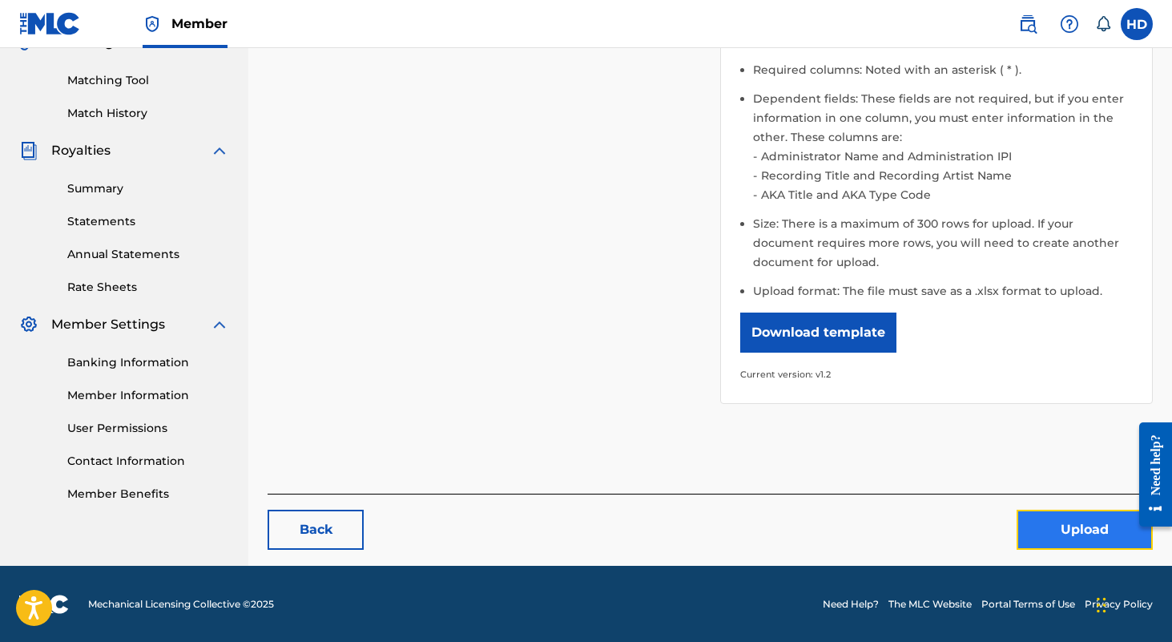
click at [1018, 514] on button "Upload" at bounding box center [1085, 530] width 136 height 40
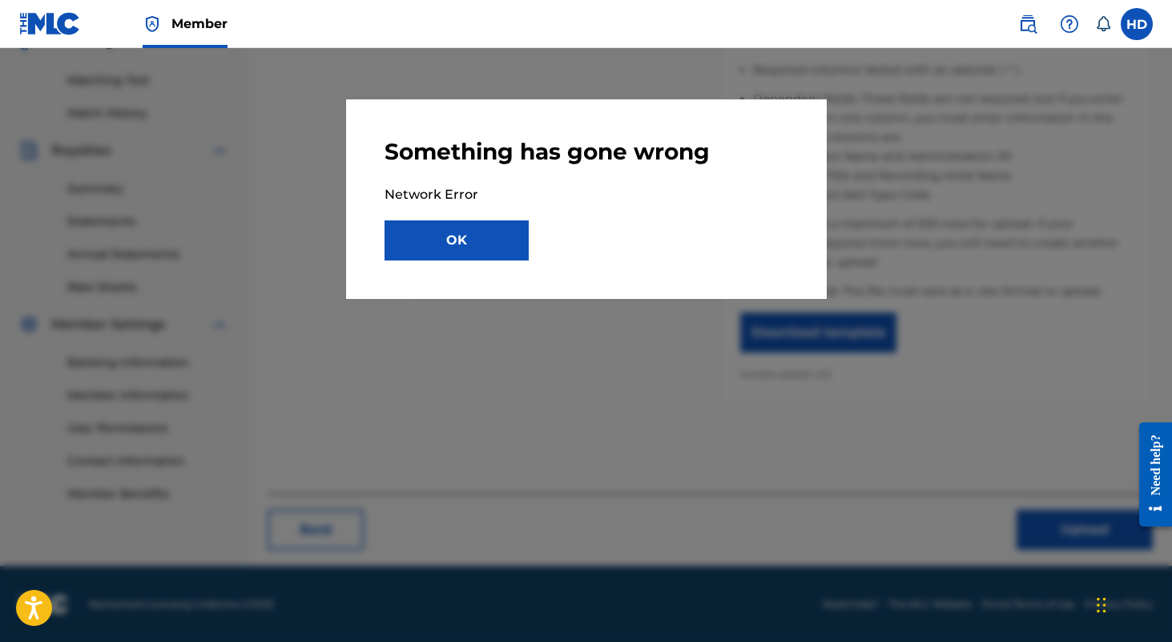
click at [518, 263] on div "Something has gone wrong Network Error OK" at bounding box center [586, 199] width 481 height 200
click at [518, 253] on button "OK" at bounding box center [457, 240] width 144 height 40
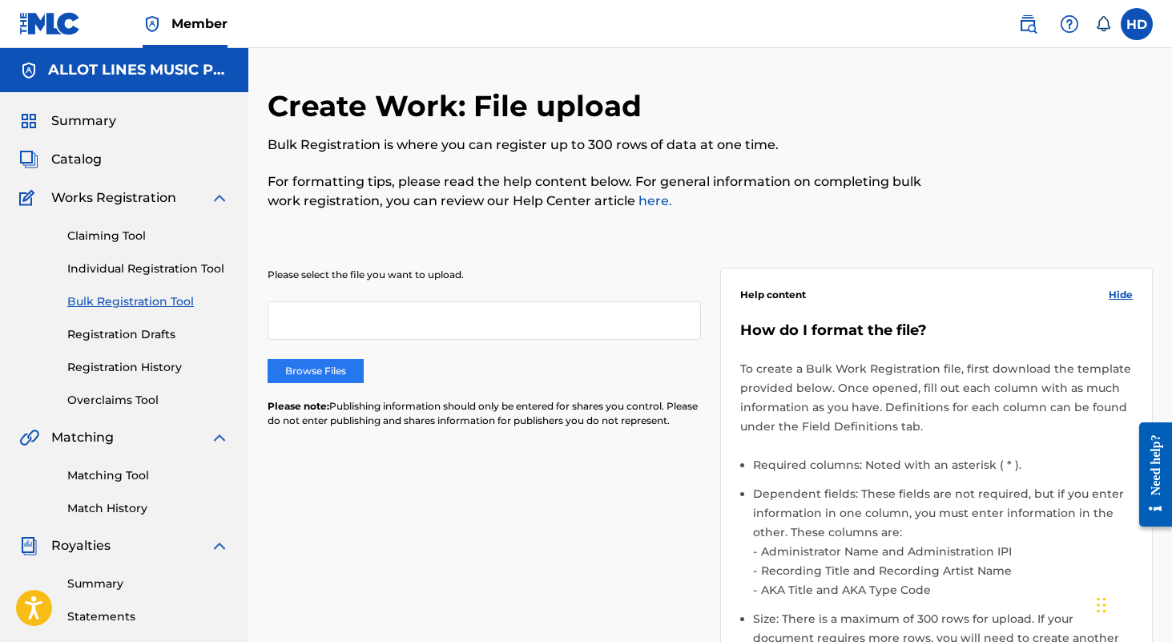
click at [296, 377] on label "Browse Files" at bounding box center [316, 371] width 96 height 24
click at [0, 0] on input "Browse Files" at bounding box center [0, 0] width 0 height 0
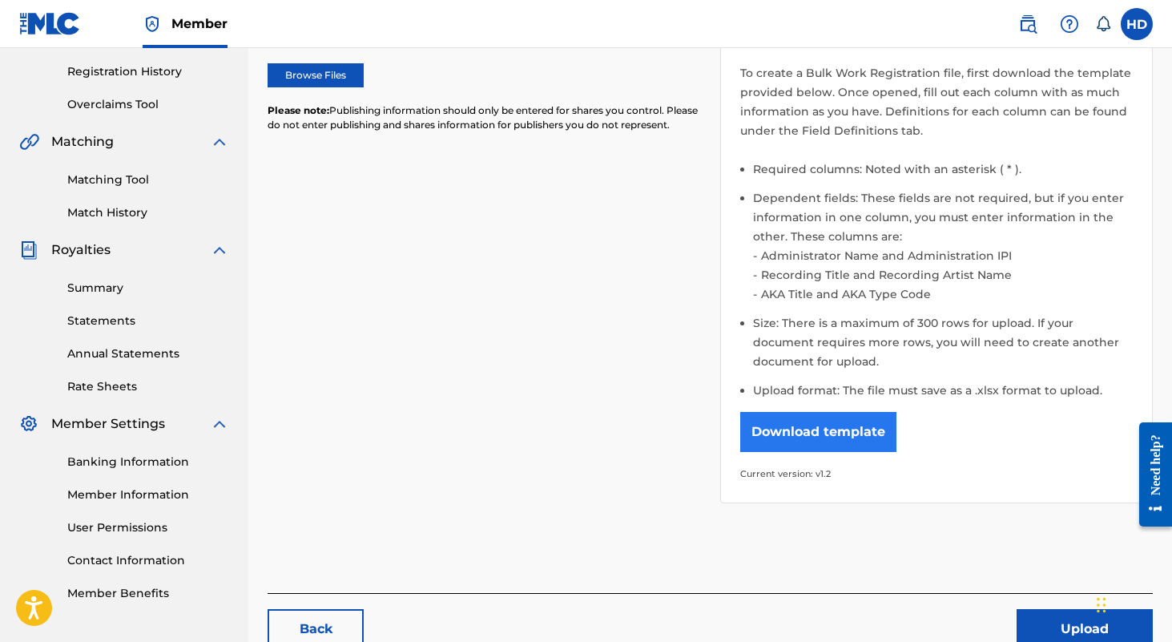
scroll to position [395, 0]
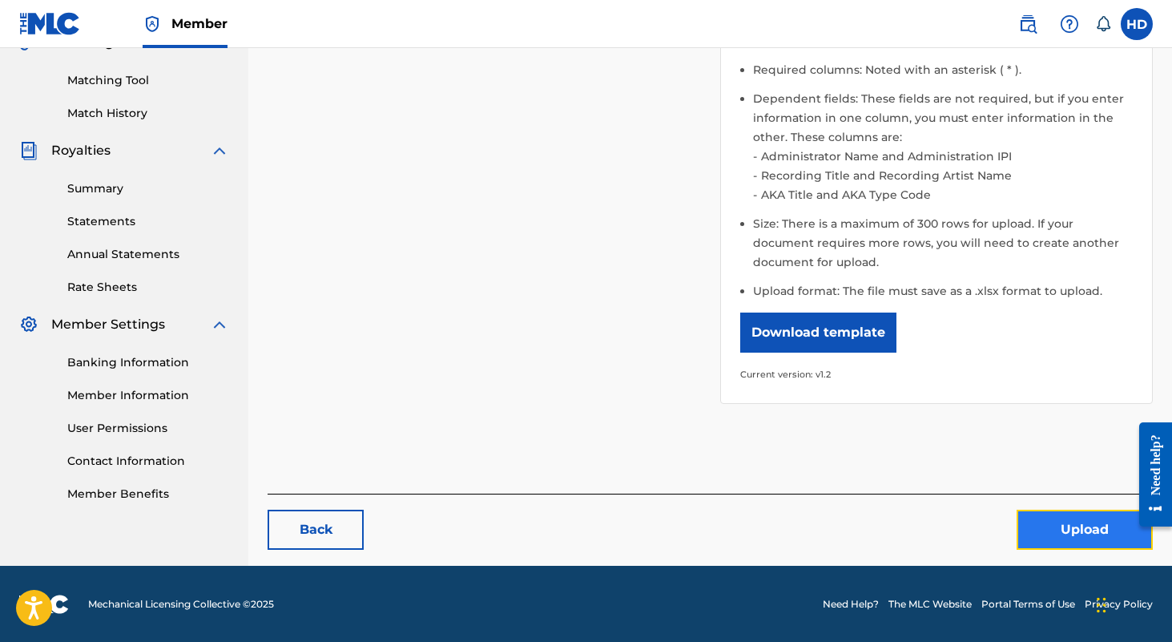
click at [1058, 514] on button "Upload" at bounding box center [1085, 530] width 136 height 40
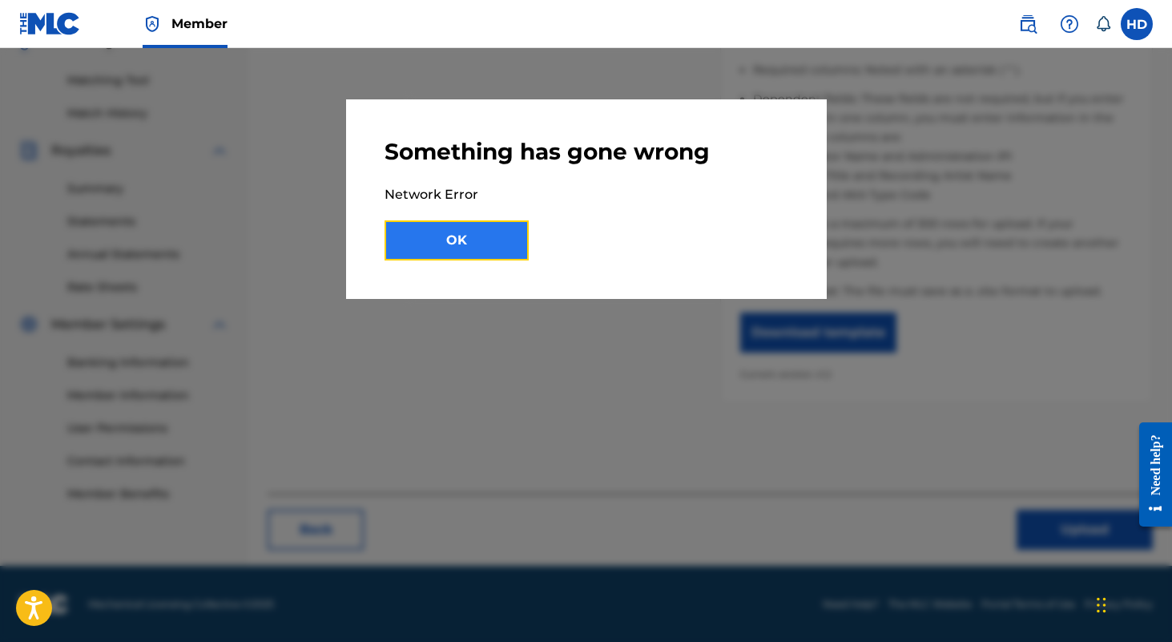
click at [461, 240] on button "OK" at bounding box center [457, 240] width 144 height 40
